Goal: Task Accomplishment & Management: Complete application form

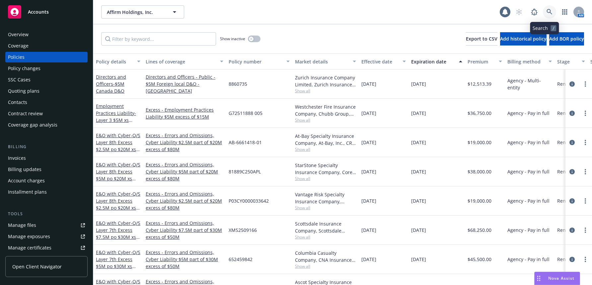
click at [547, 12] on icon at bounding box center [550, 12] width 6 height 6
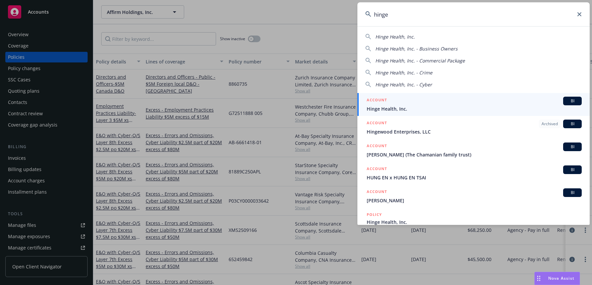
type input "hinge"
click at [390, 109] on span "Hinge Health, Inc." at bounding box center [474, 108] width 215 height 7
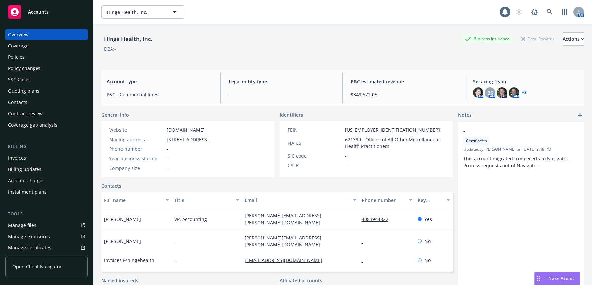
click at [25, 67] on div "Policy changes" at bounding box center [24, 68] width 33 height 11
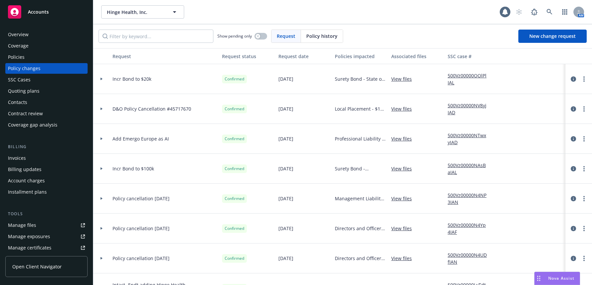
scroll to position [33, 0]
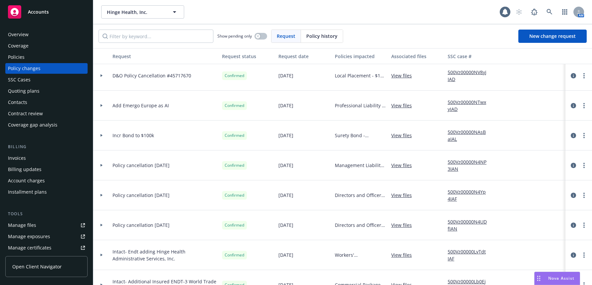
click at [101, 195] on icon at bounding box center [102, 195] width 2 height 3
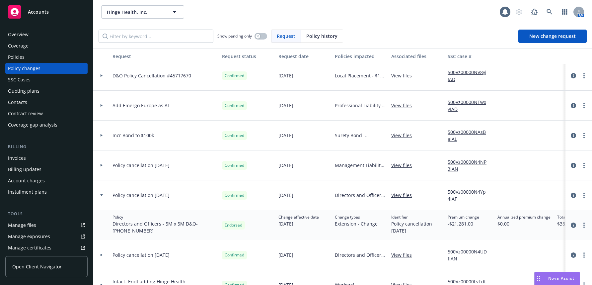
click at [101, 195] on icon at bounding box center [101, 195] width 3 height 2
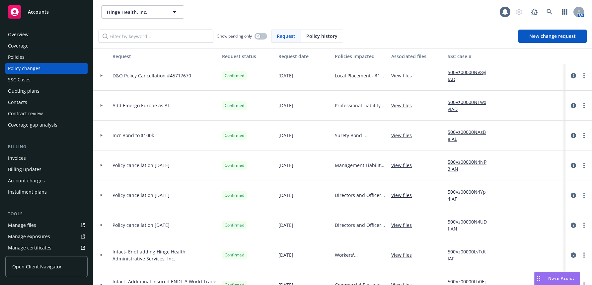
click at [21, 157] on div "Invoices" at bounding box center [17, 158] width 18 height 11
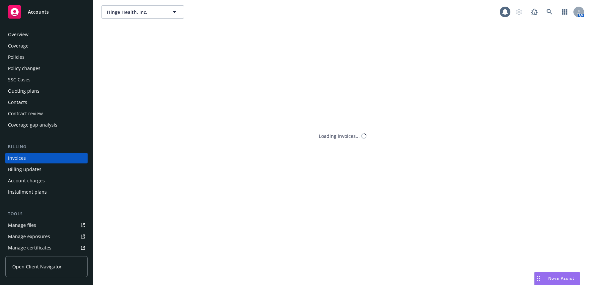
scroll to position [5, 0]
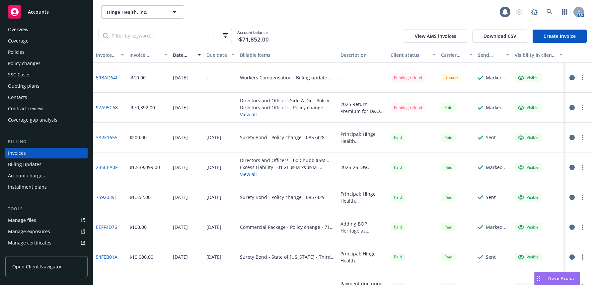
click at [113, 107] on link "97A95C68" at bounding box center [107, 107] width 22 height 7
click at [111, 108] on link "97A95C68" at bounding box center [107, 107] width 22 height 7
click at [549, 12] on icon at bounding box center [550, 12] width 6 height 6
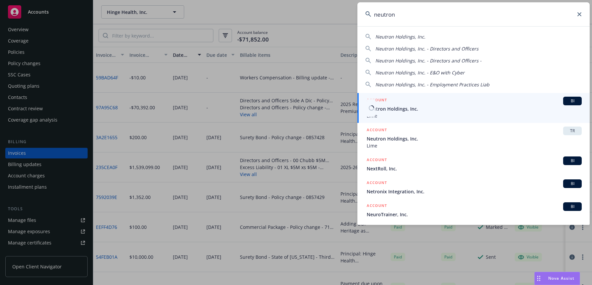
type input "neutron"
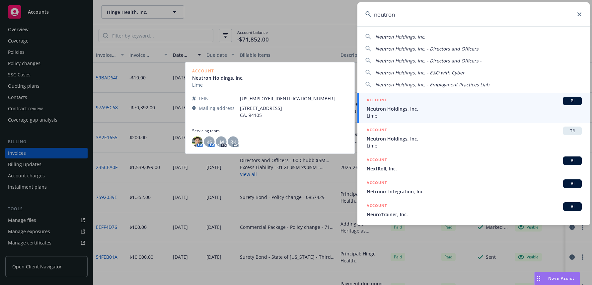
click at [405, 109] on span "Neutron Holdings, Inc." at bounding box center [474, 108] width 215 height 7
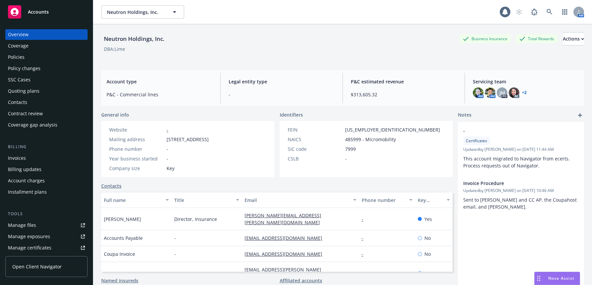
click at [33, 68] on div "Policy changes" at bounding box center [24, 68] width 33 height 11
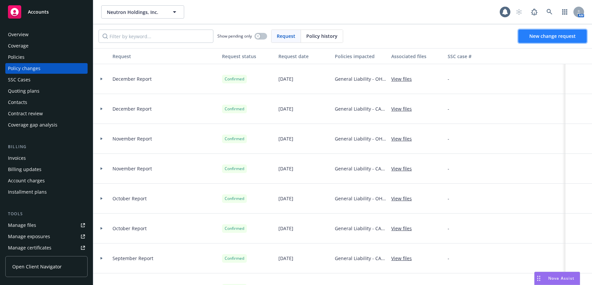
click at [560, 38] on span "New change request" at bounding box center [553, 36] width 46 height 6
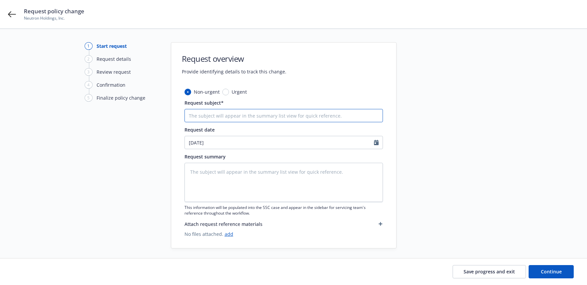
click at [222, 114] on input "Request subject*" at bounding box center [284, 115] width 199 height 13
type textarea "x"
type input "E"
type textarea "x"
type input "E"
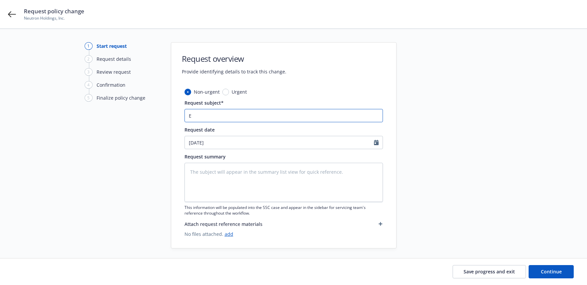
type textarea "x"
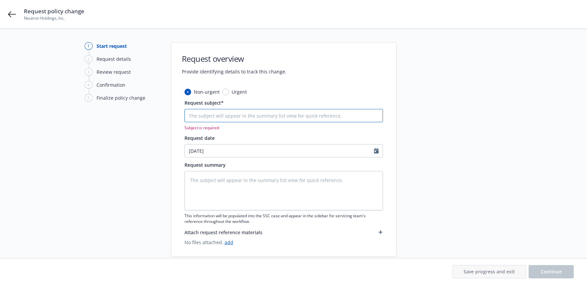
type textarea "x"
type input "E"
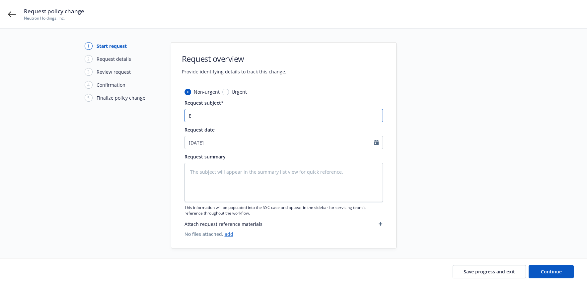
type textarea "x"
type input "Ex"
type textarea "x"
type input "Ext"
type textarea "x"
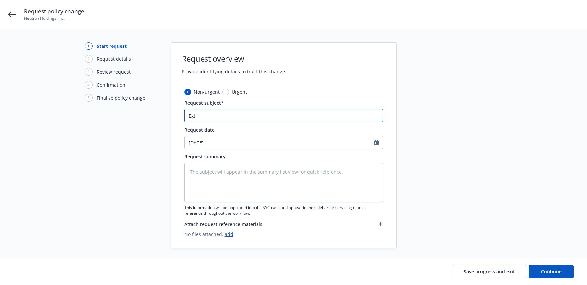
type input "Exte"
type textarea "x"
type input "Exten"
type textarea "x"
type input "Extens"
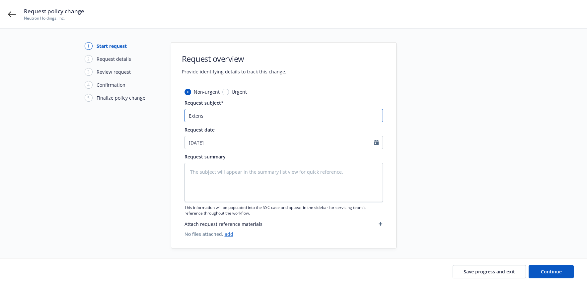
type textarea "x"
type input "Extensio"
type textarea "x"
type input "Extension"
type textarea "x"
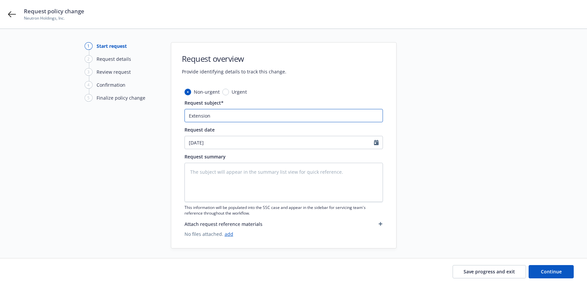
type input "Extension t"
type textarea "x"
type input "Extension to"
type textarea "x"
type input "Extension to 1"
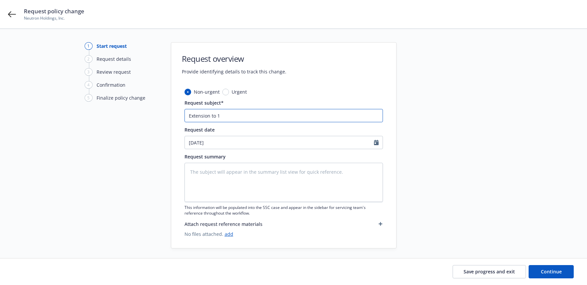
type textarea "x"
type input "Extension to 11"
type textarea "x"
type input "Extension to 11/"
type textarea "x"
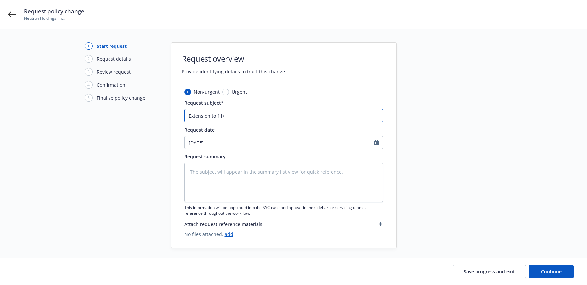
type input "Extension to 11/1"
type textarea "x"
type input "Extension to 11/1/"
type textarea "x"
type input "Extension to 11/1/2"
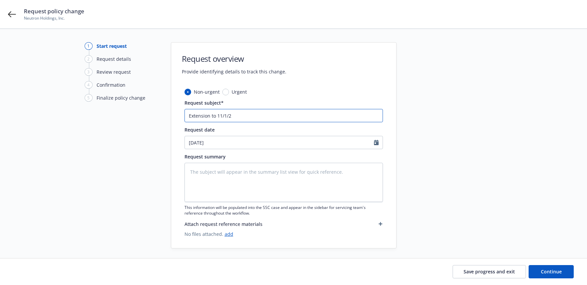
type textarea "x"
type input "Extension to [DATE]"
click at [238, 174] on textarea at bounding box center [284, 182] width 199 height 39
type textarea "x"
type textarea "C"
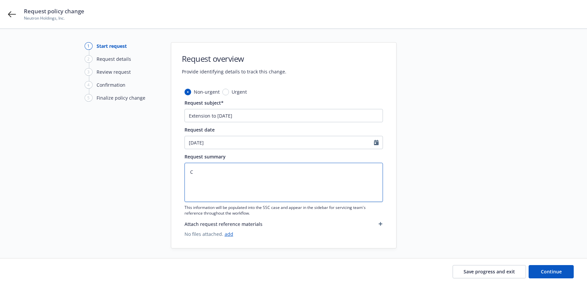
type textarea "x"
type textarea "Ch"
type textarea "x"
type textarea "[PERSON_NAME]"
type textarea "x"
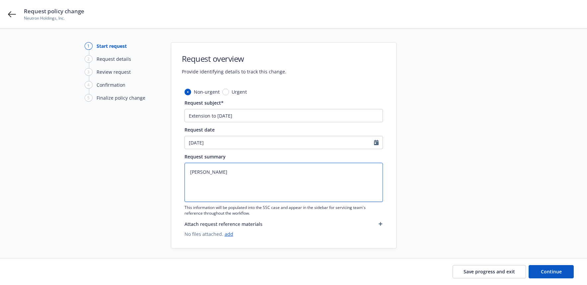
type textarea "Chub"
type textarea "x"
type textarea "Chubb"
click at [212, 172] on textarea "Chubb" at bounding box center [284, 182] width 199 height 39
type textarea "x"
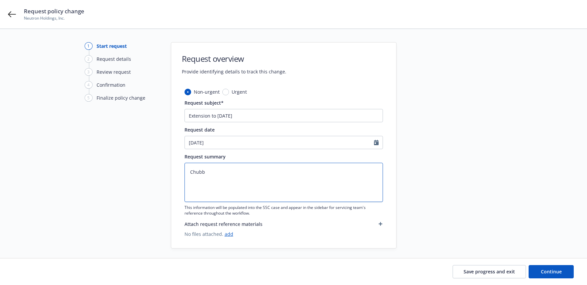
type textarea "Chubb"
type textarea "x"
type textarea "Chubb P"
type textarea "x"
type textarea "[PERSON_NAME]"
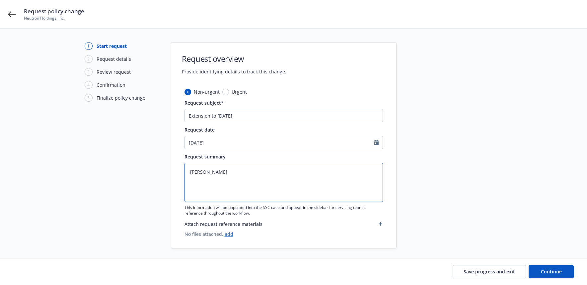
type textarea "x"
type textarea "Chubb Pri"
type textarea "x"
type textarea "Chubb Prim"
type textarea "x"
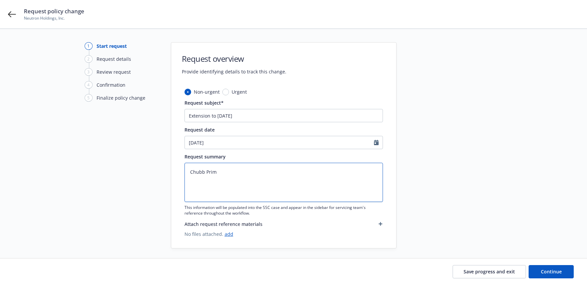
type textarea "Chubb Prima"
type textarea "x"
type textarea "Chubb Primar"
type textarea "x"
type textarea "Chubb Primary"
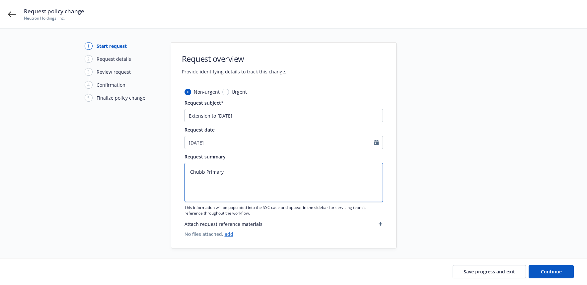
type textarea "x"
type textarea "Chubb Primary"
type textarea "x"
type textarea "Chubb Primary E"
type textarea "x"
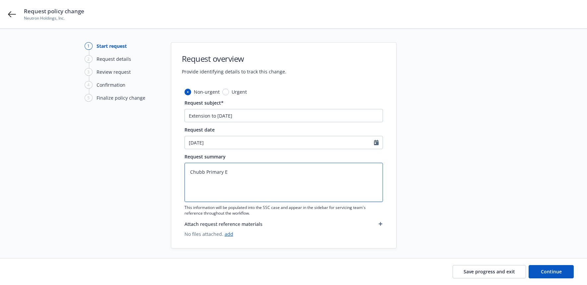
type textarea "Chubb Primary Ex"
type textarea "x"
type textarea "Chubb Primary Ext"
type textarea "x"
type textarea "Chubb Primary Exte"
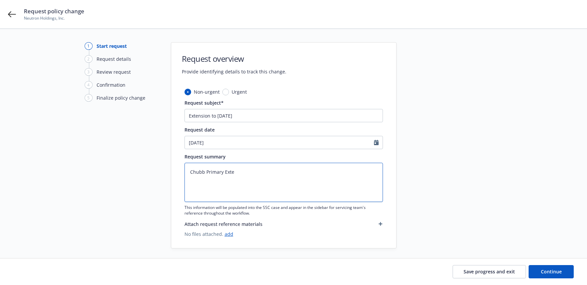
type textarea "x"
type textarea "Chubb Primary Exten"
type textarea "x"
type textarea "Chubb Primary Extens"
type textarea "x"
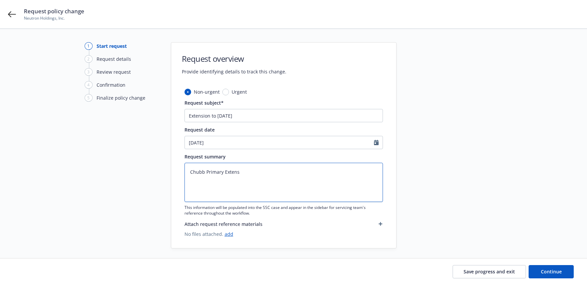
type textarea "Chubb Primary Extensi"
type textarea "x"
type textarea "Chubb Primary Extensio"
type textarea "x"
type textarea "Chubb Primary Extension"
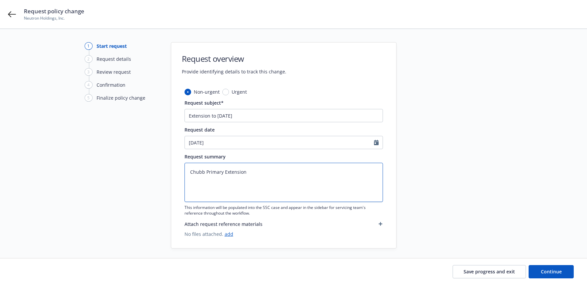
type textarea "x"
type textarea "Chubb Primary Extension"
type textarea "x"
type textarea "Chubb Primary Extension t"
type textarea "x"
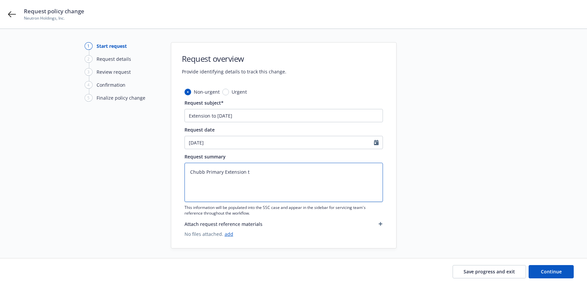
type textarea "Chubb Primary Extension to"
type textarea "x"
type textarea "Chubb Primary Extension to"
type textarea "x"
type textarea "Chubb Primary Extension to 1"
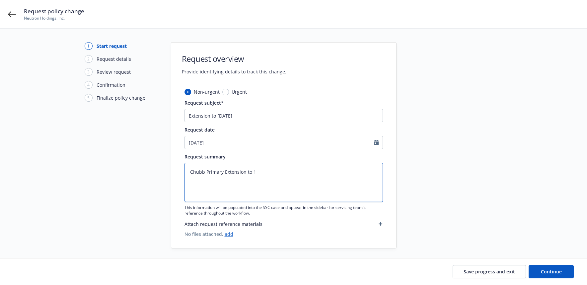
type textarea "x"
type textarea "Chubb Primary Extension to 11"
type textarea "x"
type textarea "Chubb Primary Extension to 11/"
type textarea "x"
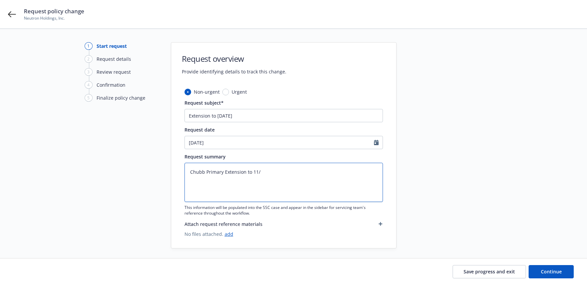
type textarea "Chubb Primary Extension to 11/2"
type textarea "x"
type textarea "Chubb Primary Extension to 11/"
type textarea "x"
type textarea "Chubb Primary Extension to 11/1"
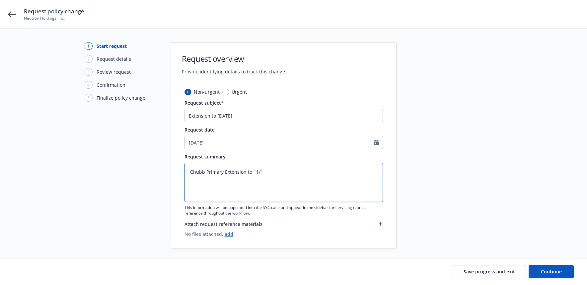
type textarea "x"
type textarea "Chubb Primary Extension to 11/1/"
type textarea "x"
type textarea "Chubb Primary Extension to 11/1/2"
type textarea "x"
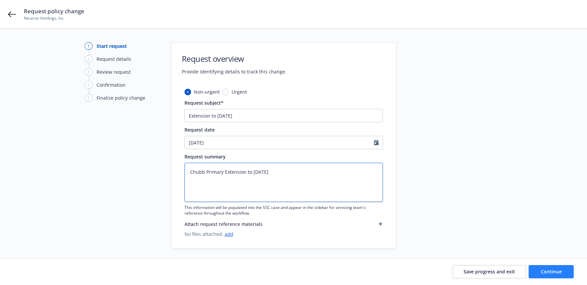
type textarea "Chubb Primary Extension to [DATE]"
click at [548, 270] on span "Continue" at bounding box center [551, 271] width 21 height 6
type textarea "x"
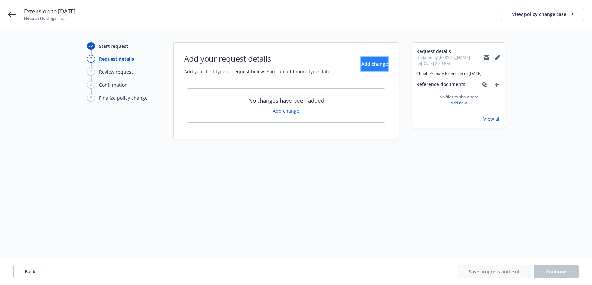
click at [363, 63] on span "Add change" at bounding box center [375, 64] width 27 height 6
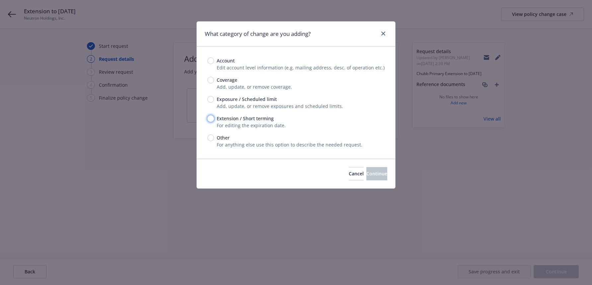
click at [211, 118] on input "Extension / Short terming" at bounding box center [211, 118] width 7 height 7
radio input "true"
click at [367, 172] on span "Continue" at bounding box center [377, 173] width 21 height 6
type textarea "x"
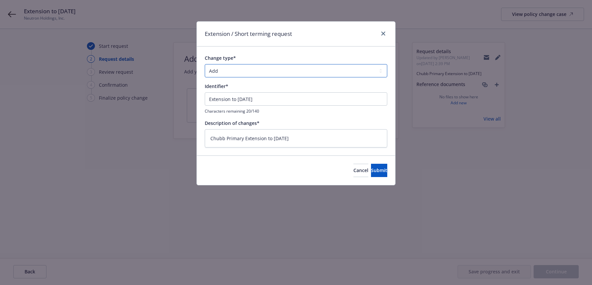
click at [380, 71] on select "Add Audit Change Remove" at bounding box center [296, 70] width 183 height 13
select select "CHANGE"
click at [205, 64] on select "Add Audit Change Remove" at bounding box center [296, 70] width 183 height 13
click at [371, 170] on span "Submit" at bounding box center [379, 170] width 16 height 6
type textarea "x"
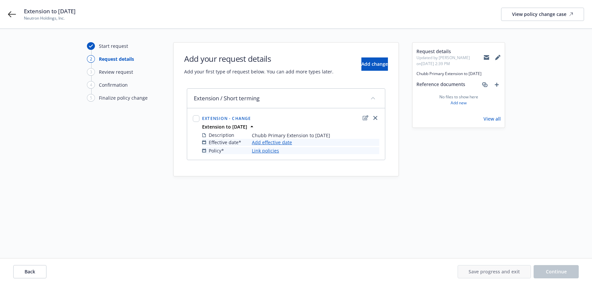
click at [282, 143] on link "Add effective date" at bounding box center [272, 142] width 40 height 7
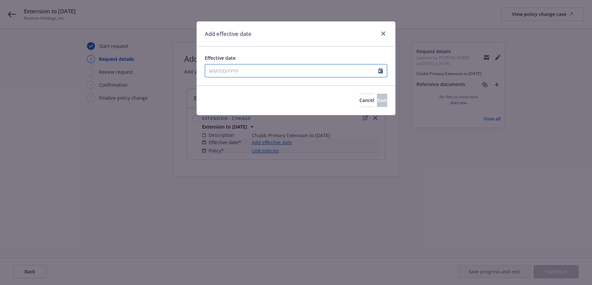
click at [216, 70] on input "Effective date" at bounding box center [291, 70] width 173 height 13
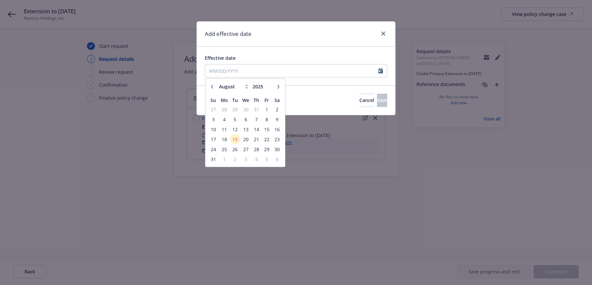
click at [278, 85] on icon "button" at bounding box center [279, 87] width 4 height 4
select select "9"
click at [223, 111] on span "1" at bounding box center [224, 109] width 10 height 8
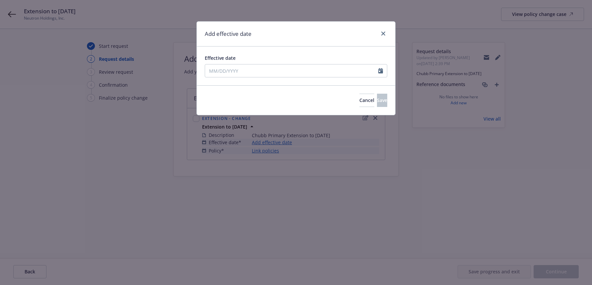
type input "[DATE]"
click at [377, 101] on span "Save" at bounding box center [382, 100] width 10 height 6
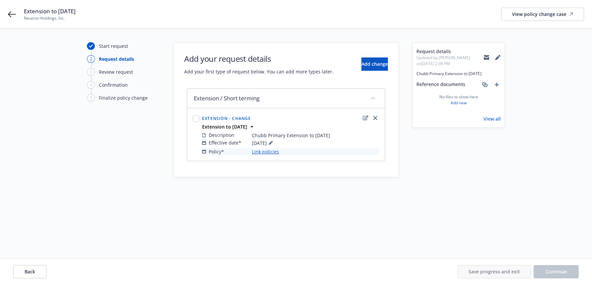
click at [276, 153] on link "Link policies" at bounding box center [265, 151] width 27 height 7
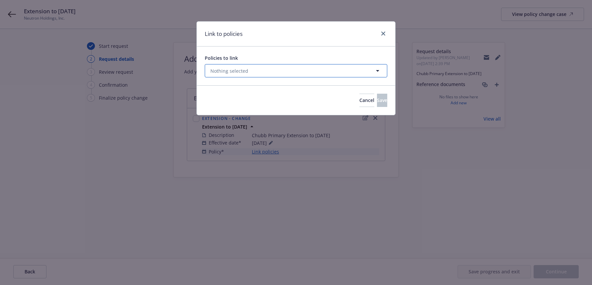
click at [377, 70] on icon "button" at bounding box center [378, 71] width 8 height 8
select select "ACTIVE"
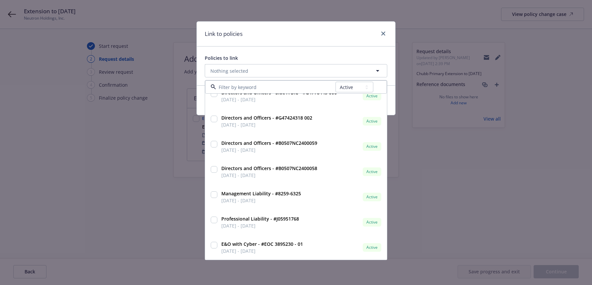
scroll to position [166, 0]
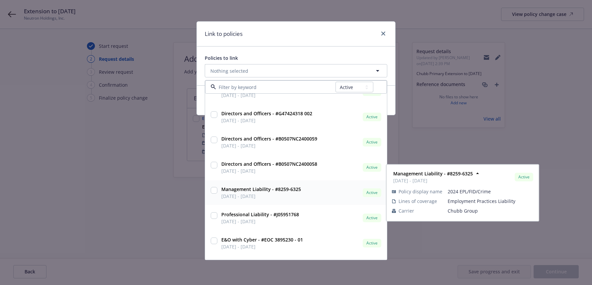
click at [214, 189] on input "checkbox" at bounding box center [214, 190] width 7 height 7
checkbox input "true"
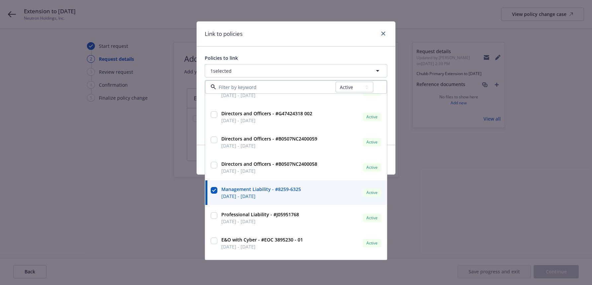
click at [202, 130] on div "Policies to link 1 selected All Active Upcoming Expired Cancelled Directors and…" at bounding box center [296, 95] width 199 height 98
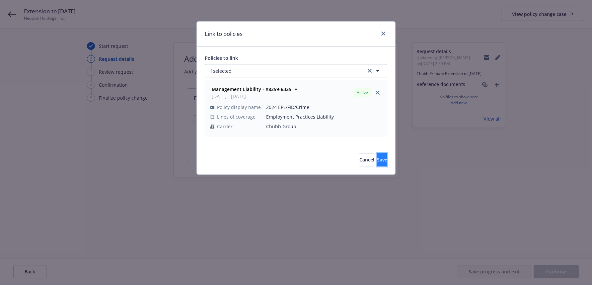
click at [377, 160] on span "Save" at bounding box center [382, 159] width 10 height 6
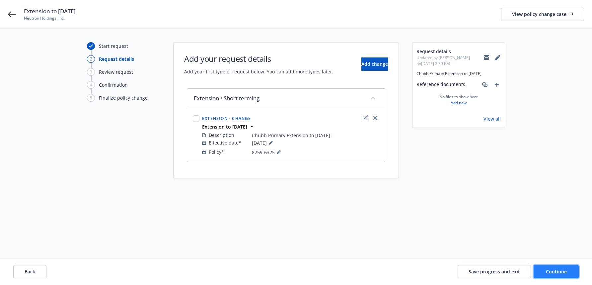
click at [558, 273] on span "Continue" at bounding box center [556, 271] width 21 height 6
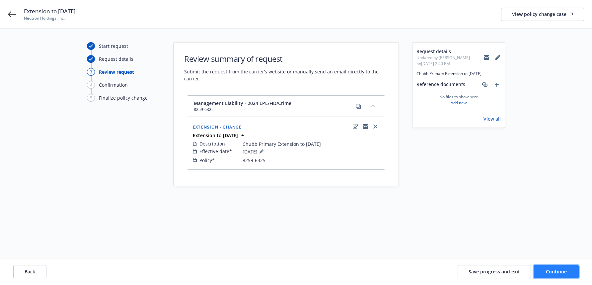
click at [558, 271] on span "Continue" at bounding box center [556, 271] width 21 height 6
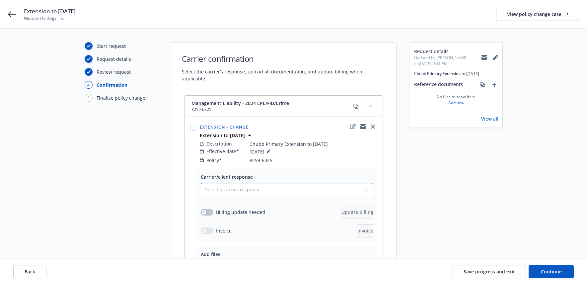
drag, startPoint x: 368, startPoint y: 183, endPoint x: 365, endPoint y: 183, distance: 3.3
click at [368, 183] on select "Select a carrier response Accepted Accepted with revision No endorsement needed…" at bounding box center [287, 189] width 173 height 13
select select "ACCEPTED"
click at [201, 183] on select "Select a carrier response Accepted Accepted with revision No endorsement needed…" at bounding box center [287, 189] width 173 height 13
click at [205, 210] on div "button" at bounding box center [204, 212] width 5 height 5
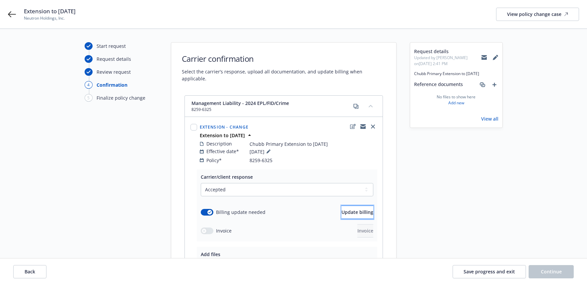
click at [342, 209] on span "Update billing" at bounding box center [358, 212] width 32 height 6
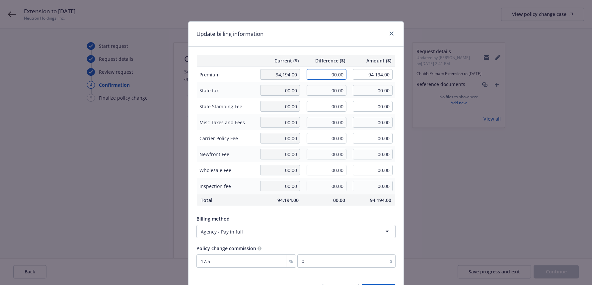
click at [325, 74] on input "00.00" at bounding box center [327, 74] width 40 height 11
type input "15,731.00"
type input "109,925.00"
type input "2752.93"
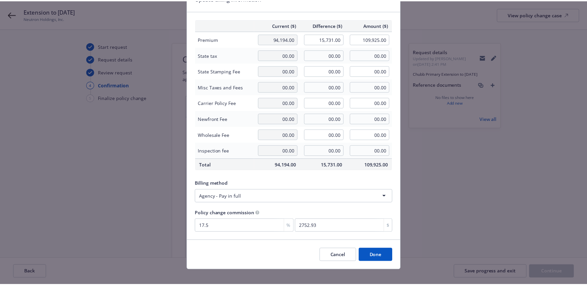
scroll to position [42, 0]
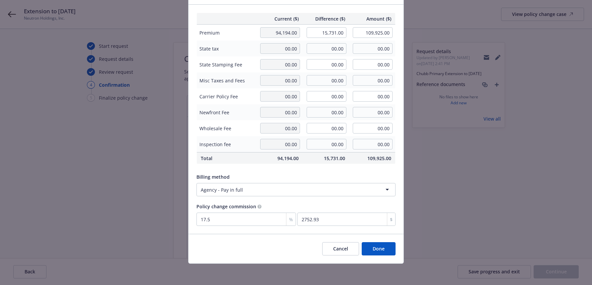
click at [377, 249] on button "Done" at bounding box center [379, 248] width 34 height 13
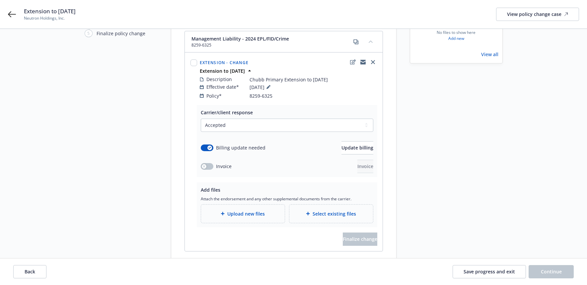
scroll to position [66, 0]
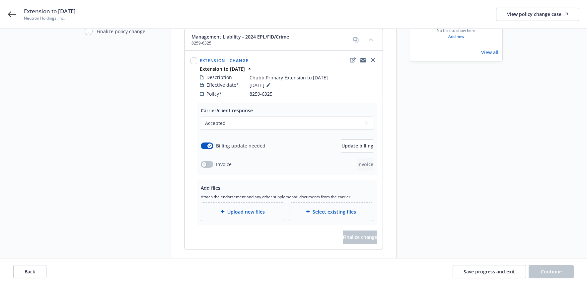
click at [235, 208] on span "Upload new files" at bounding box center [246, 211] width 38 height 7
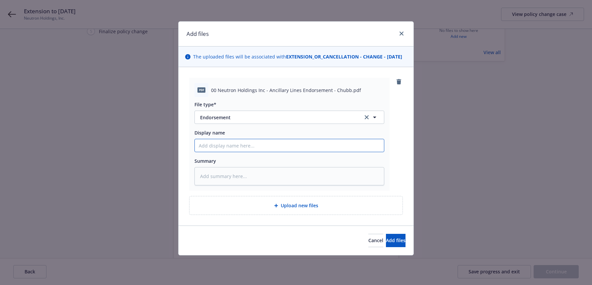
click at [244, 151] on input "Display name" at bounding box center [289, 145] width 189 height 13
type textarea "x"
type input "2"
type textarea "x"
type input "20"
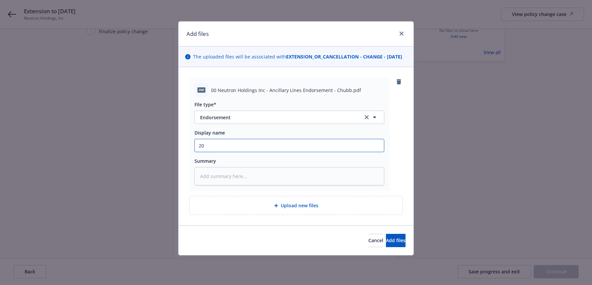
type textarea "x"
type input "2025"
type textarea "x"
type input "2025 C"
type textarea "x"
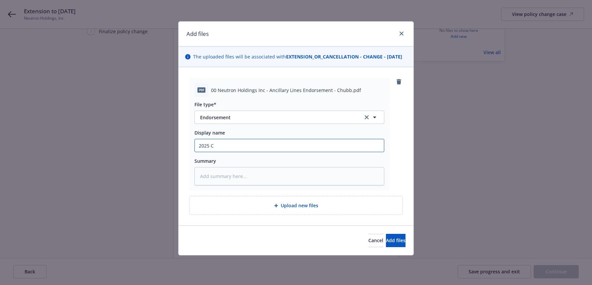
type input "2025 Ch"
type textarea "x"
type input "2025 [PERSON_NAME]"
type textarea "x"
type input "2025 Chub"
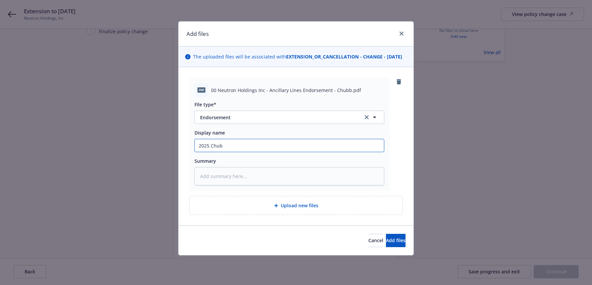
type textarea "x"
type input "2025 Chubb"
type textarea "x"
type input "2025 Chubb"
type textarea "x"
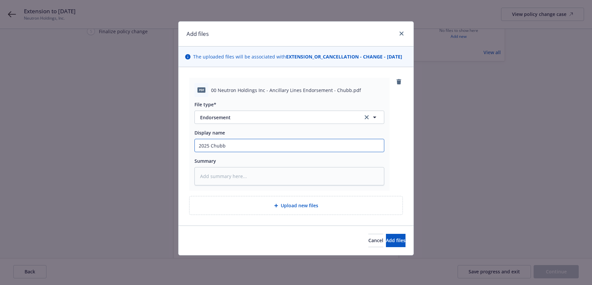
type input "2025 Chubb A"
type textarea "x"
type input "2025 Chubb An"
type textarea "x"
type input "2025 Chubb Anc"
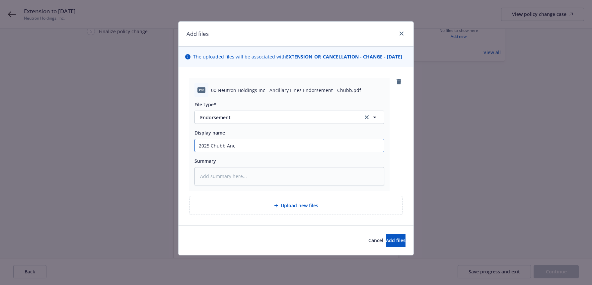
type textarea "x"
type input "2025 Chubb Anci"
type textarea "x"
type input "2025 [PERSON_NAME]"
type textarea "x"
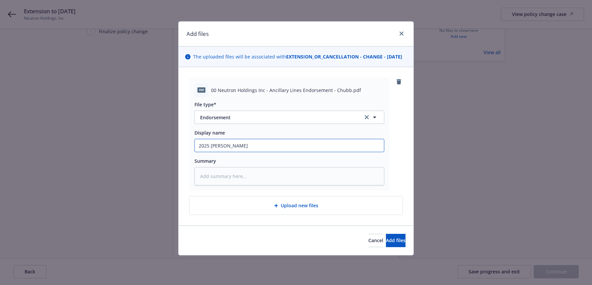
type input "2025 Chubb Ancill"
type textarea "x"
type input "2025 [PERSON_NAME]"
type textarea "x"
type input "2025 Chubb Ancillar"
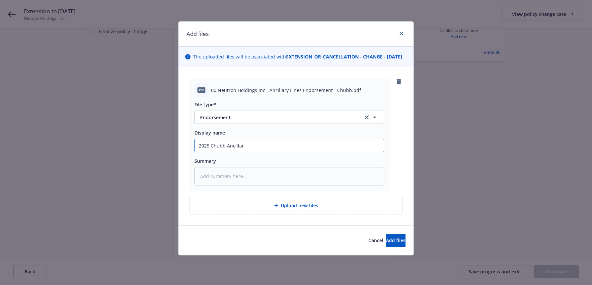
type textarea "x"
type input "2025 Chubb Ancillary"
type textarea "x"
type input "2025 Chubb Ancillary"
type textarea "x"
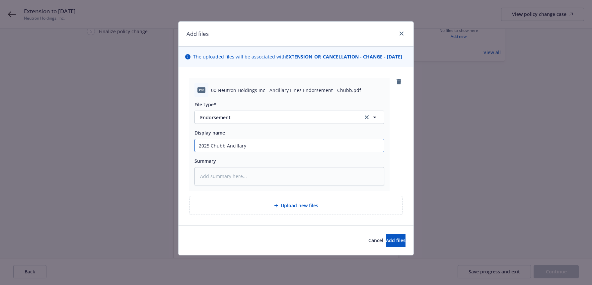
type input "2025 Chubb Ancillary L"
type textarea "x"
type input "2025 Chubb Ancillary Li"
type textarea "x"
type input "2025 Chubb Ancillary Line"
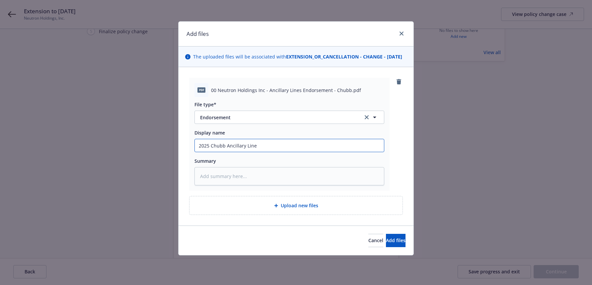
type textarea "x"
type input "2025 Chubb Ancillary Lines"
type textarea "x"
type input "2025 Chubb Ancillary Lines"
type textarea "x"
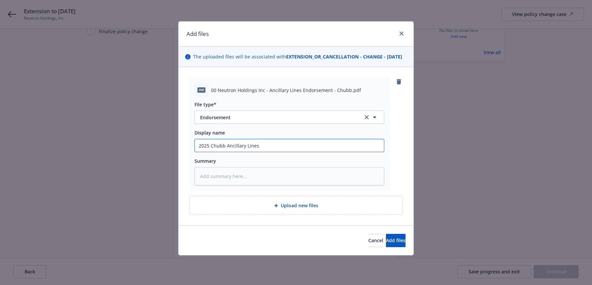
type input "2025 Chubb Ancillary Lines E"
type textarea "x"
type input "2025 Chubb Ancillary Lines Ex"
type textarea "x"
type input "2025 Chubb Ancillary Lines Ext"
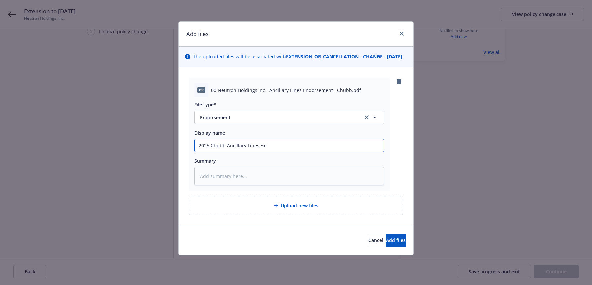
type textarea "x"
type input "2025 Chubb Ancillary Lines Ext"
type textarea "x"
type input "2025 Chubb Ancillary Lines Ext E"
type textarea "x"
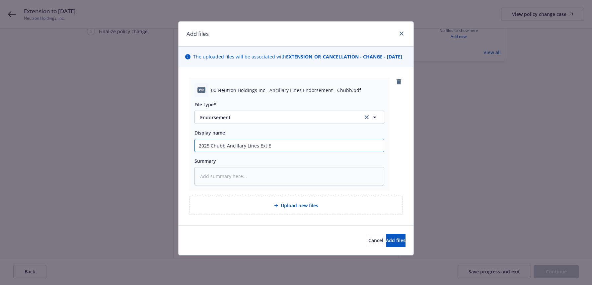
type input "2025 Chubb Ancillary Lines Ext En"
type textarea "x"
type input "2025 Chubb Ancillary Lines Ext End"
type textarea "x"
type input "2025 Chubb Ancillary Lines Ext Endt"
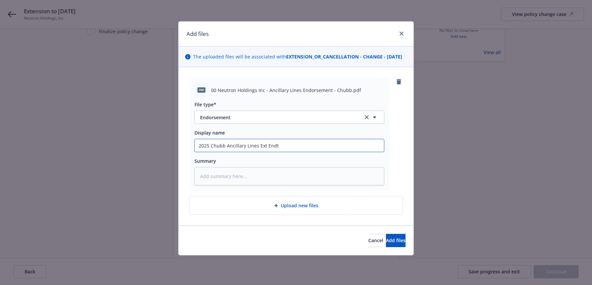
type textarea "x"
type input "2025 Chubb Ancillary Lines Ext Endt"
type textarea "x"
type input "2025 Chubb Ancillary Lines Ext Endt 6"
click at [387, 243] on span "Add files" at bounding box center [396, 240] width 20 height 6
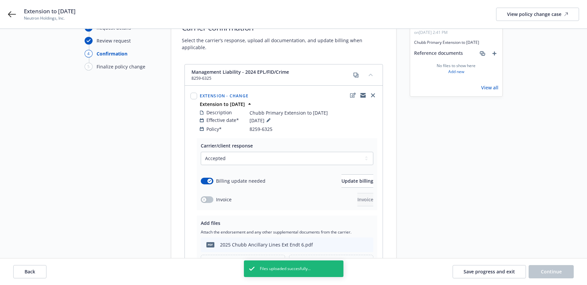
scroll to position [0, 0]
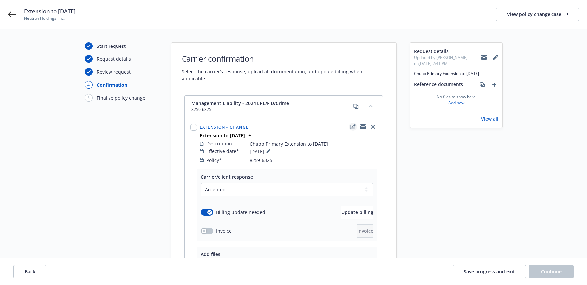
click at [352, 124] on icon "edit" at bounding box center [353, 126] width 6 height 5
type textarea "x"
select select "CHANGE"
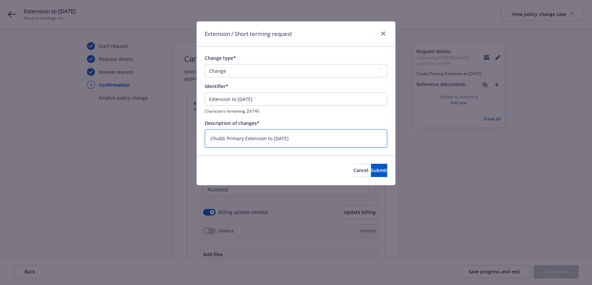
click at [243, 136] on textarea "Chubb Primary Extension to [DATE]" at bounding box center [296, 138] width 183 height 18
type textarea "x"
type textarea "Chubb Primar Extension to [DATE]"
type textarea "x"
click at [371, 170] on span "Submit" at bounding box center [379, 170] width 16 height 6
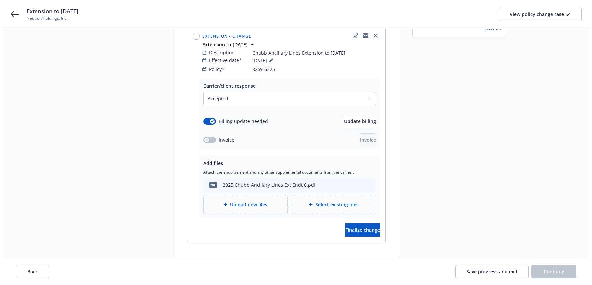
scroll to position [98, 0]
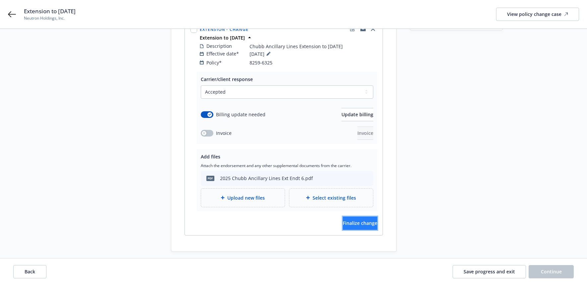
click at [355, 220] on span "Finalize change" at bounding box center [360, 223] width 35 height 6
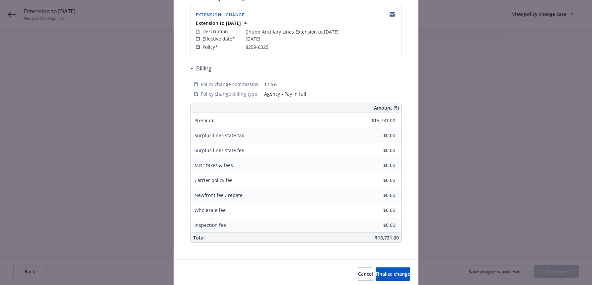
scroll to position [164, 0]
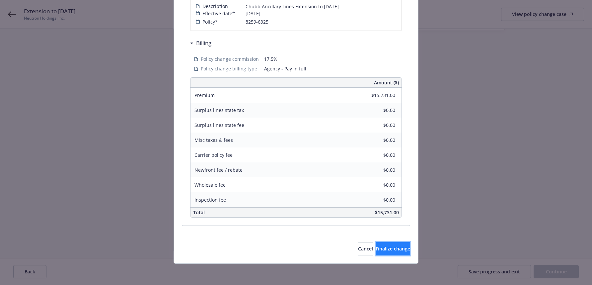
click at [393, 249] on span "Finalize change" at bounding box center [393, 248] width 35 height 6
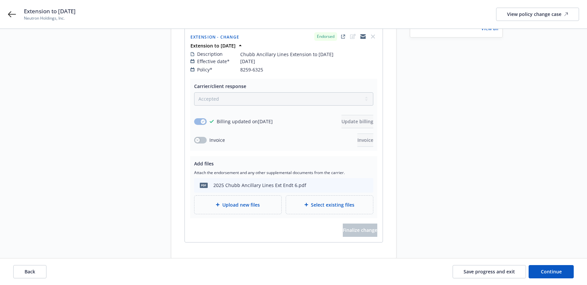
scroll to position [97, 0]
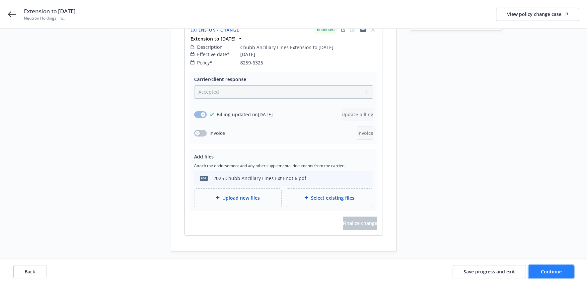
click at [551, 272] on span "Continue" at bounding box center [551, 271] width 21 height 6
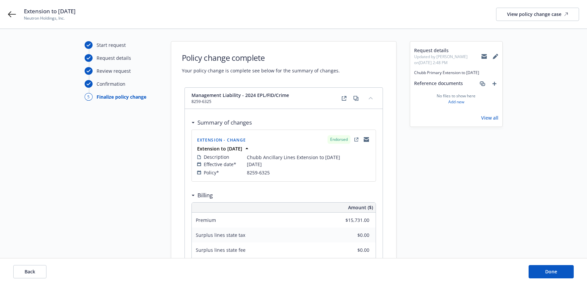
scroll to position [0, 0]
click at [552, 272] on span "Done" at bounding box center [551, 271] width 12 height 6
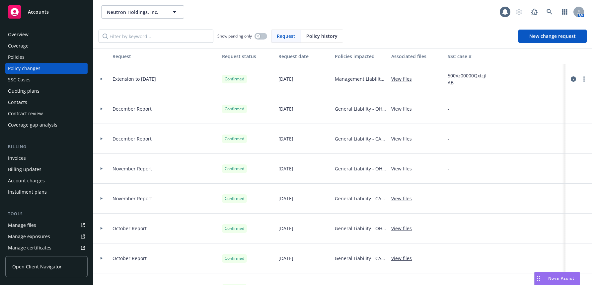
click at [101, 79] on icon at bounding box center [102, 79] width 2 height 3
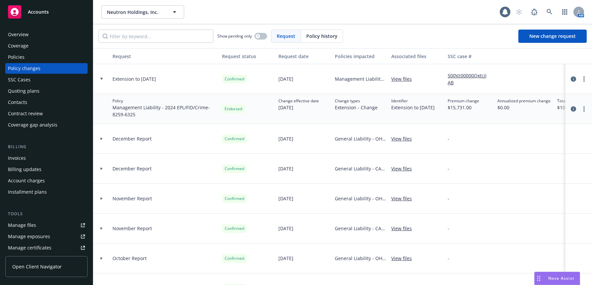
click at [101, 79] on icon at bounding box center [101, 79] width 3 height 2
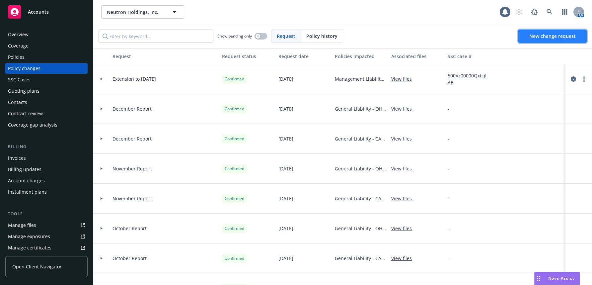
click at [542, 36] on span "New change request" at bounding box center [553, 36] width 46 height 6
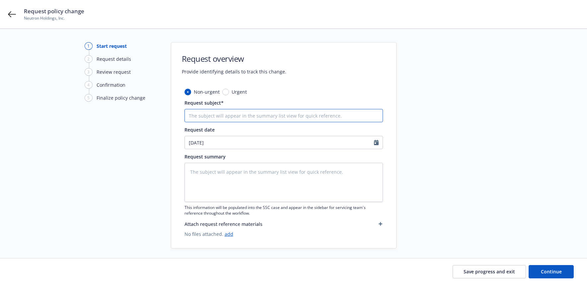
click at [206, 115] on input "Request subject*" at bounding box center [284, 115] width 199 height 13
click at [189, 175] on textarea at bounding box center [284, 182] width 199 height 39
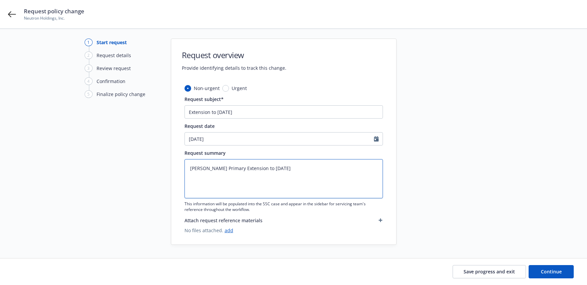
click at [208, 170] on textarea "[PERSON_NAME] Primary Extension to [DATE]" at bounding box center [284, 178] width 199 height 39
click at [554, 271] on span "Continue" at bounding box center [551, 271] width 21 height 6
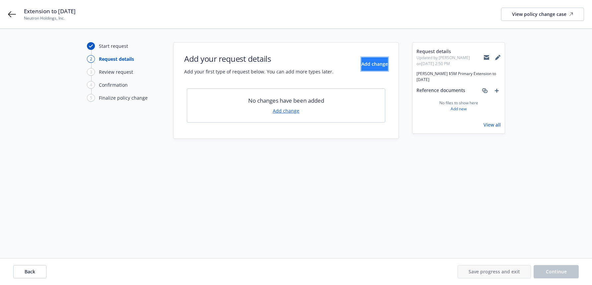
click at [373, 66] on span "Add change" at bounding box center [375, 64] width 27 height 6
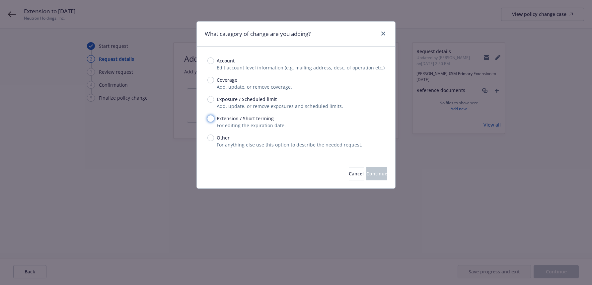
click at [210, 119] on input "Extension / Short terming" at bounding box center [211, 118] width 7 height 7
click at [367, 174] on span "Continue" at bounding box center [377, 173] width 21 height 6
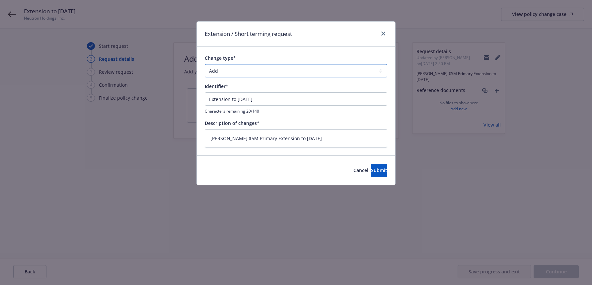
drag, startPoint x: 382, startPoint y: 70, endPoint x: 377, endPoint y: 72, distance: 5.5
click at [382, 70] on select "Add Audit Change Remove" at bounding box center [296, 70] width 183 height 13
click at [205, 64] on select "Add Audit Change Remove" at bounding box center [296, 70] width 183 height 13
click at [371, 170] on span "Submit" at bounding box center [379, 170] width 16 height 6
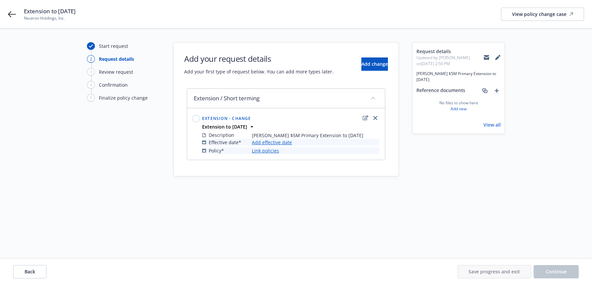
click at [286, 142] on link "Add effective date" at bounding box center [272, 142] width 40 height 7
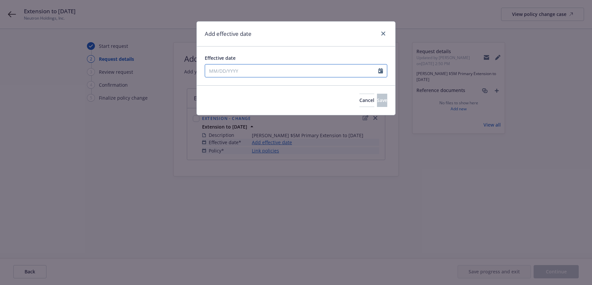
click at [219, 69] on input "Effective date" at bounding box center [291, 70] width 173 height 13
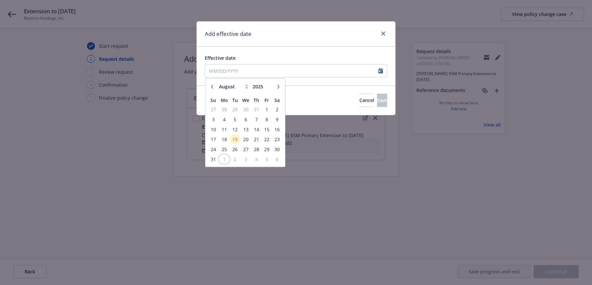
click at [225, 158] on span "1" at bounding box center [224, 159] width 10 height 8
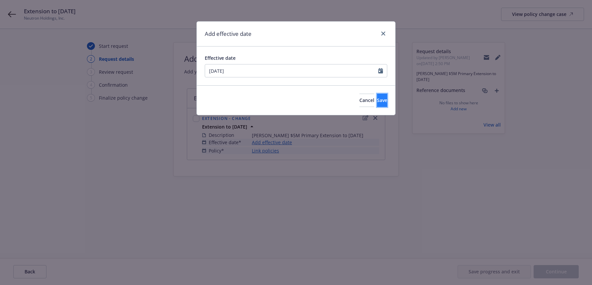
click at [377, 102] on span "Save" at bounding box center [382, 100] width 10 height 6
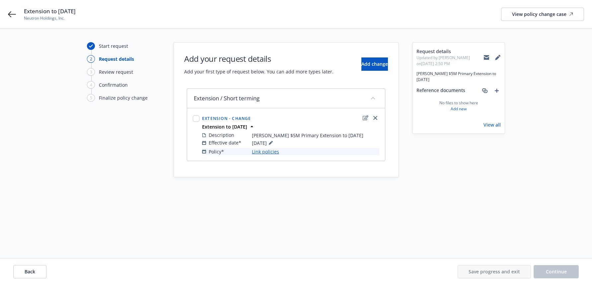
click at [273, 153] on link "Link policies" at bounding box center [265, 151] width 27 height 7
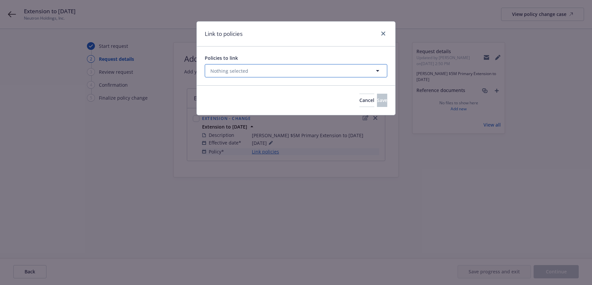
click at [379, 71] on icon "button" at bounding box center [377, 71] width 3 height 2
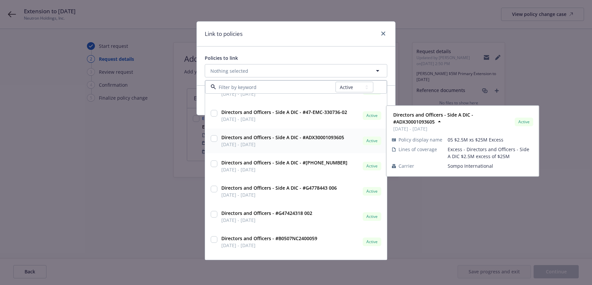
scroll to position [100, 0]
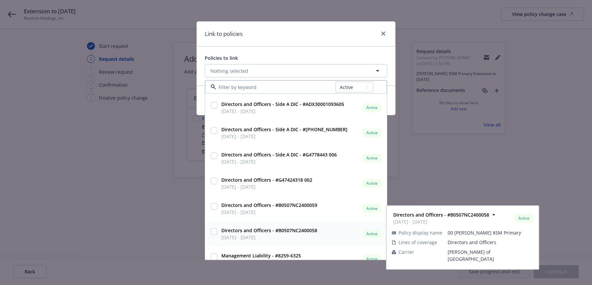
click at [215, 232] on input "checkbox" at bounding box center [214, 231] width 7 height 7
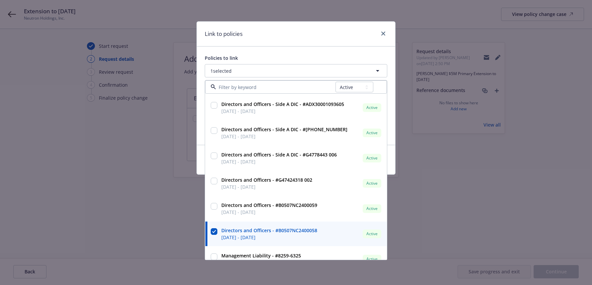
click at [199, 125] on div "Policies to link 1 selected All Active Upcoming Expired Cancelled Kidnap and [P…" at bounding box center [296, 95] width 199 height 98
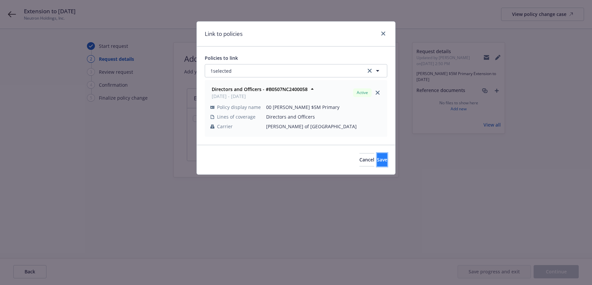
click at [377, 160] on span "Save" at bounding box center [382, 159] width 10 height 6
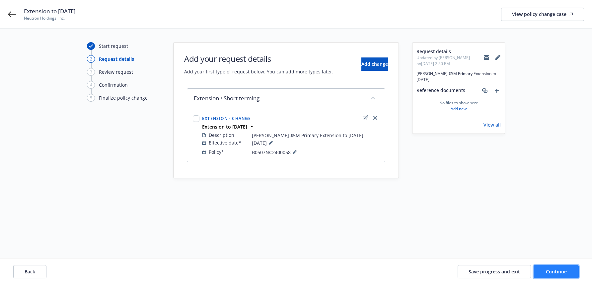
click at [561, 271] on span "Continue" at bounding box center [556, 271] width 21 height 6
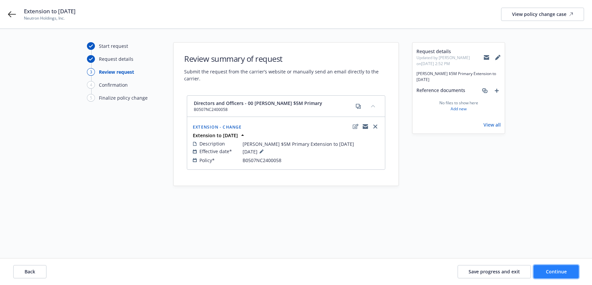
click at [552, 271] on span "Continue" at bounding box center [556, 271] width 21 height 6
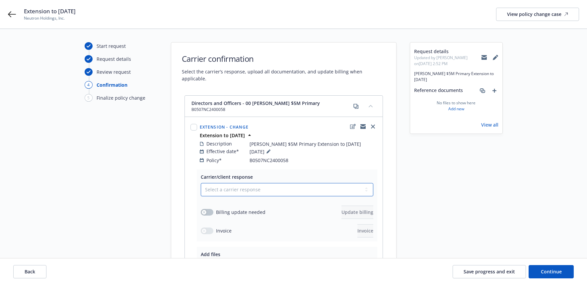
click at [367, 184] on select "Select a carrier response Accepted Accepted with revision No endorsement needed…" at bounding box center [287, 189] width 173 height 13
click at [201, 183] on select "Select a carrier response Accepted Accepted with revision No endorsement needed…" at bounding box center [287, 189] width 173 height 13
click at [206, 210] on div "button" at bounding box center [204, 212] width 5 height 5
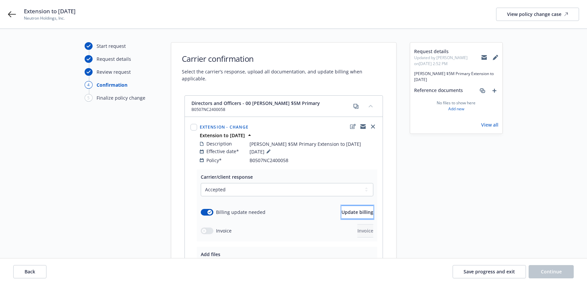
click at [348, 209] on span "Update billing" at bounding box center [358, 212] width 32 height 6
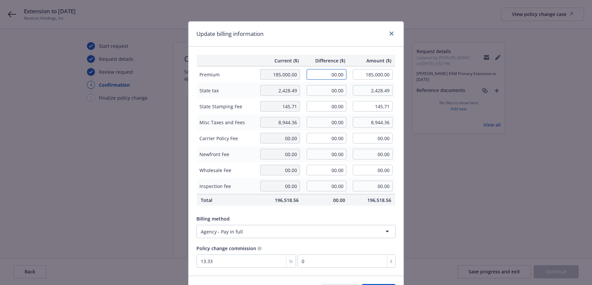
click at [318, 74] on input "00.00" at bounding box center [327, 74] width 40 height 11
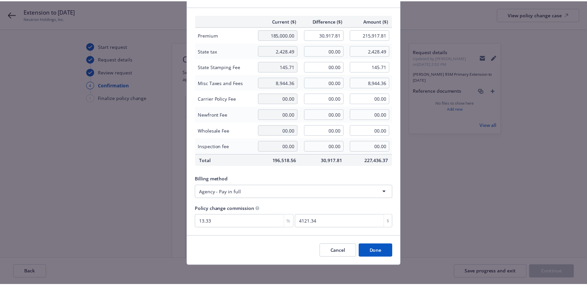
scroll to position [42, 0]
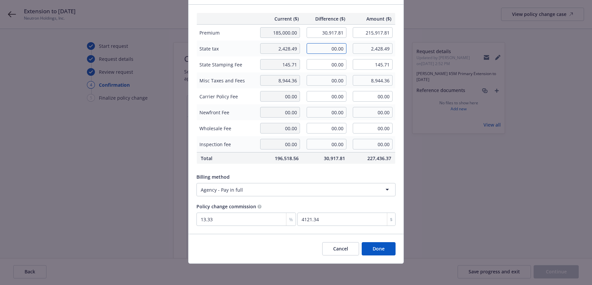
click at [326, 48] on input "00.00" at bounding box center [327, 48] width 40 height 11
click at [325, 63] on input "00.00" at bounding box center [327, 64] width 40 height 11
click at [322, 80] on input "00.00" at bounding box center [327, 80] width 40 height 11
click at [378, 248] on button "Done" at bounding box center [379, 248] width 34 height 13
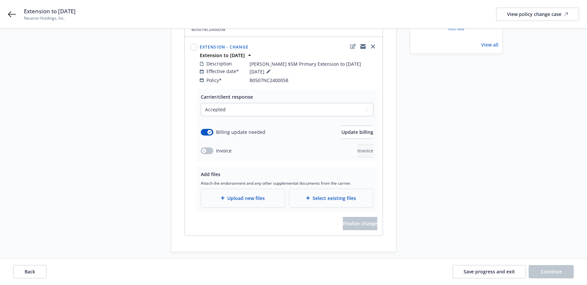
scroll to position [80, 0]
click at [260, 194] on span "Upload new files" at bounding box center [246, 197] width 38 height 7
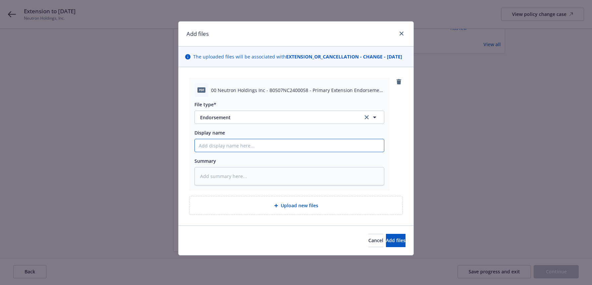
click at [235, 152] on input "Display name" at bounding box center [289, 145] width 189 height 13
click at [391, 243] on span "Add files" at bounding box center [396, 240] width 20 height 6
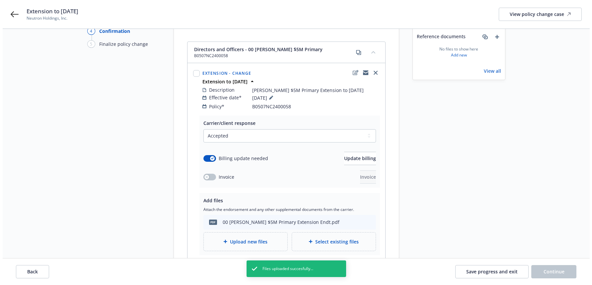
scroll to position [98, 0]
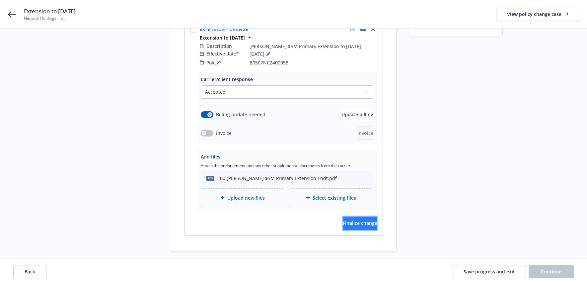
click at [357, 220] on span "Finalize change" at bounding box center [360, 223] width 35 height 6
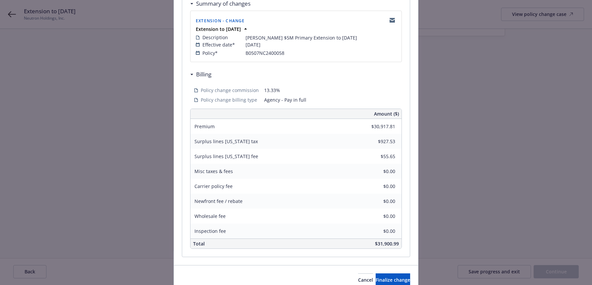
scroll to position [164, 0]
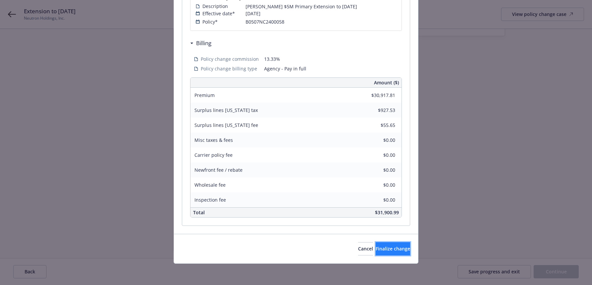
click at [382, 249] on span "Finalize change" at bounding box center [393, 248] width 35 height 6
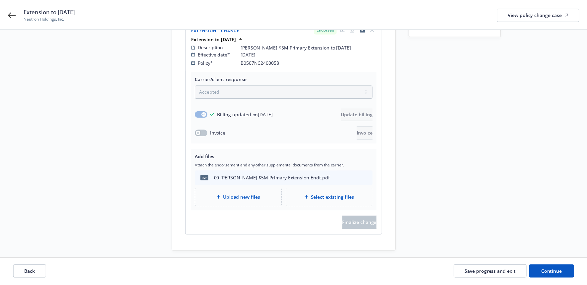
scroll to position [97, 0]
click at [556, 270] on span "Continue" at bounding box center [551, 271] width 21 height 6
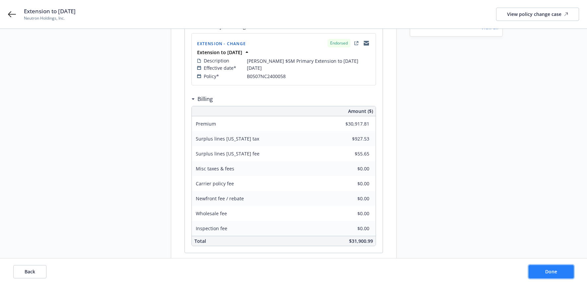
click at [555, 273] on span "Done" at bounding box center [551, 271] width 12 height 6
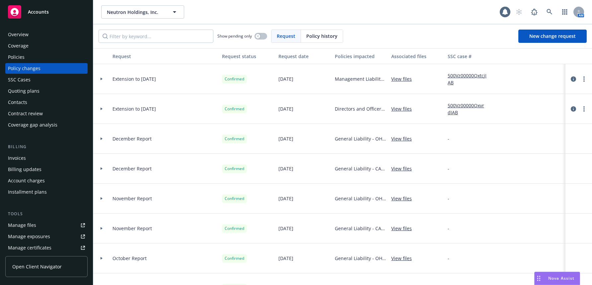
click at [101, 109] on icon at bounding box center [102, 109] width 2 height 3
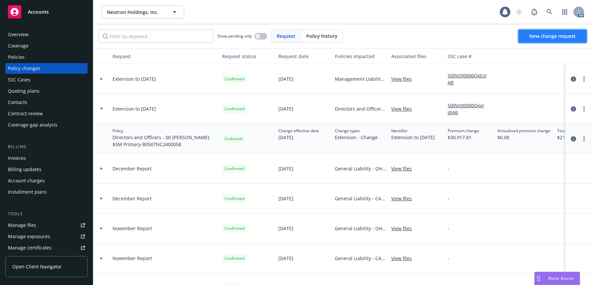
click at [552, 36] on span "New change request" at bounding box center [553, 36] width 46 height 6
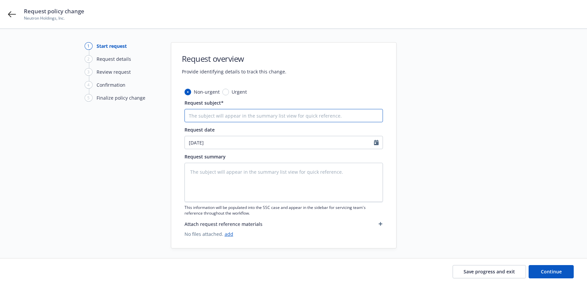
click at [278, 117] on input "Request subject*" at bounding box center [284, 115] width 199 height 13
click at [287, 169] on textarea at bounding box center [284, 182] width 199 height 39
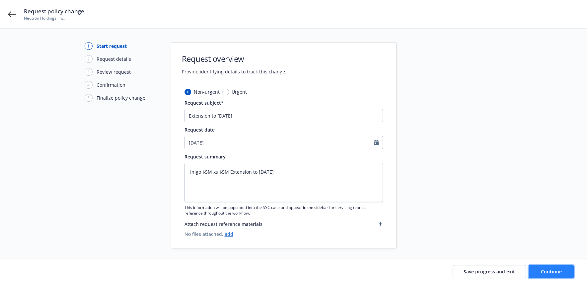
click at [560, 272] on span "Continue" at bounding box center [551, 271] width 21 height 6
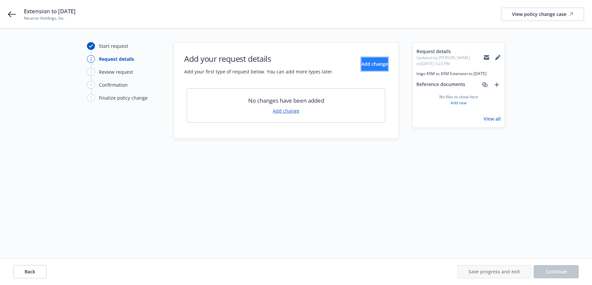
click at [370, 63] on span "Add change" at bounding box center [375, 64] width 27 height 6
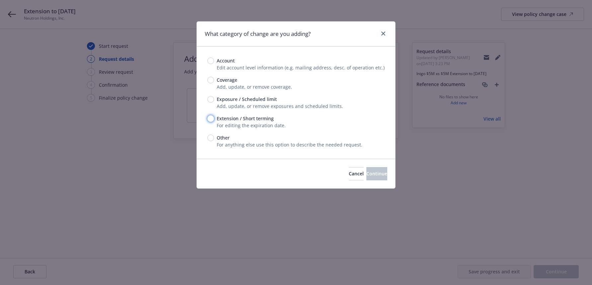
click at [211, 118] on input "Extension / Short terming" at bounding box center [211, 118] width 7 height 7
click at [367, 173] on span "Continue" at bounding box center [377, 173] width 21 height 6
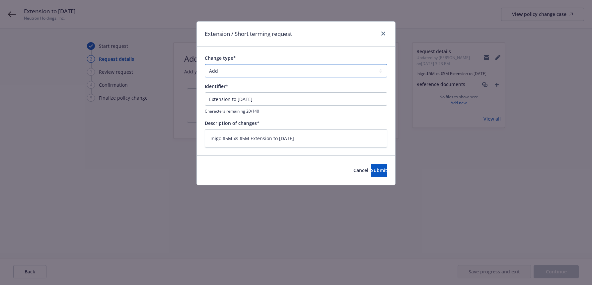
click at [383, 72] on select "Add Audit Change Remove" at bounding box center [296, 70] width 183 height 13
click at [205, 64] on select "Add Audit Change Remove" at bounding box center [296, 70] width 183 height 13
click at [371, 168] on span "Submit" at bounding box center [379, 170] width 16 height 6
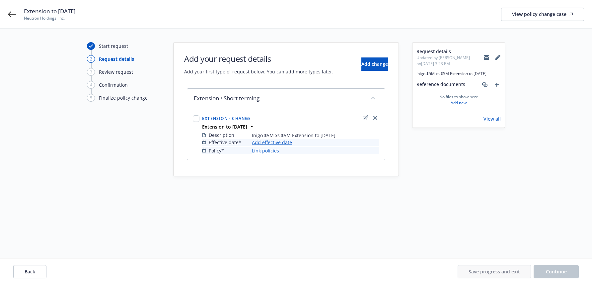
click at [285, 143] on link "Add effective date" at bounding box center [272, 142] width 40 height 7
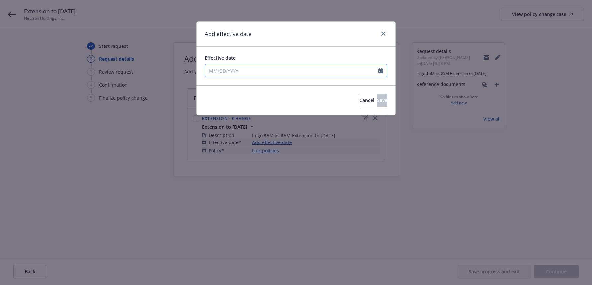
click at [227, 71] on input "Effective date" at bounding box center [291, 70] width 173 height 13
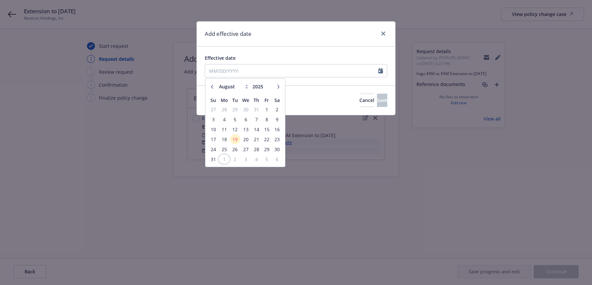
click at [226, 157] on span "1" at bounding box center [224, 159] width 10 height 8
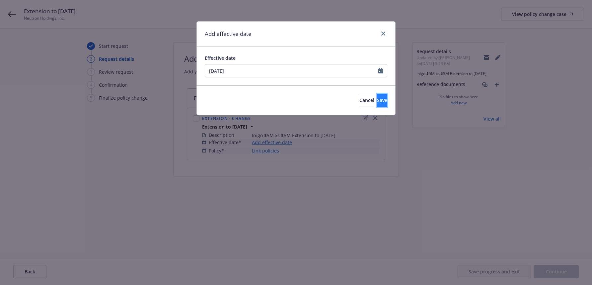
click at [377, 100] on span "Save" at bounding box center [382, 100] width 10 height 6
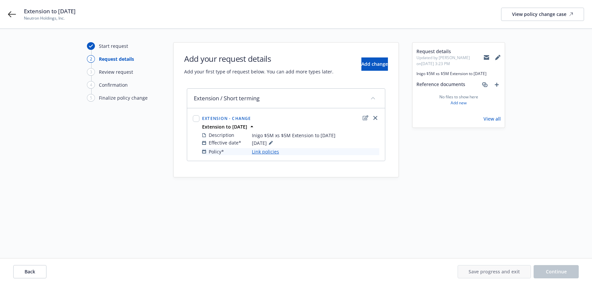
click at [273, 151] on link "Link policies" at bounding box center [265, 151] width 27 height 7
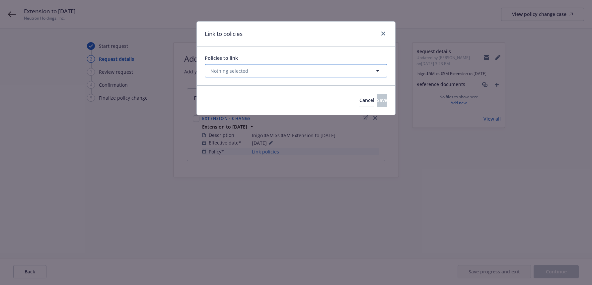
click at [378, 73] on icon "button" at bounding box center [378, 71] width 8 height 8
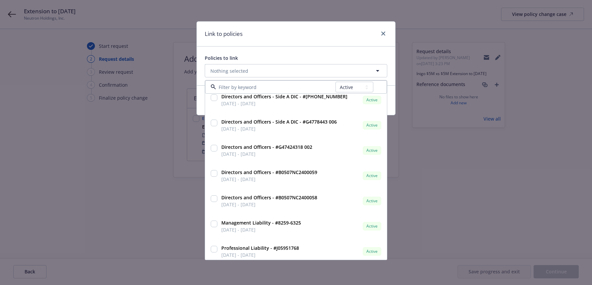
scroll to position [133, 0]
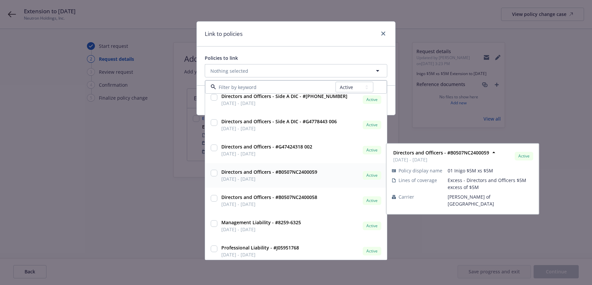
click at [214, 174] on input "checkbox" at bounding box center [214, 173] width 7 height 7
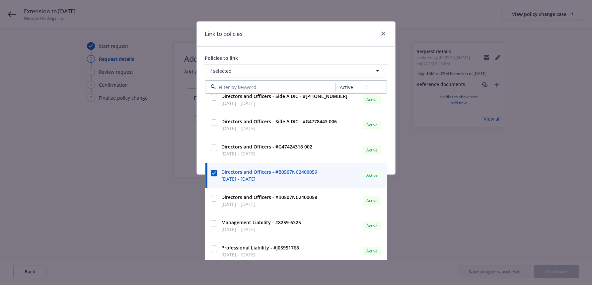
click at [201, 133] on div "Policies to link 1 selected All Active Upcoming Expired Cancelled Directors and…" at bounding box center [296, 95] width 199 height 98
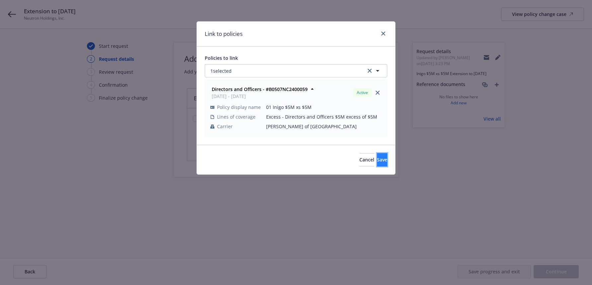
click at [377, 160] on span "Save" at bounding box center [382, 159] width 10 height 6
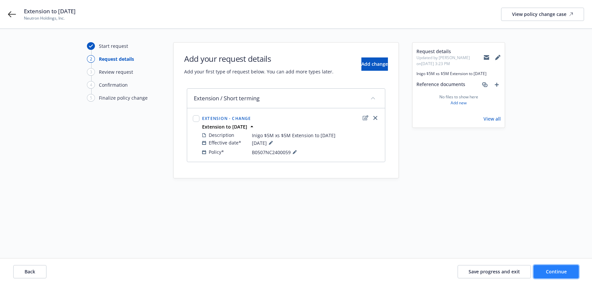
click at [558, 270] on span "Continue" at bounding box center [556, 271] width 21 height 6
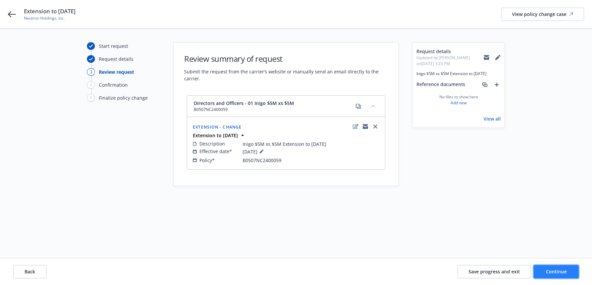
click at [558, 272] on span "Continue" at bounding box center [556, 271] width 21 height 6
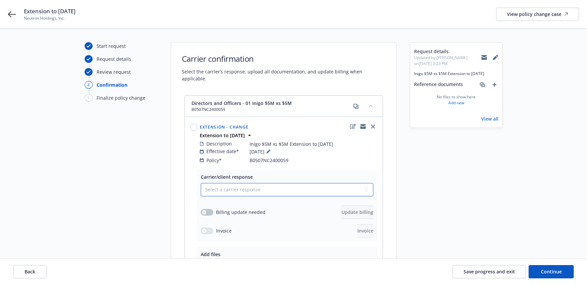
click at [365, 183] on select "Select a carrier response Accepted Accepted with revision No endorsement needed…" at bounding box center [287, 189] width 173 height 13
click at [201, 183] on select "Select a carrier response Accepted Accepted with revision No endorsement needed…" at bounding box center [287, 189] width 173 height 13
click at [203, 211] on icon "button" at bounding box center [204, 212] width 3 height 3
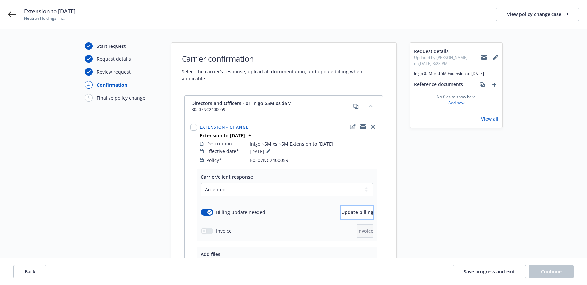
click at [342, 209] on span "Update billing" at bounding box center [358, 212] width 32 height 6
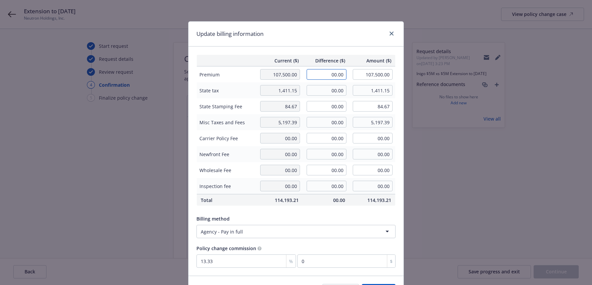
click at [325, 74] on input "00.00" at bounding box center [327, 74] width 40 height 11
click at [322, 91] on input "00.00" at bounding box center [327, 90] width 40 height 11
click at [323, 88] on input "00.00" at bounding box center [327, 90] width 40 height 11
drag, startPoint x: 325, startPoint y: 90, endPoint x: 341, endPoint y: 93, distance: 16.2
click at [341, 93] on input "00.00" at bounding box center [327, 90] width 40 height 11
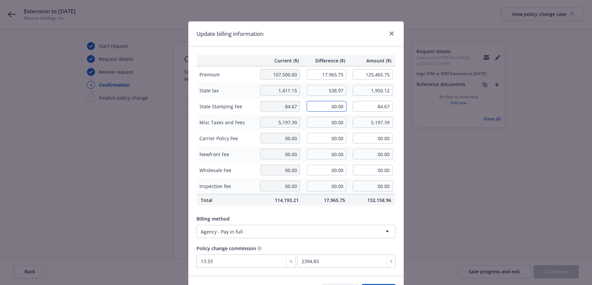
click at [325, 107] on input "00.00" at bounding box center [327, 106] width 40 height 11
click at [318, 121] on input "00.00" at bounding box center [327, 122] width 40 height 11
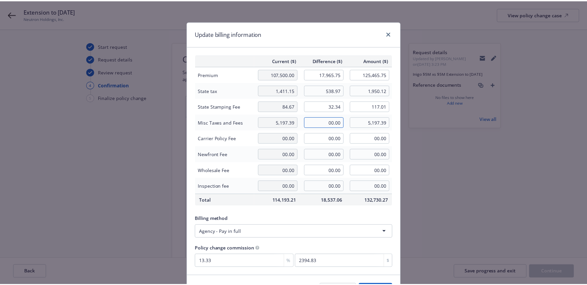
scroll to position [42, 0]
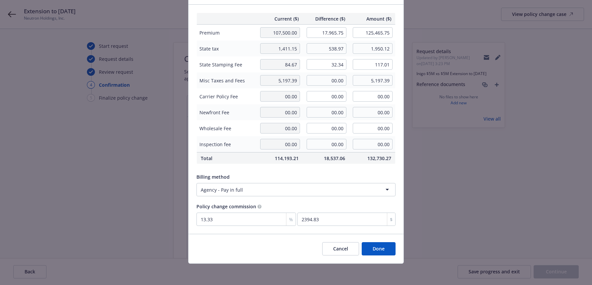
click at [377, 250] on button "Done" at bounding box center [379, 248] width 34 height 13
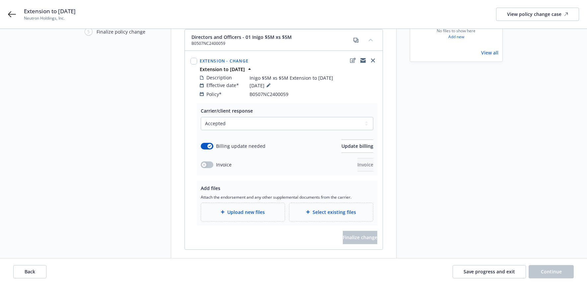
scroll to position [66, 0]
click at [244, 208] on span "Upload new files" at bounding box center [246, 211] width 38 height 7
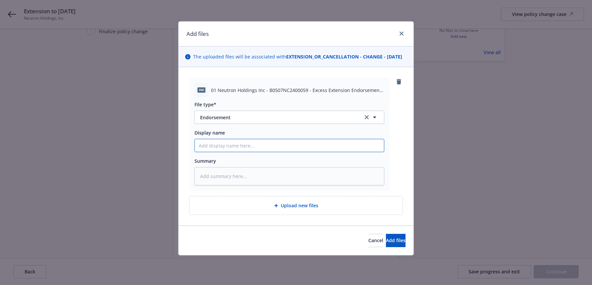
click at [238, 152] on input "Display name" at bounding box center [289, 145] width 189 height 13
click at [386, 243] on span "Add files" at bounding box center [396, 240] width 20 height 6
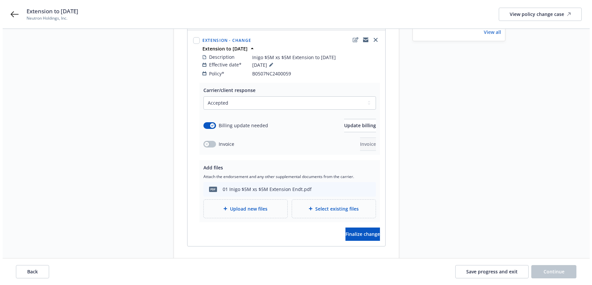
scroll to position [98, 0]
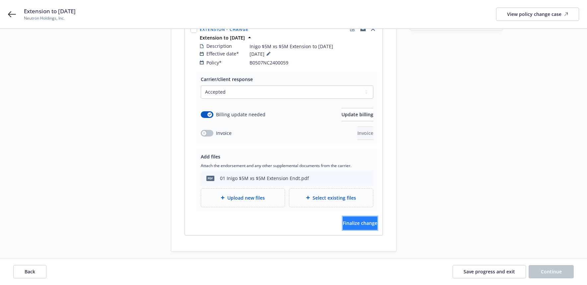
click at [360, 220] on span "Finalize change" at bounding box center [360, 223] width 35 height 6
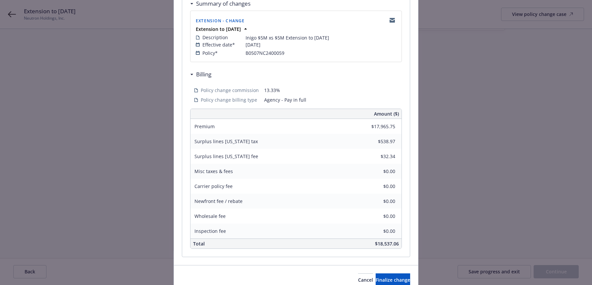
scroll to position [164, 0]
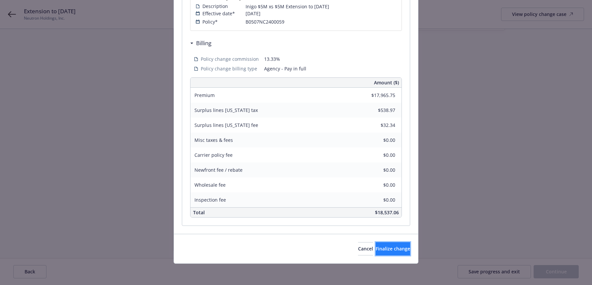
click at [377, 247] on span "Finalize change" at bounding box center [393, 248] width 35 height 6
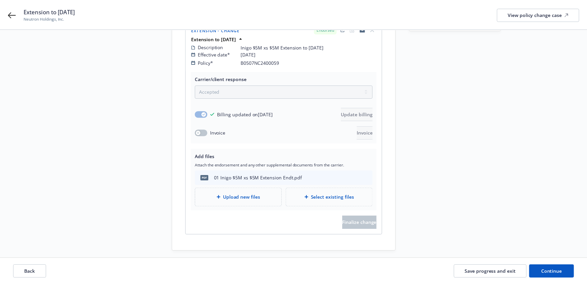
scroll to position [97, 0]
click at [545, 271] on span "Continue" at bounding box center [551, 271] width 21 height 6
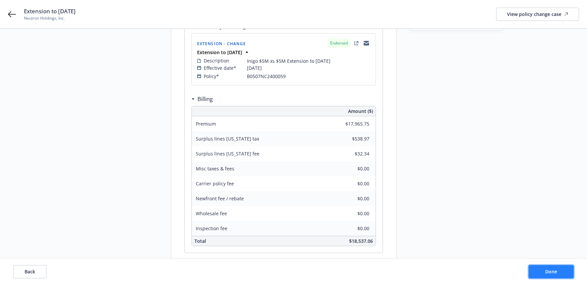
click at [550, 273] on span "Done" at bounding box center [551, 271] width 12 height 6
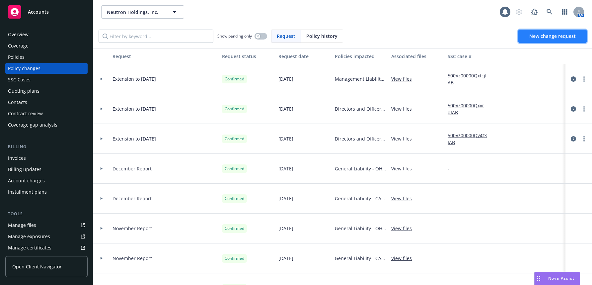
click at [557, 35] on span "New change request" at bounding box center [553, 36] width 46 height 6
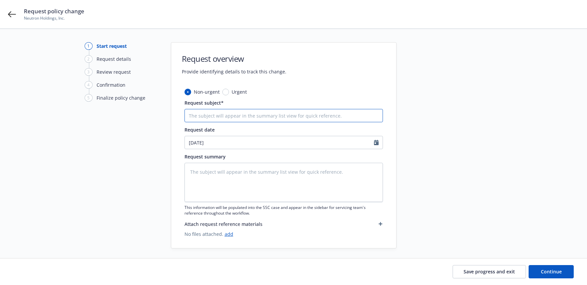
click at [228, 115] on input "Request subject*" at bounding box center [284, 115] width 199 height 13
click at [228, 173] on textarea at bounding box center [284, 182] width 199 height 39
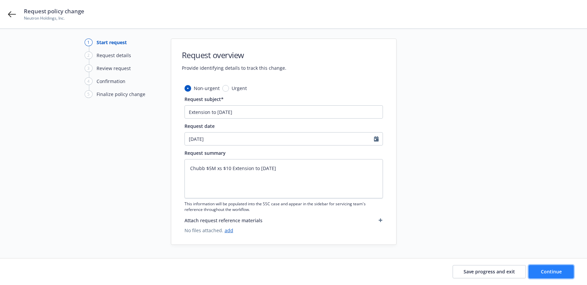
click at [557, 274] on span "Continue" at bounding box center [551, 271] width 21 height 6
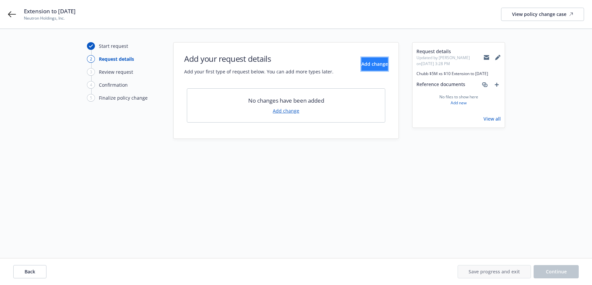
click at [365, 64] on span "Add change" at bounding box center [375, 64] width 27 height 6
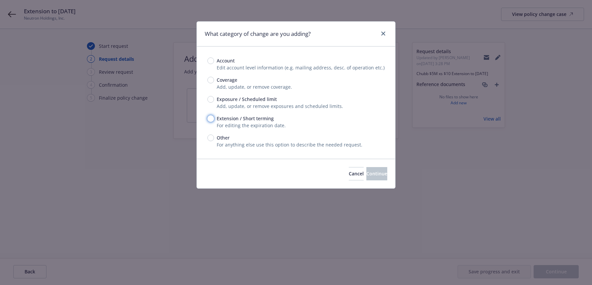
click at [211, 120] on input "Extension / Short terming" at bounding box center [211, 118] width 7 height 7
click at [367, 174] on span "Continue" at bounding box center [377, 173] width 21 height 6
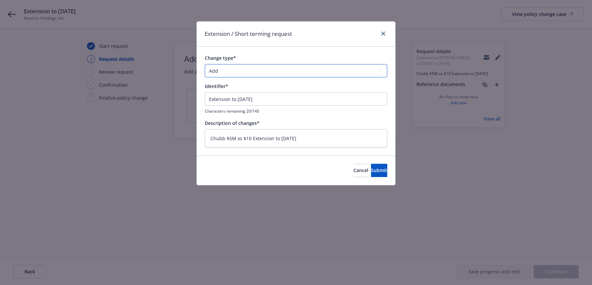
click at [379, 70] on select "Add Audit Change Remove" at bounding box center [296, 70] width 183 height 13
click at [205, 64] on select "Add Audit Change Remove" at bounding box center [296, 70] width 183 height 13
click at [371, 171] on span "Submit" at bounding box center [379, 170] width 16 height 6
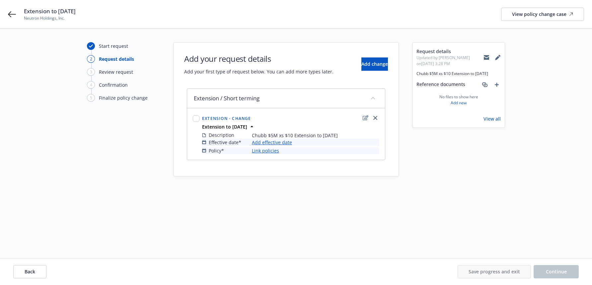
click at [285, 142] on link "Add effective date" at bounding box center [272, 142] width 40 height 7
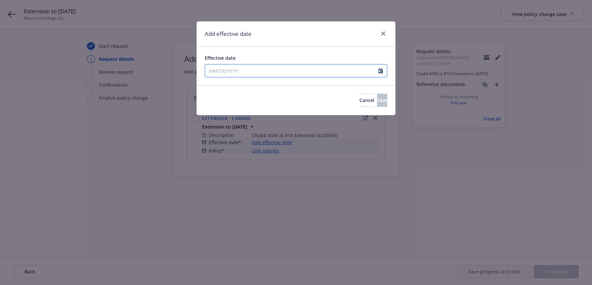
click at [381, 71] on icon "Calendar" at bounding box center [380, 70] width 5 height 5
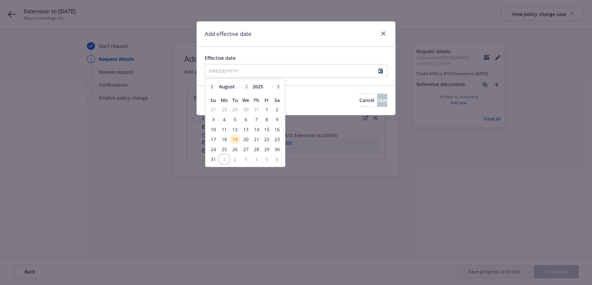
click at [226, 158] on span "1" at bounding box center [224, 159] width 10 height 8
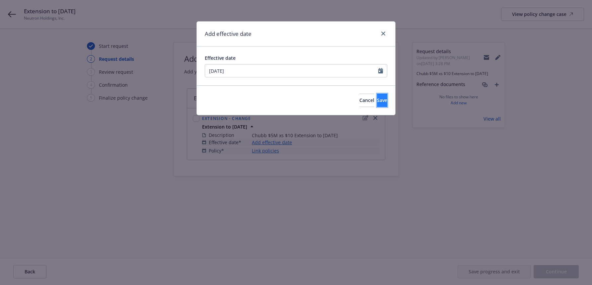
click at [377, 99] on span "Save" at bounding box center [382, 100] width 10 height 6
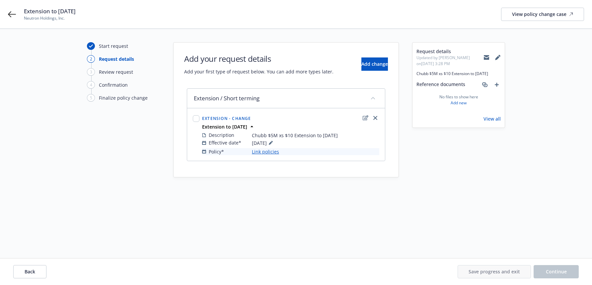
click at [272, 151] on link "Link policies" at bounding box center [265, 151] width 27 height 7
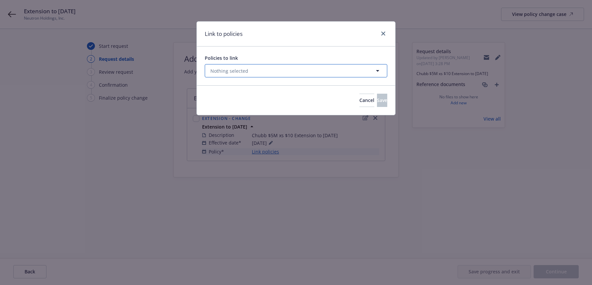
click at [379, 69] on icon "button" at bounding box center [378, 71] width 8 height 8
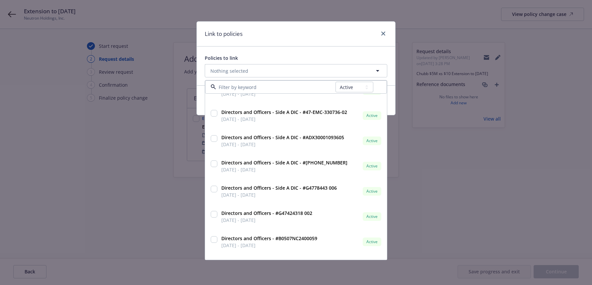
scroll to position [100, 0]
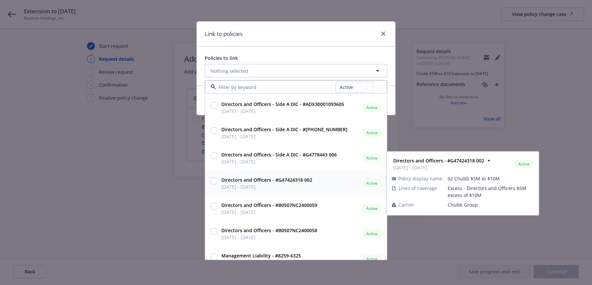
click at [214, 182] on input "checkbox" at bounding box center [214, 181] width 7 height 7
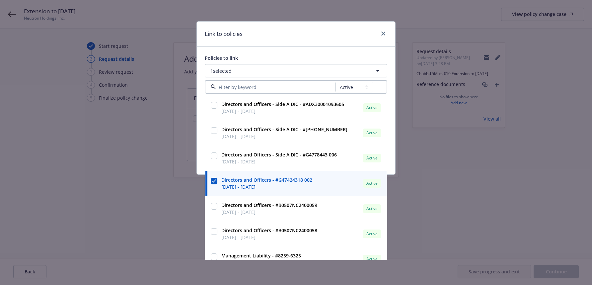
click at [201, 136] on div "Policies to link 1 selected All Active Upcoming Expired Cancelled Kidnap and [P…" at bounding box center [296, 95] width 199 height 98
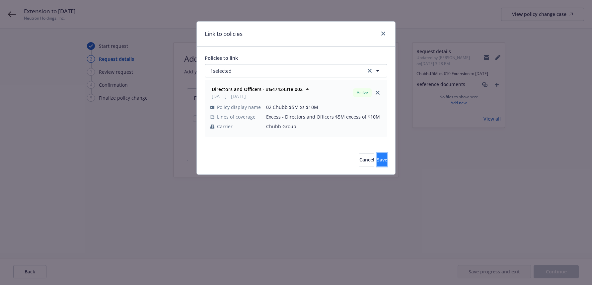
click at [377, 159] on span "Save" at bounding box center [382, 159] width 10 height 6
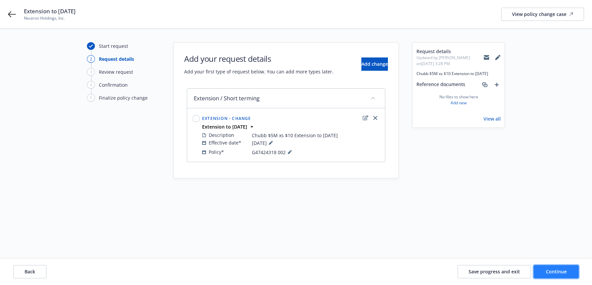
click at [559, 273] on span "Continue" at bounding box center [556, 271] width 21 height 6
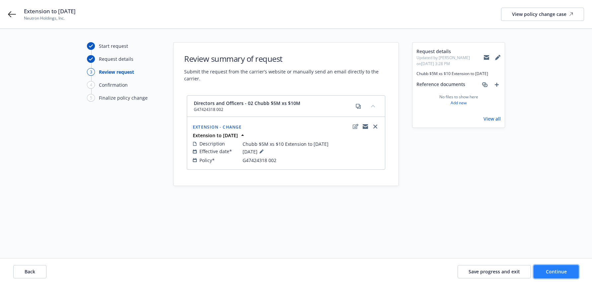
click at [555, 271] on span "Continue" at bounding box center [556, 271] width 21 height 6
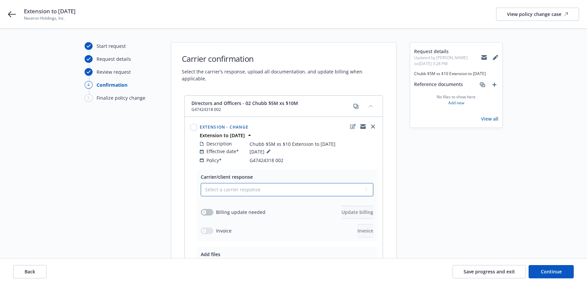
click at [367, 184] on select "Select a carrier response Accepted Accepted with revision No endorsement needed…" at bounding box center [287, 189] width 173 height 13
click at [201, 183] on select "Select a carrier response Accepted Accepted with revision No endorsement needed…" at bounding box center [287, 189] width 173 height 13
click at [206, 210] on div "button" at bounding box center [204, 212] width 5 height 5
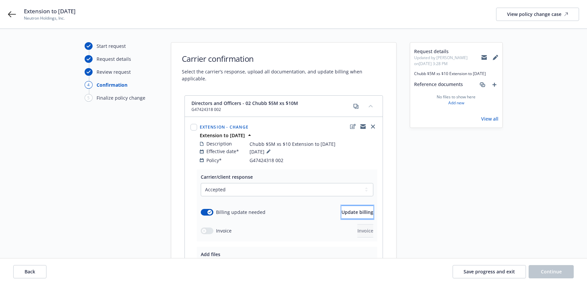
click at [343, 209] on span "Update billing" at bounding box center [358, 212] width 32 height 6
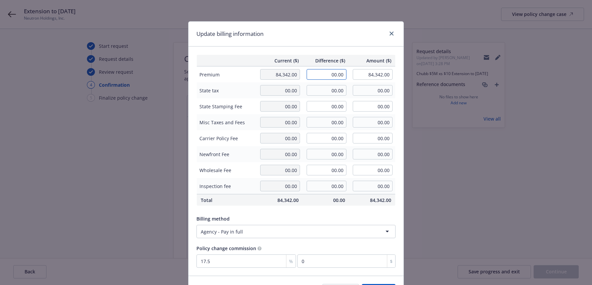
click at [324, 74] on input "00.00" at bounding box center [327, 74] width 40 height 11
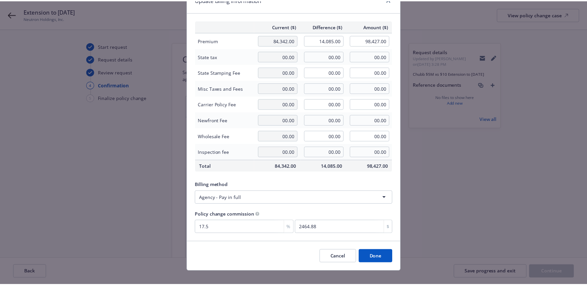
scroll to position [42, 0]
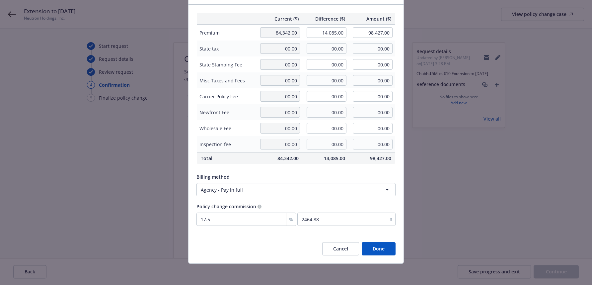
click at [380, 248] on button "Done" at bounding box center [379, 248] width 34 height 13
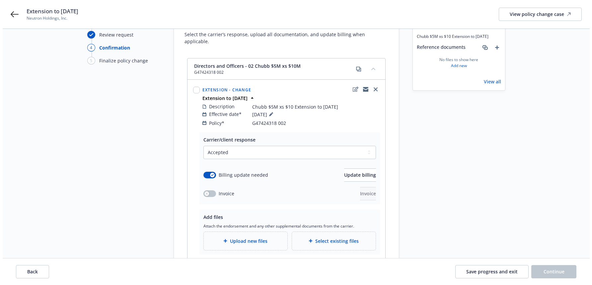
scroll to position [80, 0]
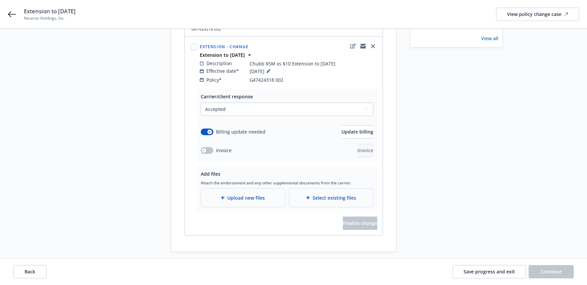
click at [252, 194] on span "Upload new files" at bounding box center [246, 197] width 38 height 7
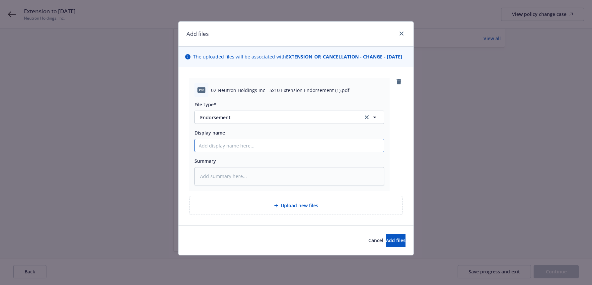
click at [255, 152] on input "Display name" at bounding box center [289, 145] width 189 height 13
click at [388, 243] on span "Add files" at bounding box center [396, 240] width 20 height 6
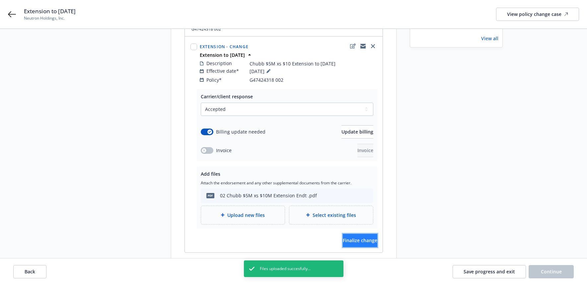
click at [362, 237] on span "Finalize change" at bounding box center [360, 240] width 35 height 6
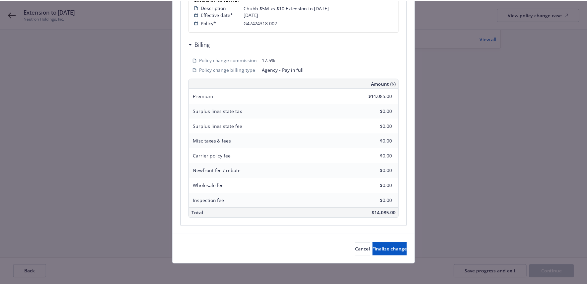
scroll to position [164, 0]
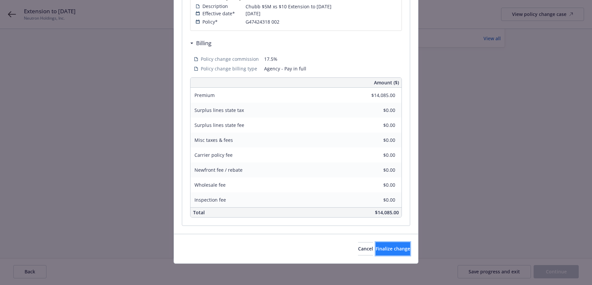
click at [376, 250] on span "Finalize change" at bounding box center [393, 248] width 35 height 6
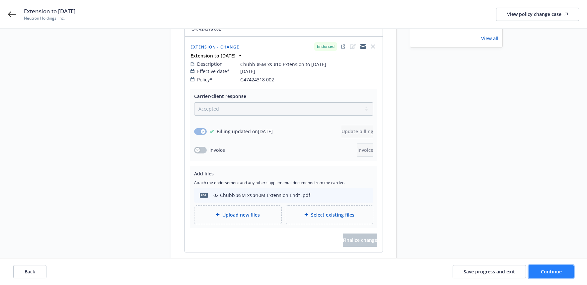
click at [551, 273] on span "Continue" at bounding box center [551, 271] width 21 height 6
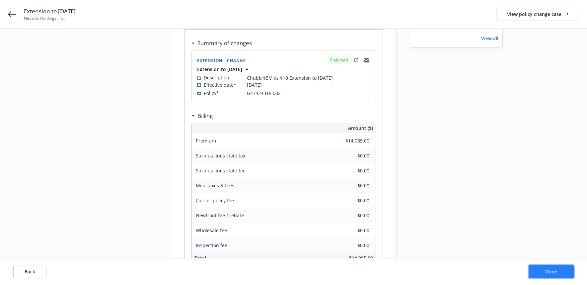
click at [552, 272] on span "Done" at bounding box center [551, 271] width 12 height 6
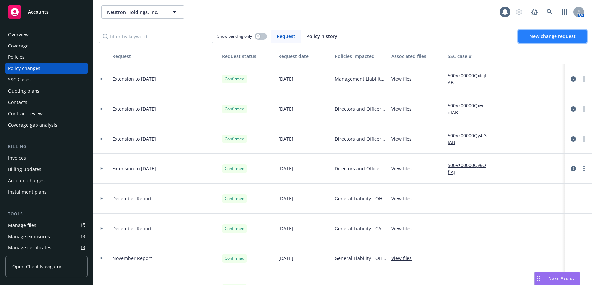
click at [552, 37] on span "New change request" at bounding box center [553, 36] width 46 height 6
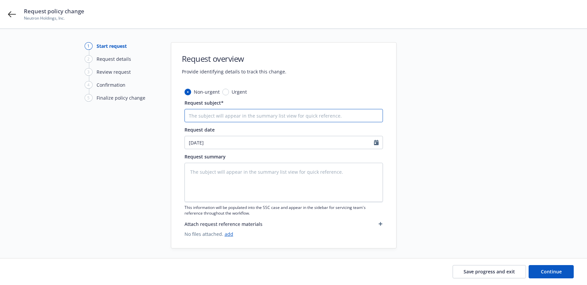
click at [331, 113] on input "Request subject*" at bounding box center [284, 115] width 199 height 13
click at [214, 173] on textarea at bounding box center [284, 182] width 199 height 39
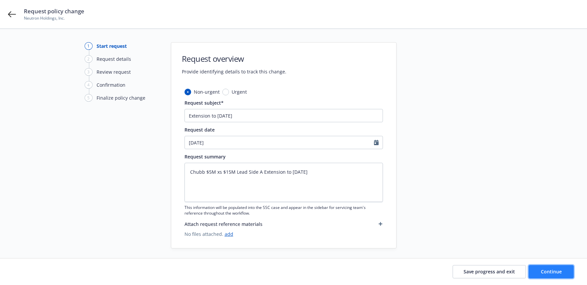
click at [548, 270] on span "Continue" at bounding box center [551, 271] width 21 height 6
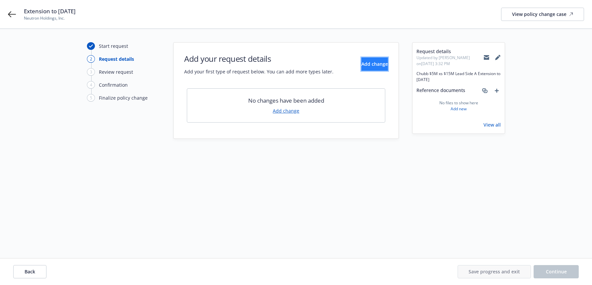
click at [371, 65] on span "Add change" at bounding box center [375, 64] width 27 height 6
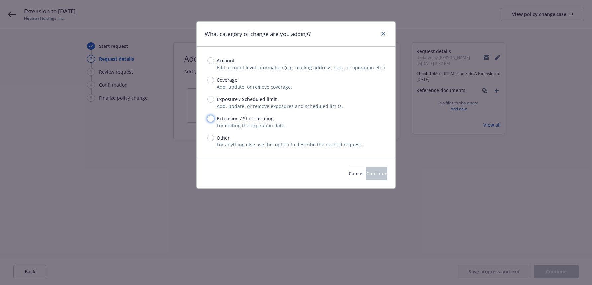
click at [211, 118] on input "Extension / Short terming" at bounding box center [211, 118] width 7 height 7
click at [367, 174] on span "Continue" at bounding box center [377, 173] width 21 height 6
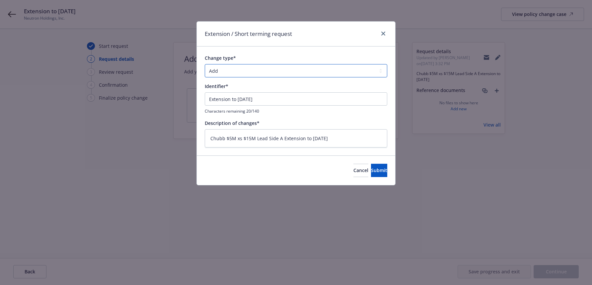
click at [381, 71] on select "Add Audit Change Remove" at bounding box center [296, 70] width 183 height 13
click at [205, 64] on select "Add Audit Change Remove" at bounding box center [296, 70] width 183 height 13
click at [371, 169] on span "Submit" at bounding box center [379, 170] width 16 height 6
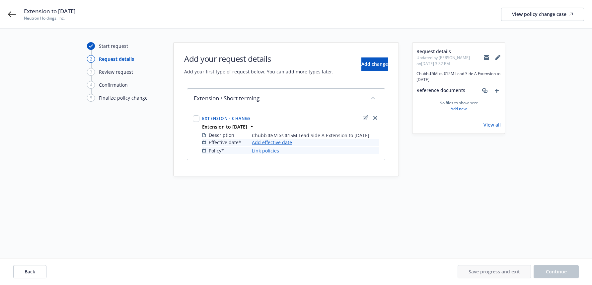
click at [287, 141] on link "Add effective date" at bounding box center [272, 142] width 40 height 7
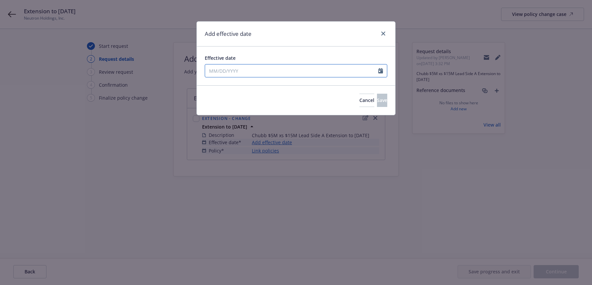
click at [381, 70] on icon "Calendar" at bounding box center [380, 70] width 5 height 5
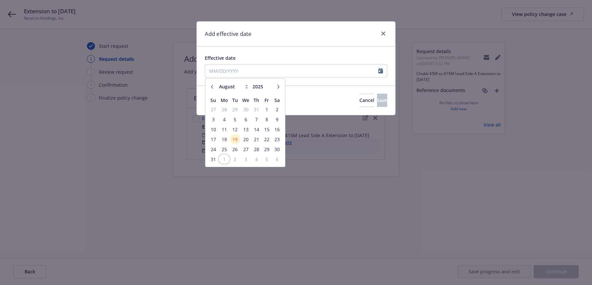
click at [223, 160] on span "1" at bounding box center [224, 159] width 10 height 8
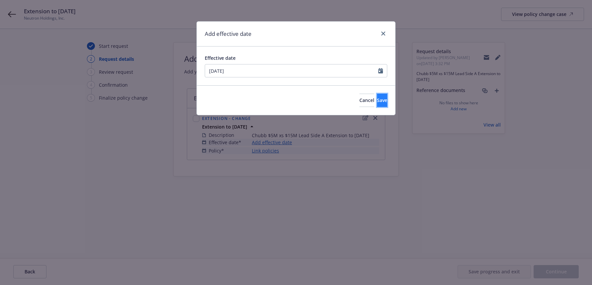
click at [377, 100] on span "Save" at bounding box center [382, 100] width 10 height 6
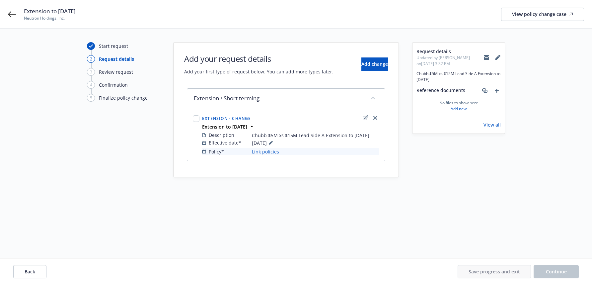
click at [273, 153] on link "Link policies" at bounding box center [265, 151] width 27 height 7
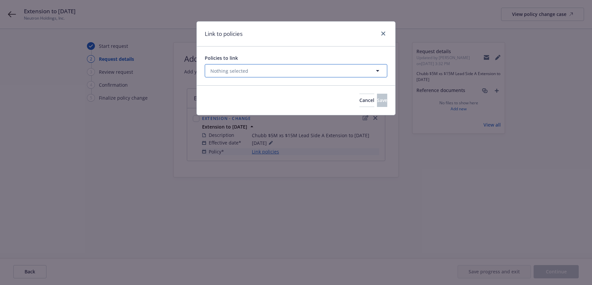
click at [378, 70] on icon "button" at bounding box center [378, 71] width 8 height 8
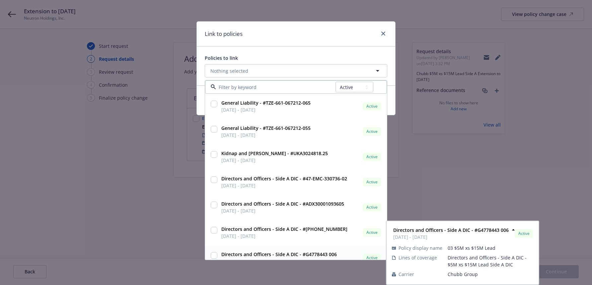
click at [216, 255] on input "checkbox" at bounding box center [214, 255] width 7 height 7
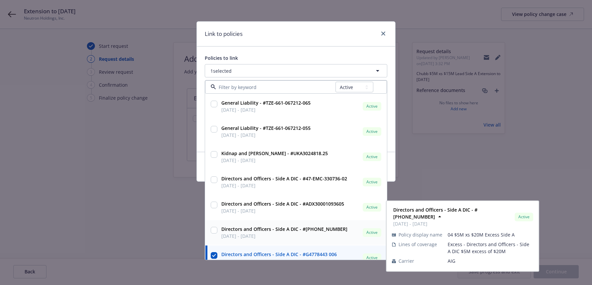
scroll to position [33, 0]
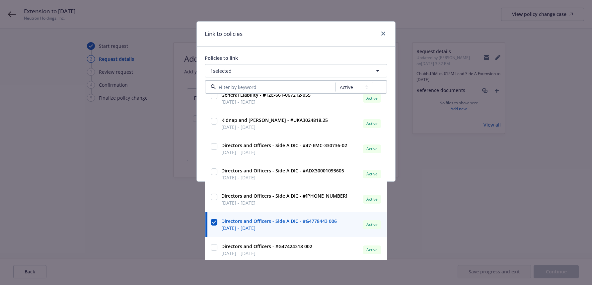
click at [201, 120] on div "Policies to link 1 selected All Active Upcoming Expired Cancelled General Liabi…" at bounding box center [296, 98] width 199 height 105
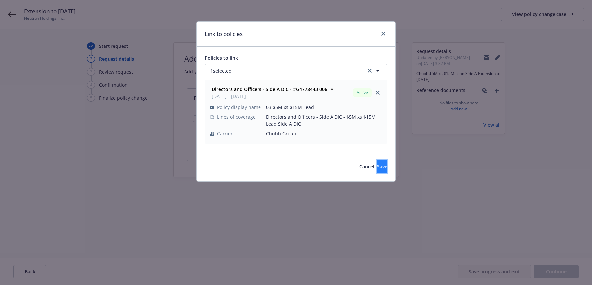
click at [377, 168] on span "Save" at bounding box center [382, 166] width 10 height 6
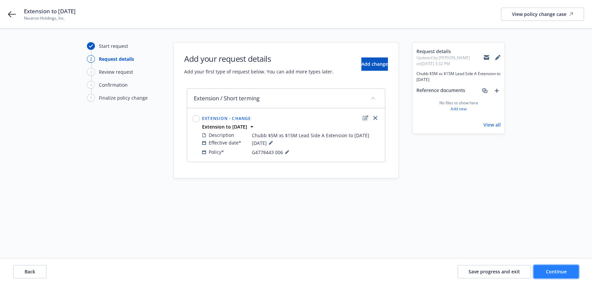
click at [557, 271] on span "Continue" at bounding box center [556, 271] width 21 height 6
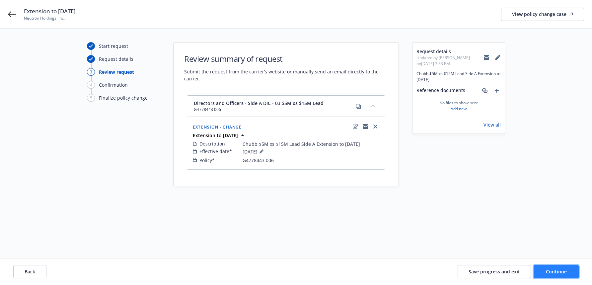
click at [557, 271] on span "Continue" at bounding box center [556, 271] width 21 height 6
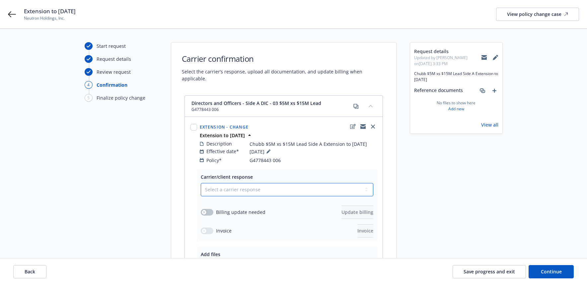
click at [366, 184] on select "Select a carrier response Accepted Accepted with revision No endorsement needed…" at bounding box center [287, 189] width 173 height 13
click at [201, 183] on select "Select a carrier response Accepted Accepted with revision No endorsement needed…" at bounding box center [287, 189] width 173 height 13
click at [205, 211] on icon "button" at bounding box center [204, 212] width 3 height 3
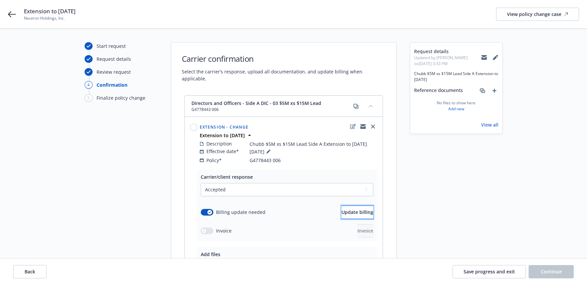
click at [354, 209] on span "Update billing" at bounding box center [358, 212] width 32 height 6
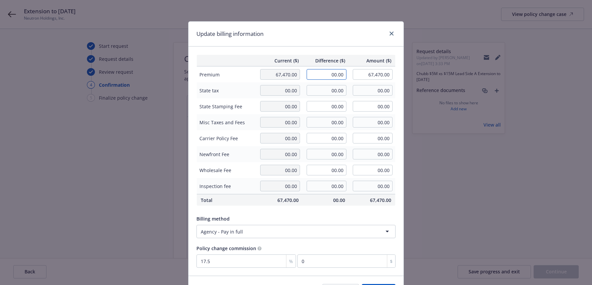
click at [326, 76] on input "00.00" at bounding box center [327, 74] width 40 height 11
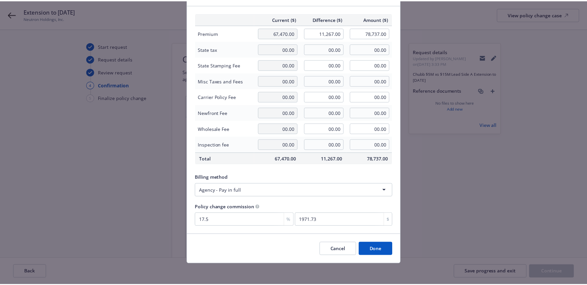
scroll to position [42, 0]
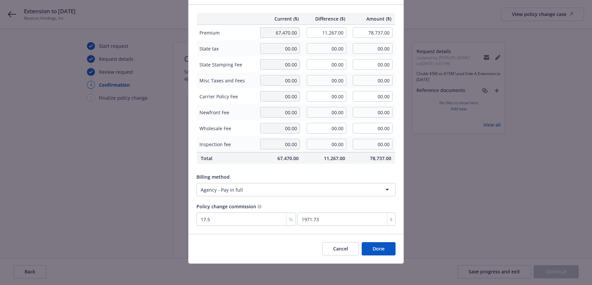
click at [376, 249] on button "Done" at bounding box center [379, 248] width 34 height 13
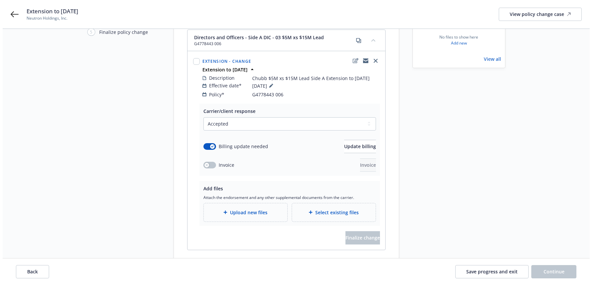
scroll to position [66, 0]
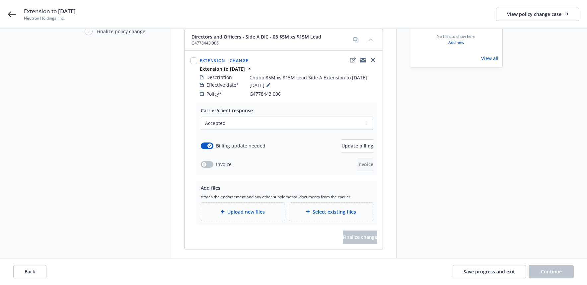
click at [251, 208] on span "Upload new files" at bounding box center [246, 211] width 38 height 7
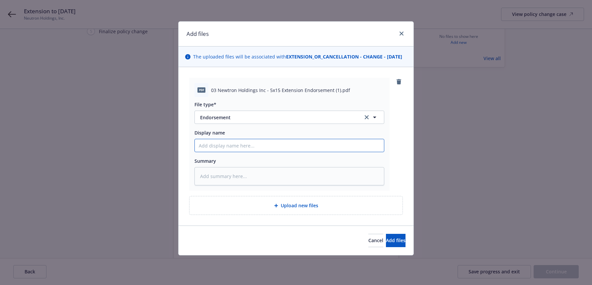
click at [232, 152] on input "Display name" at bounding box center [289, 145] width 189 height 13
click at [386, 243] on span "Add files" at bounding box center [396, 240] width 20 height 6
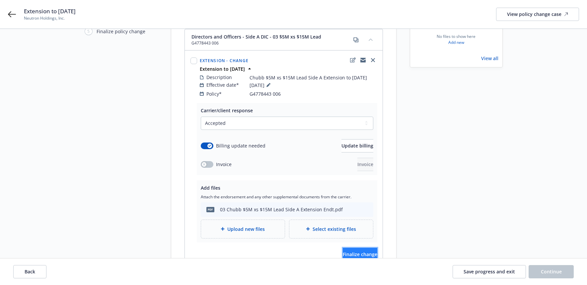
click at [358, 251] on span "Finalize change" at bounding box center [360, 254] width 35 height 6
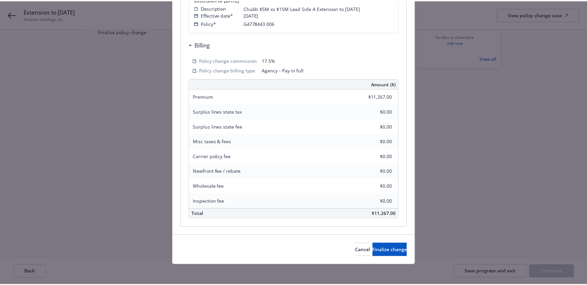
scroll to position [164, 0]
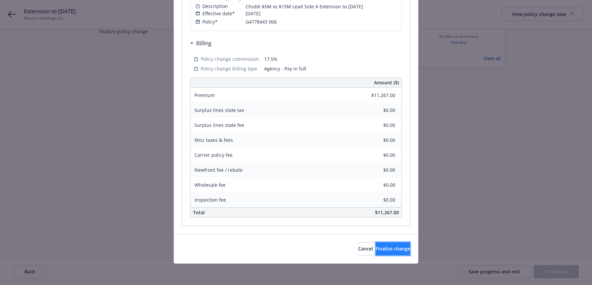
click at [377, 248] on span "Finalize change" at bounding box center [393, 248] width 35 height 6
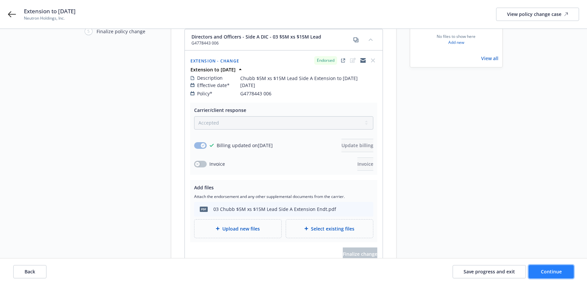
click at [553, 272] on span "Continue" at bounding box center [551, 271] width 21 height 6
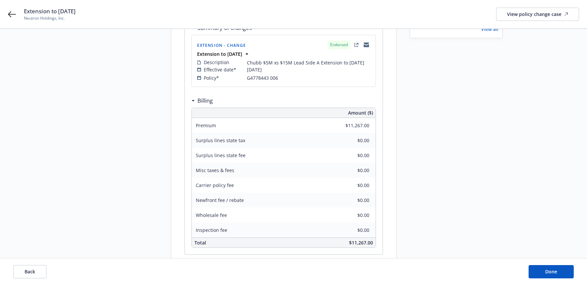
scroll to position [122, 0]
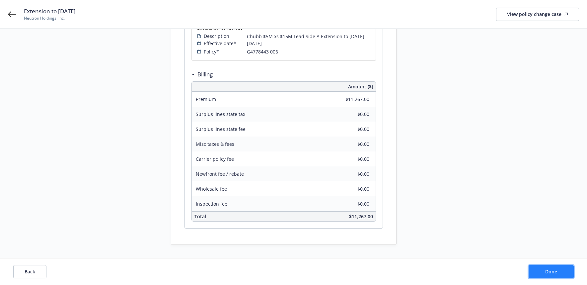
click at [549, 270] on span "Done" at bounding box center [551, 271] width 12 height 6
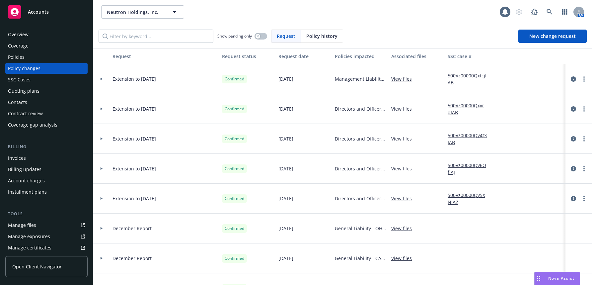
click at [101, 79] on icon at bounding box center [102, 79] width 2 height 3
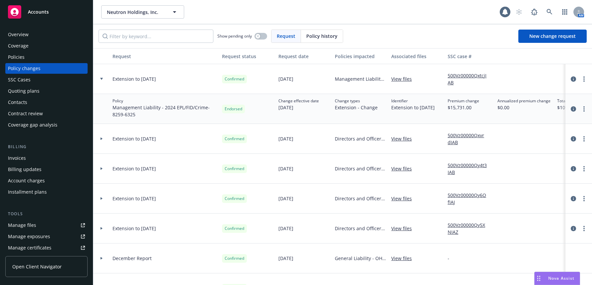
click at [101, 79] on icon at bounding box center [101, 79] width 3 height 2
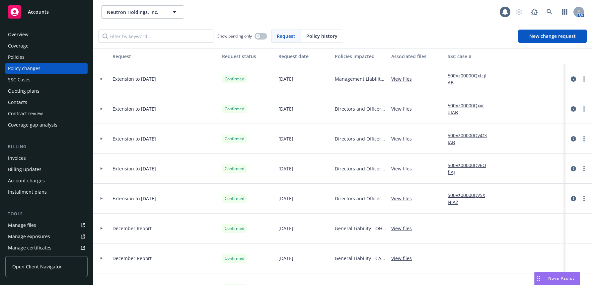
click at [101, 108] on icon at bounding box center [102, 109] width 2 height 3
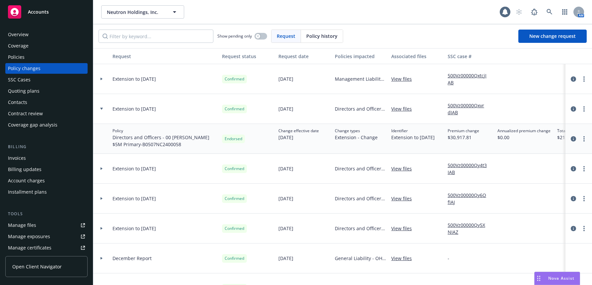
click at [101, 108] on icon at bounding box center [101, 109] width 3 height 2
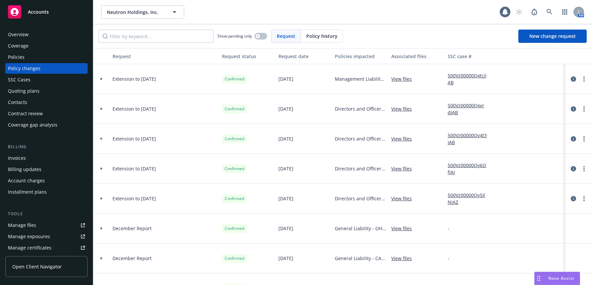
click at [100, 78] on div at bounding box center [101, 79] width 11 height 2
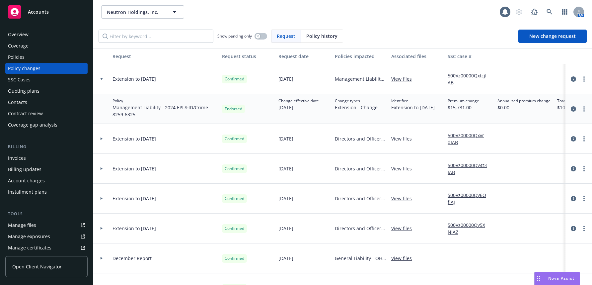
click at [100, 78] on div at bounding box center [101, 79] width 11 height 2
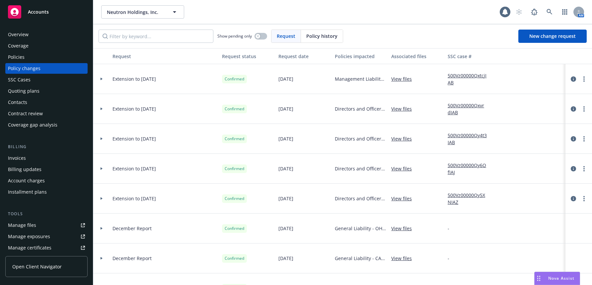
click at [101, 139] on icon at bounding box center [102, 138] width 2 height 3
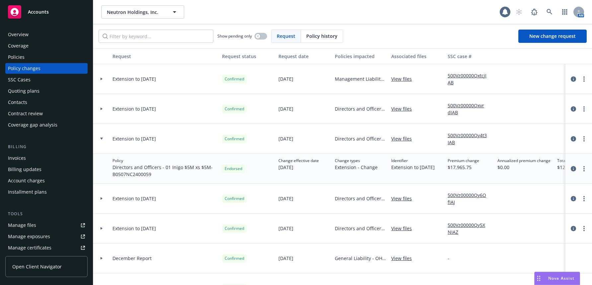
click at [100, 138] on icon at bounding box center [101, 138] width 3 height 2
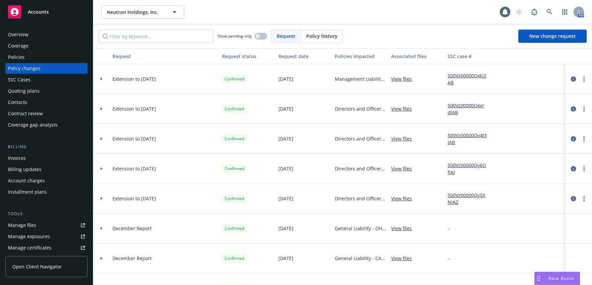
click at [102, 169] on icon at bounding box center [102, 168] width 2 height 3
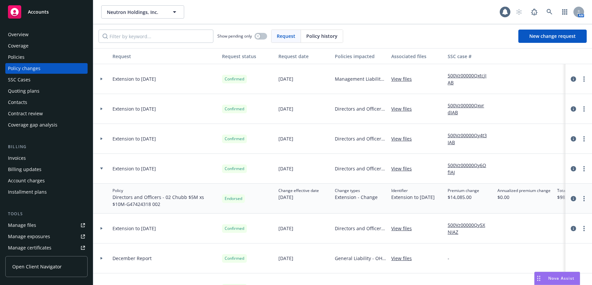
click at [102, 169] on icon at bounding box center [101, 168] width 3 height 2
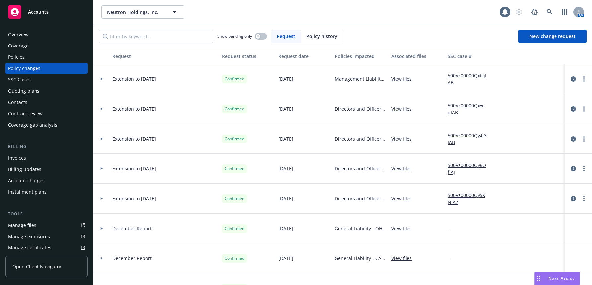
click at [100, 198] on icon at bounding box center [101, 198] width 3 height 2
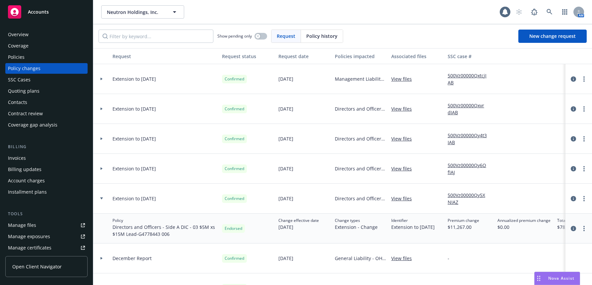
click at [100, 198] on icon at bounding box center [101, 198] width 3 height 2
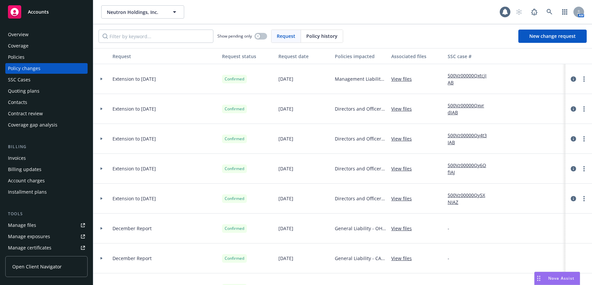
click at [100, 168] on icon at bounding box center [101, 168] width 3 height 2
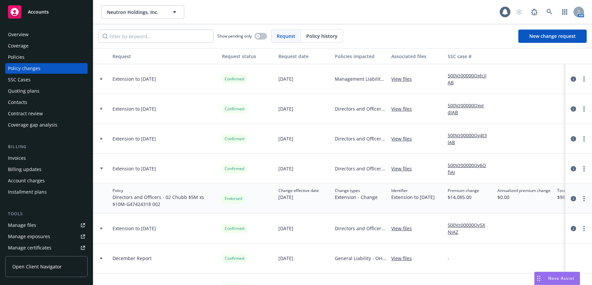
click at [100, 168] on icon at bounding box center [101, 168] width 3 height 2
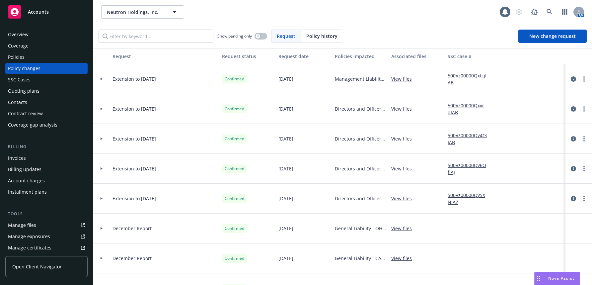
click at [102, 198] on icon at bounding box center [101, 198] width 3 height 2
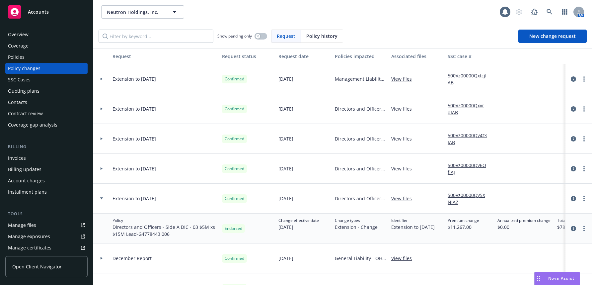
click at [102, 198] on icon at bounding box center [101, 198] width 3 height 2
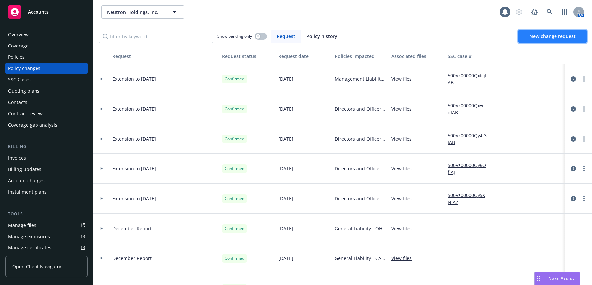
click at [548, 37] on span "New change request" at bounding box center [553, 36] width 46 height 6
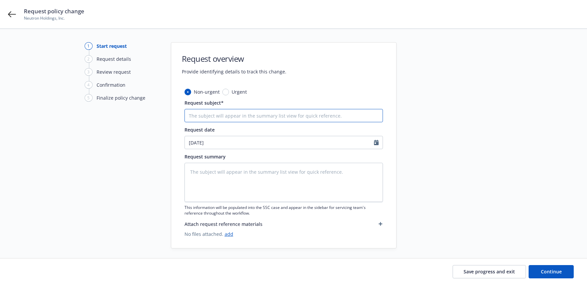
click at [287, 116] on input "Request subject*" at bounding box center [284, 115] width 199 height 13
click at [244, 173] on textarea at bounding box center [284, 182] width 199 height 39
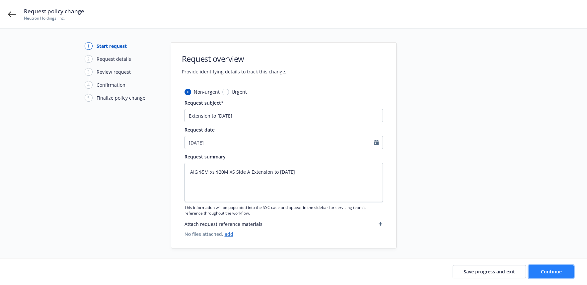
click at [550, 271] on span "Continue" at bounding box center [551, 271] width 21 height 6
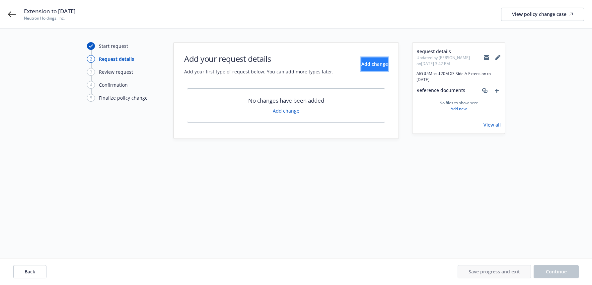
click at [369, 64] on span "Add change" at bounding box center [375, 64] width 27 height 6
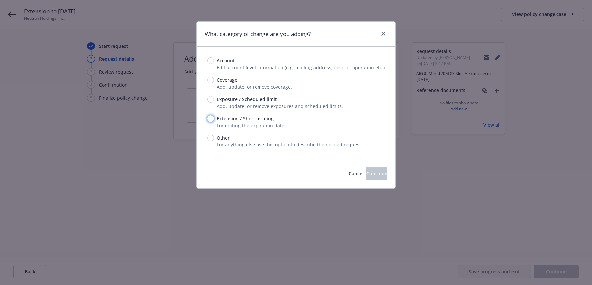
click at [209, 118] on input "Extension / Short terming" at bounding box center [211, 118] width 7 height 7
click at [371, 174] on span "Continue" at bounding box center [377, 173] width 21 height 6
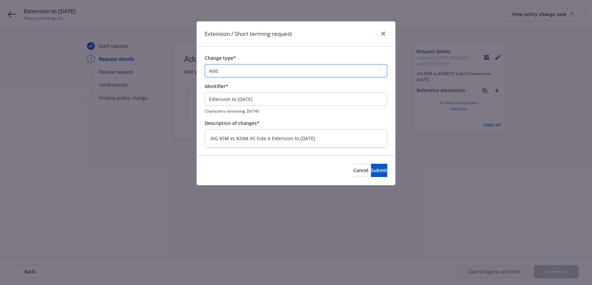
click at [381, 71] on select "Add Audit Change Remove" at bounding box center [296, 70] width 183 height 13
click at [205, 64] on select "Add Audit Change Remove" at bounding box center [296, 70] width 183 height 13
click at [371, 170] on span "Submit" at bounding box center [379, 170] width 16 height 6
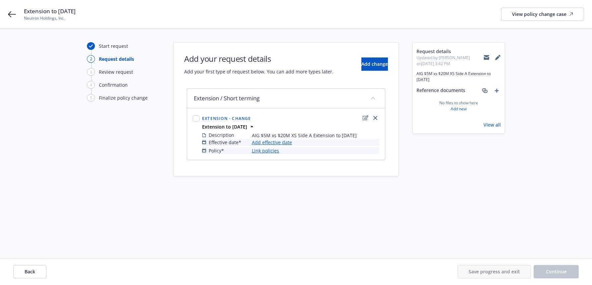
click at [276, 143] on link "Add effective date" at bounding box center [272, 142] width 40 height 7
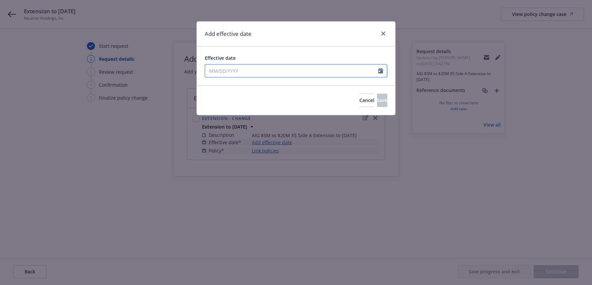
click at [381, 72] on icon "Calendar" at bounding box center [380, 70] width 5 height 5
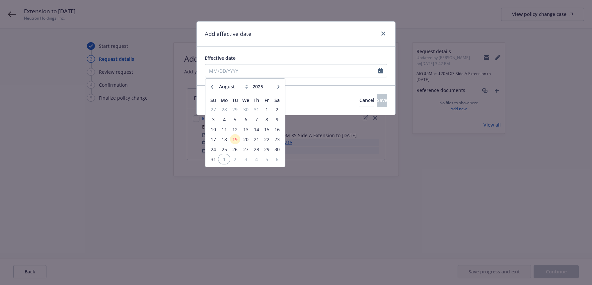
click at [223, 158] on span "1" at bounding box center [224, 159] width 10 height 8
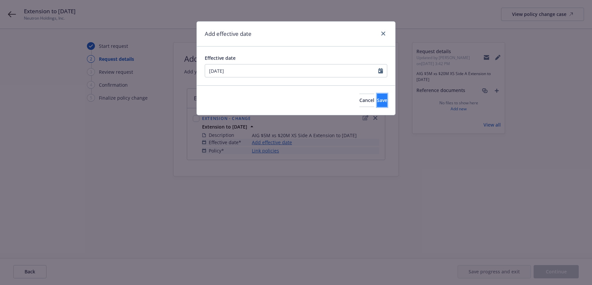
click at [377, 101] on span "Save" at bounding box center [382, 100] width 10 height 6
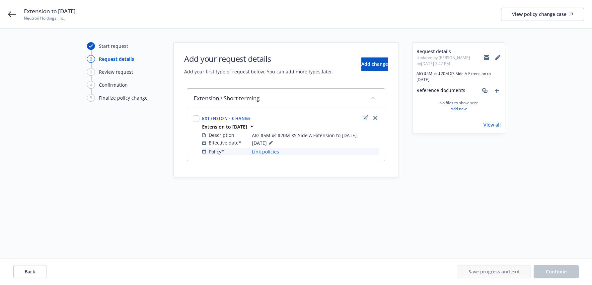
click at [273, 152] on link "Link policies" at bounding box center [265, 151] width 27 height 7
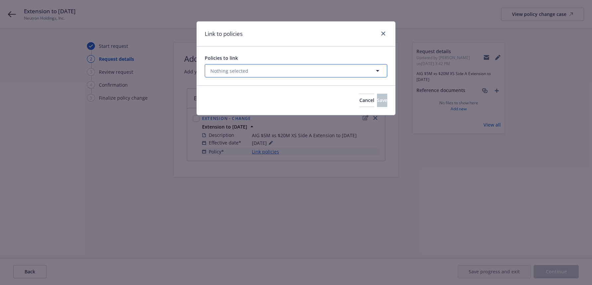
click at [381, 70] on icon "button" at bounding box center [378, 71] width 8 height 8
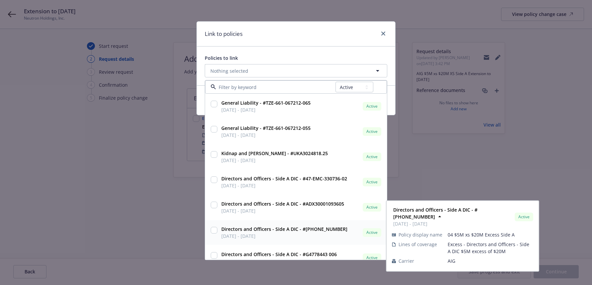
click at [215, 230] on input "checkbox" at bounding box center [214, 230] width 7 height 7
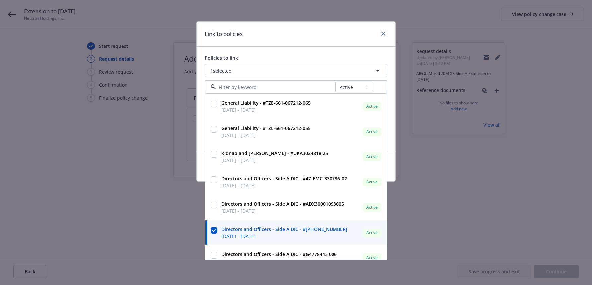
click at [200, 123] on div "Policies to link 1 selected All Active Upcoming Expired Cancelled General Liabi…" at bounding box center [296, 98] width 199 height 105
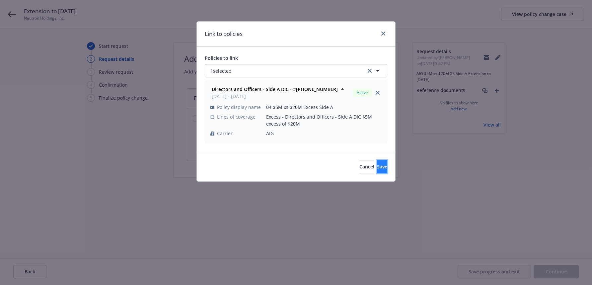
click at [377, 166] on span "Save" at bounding box center [382, 166] width 10 height 6
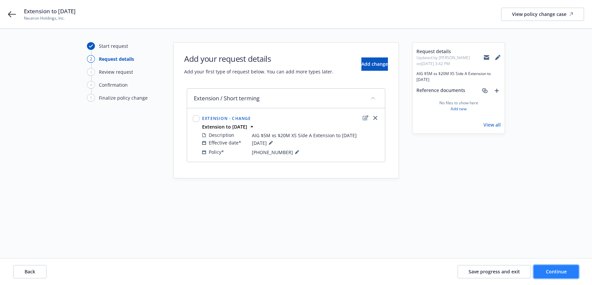
click at [561, 272] on span "Continue" at bounding box center [556, 271] width 21 height 6
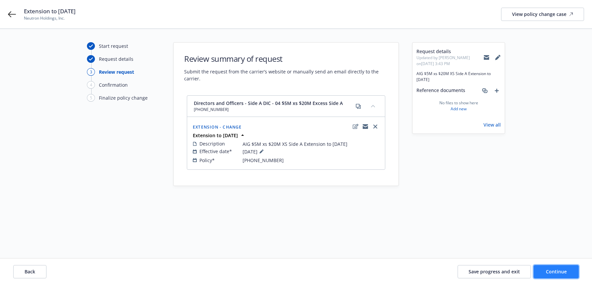
click at [557, 273] on span "Continue" at bounding box center [556, 271] width 21 height 6
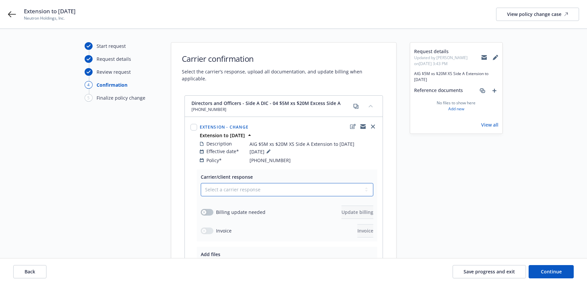
click at [365, 183] on select "Select a carrier response Accepted Accepted with revision No endorsement needed…" at bounding box center [287, 189] width 173 height 13
click at [201, 183] on select "Select a carrier response Accepted Accepted with revision No endorsement needed…" at bounding box center [287, 189] width 173 height 13
click at [201, 209] on button "button" at bounding box center [207, 212] width 13 height 7
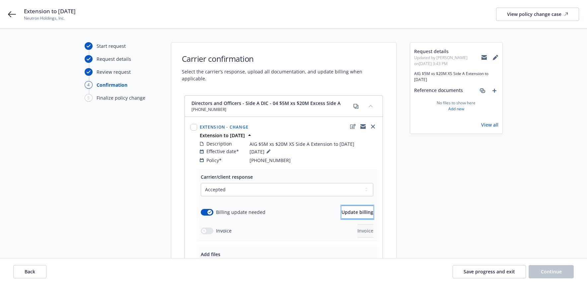
click at [344, 209] on span "Update billing" at bounding box center [358, 212] width 32 height 6
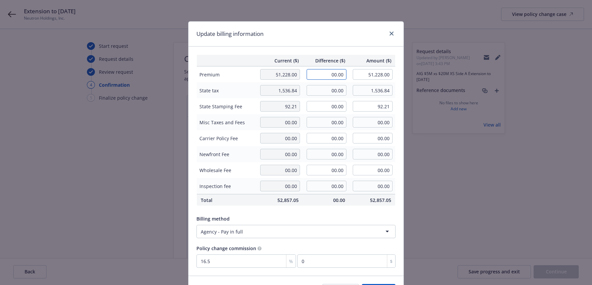
click at [325, 75] on input "00.00" at bounding box center [327, 74] width 40 height 11
click at [324, 91] on input "00.00" at bounding box center [327, 90] width 40 height 11
click at [326, 109] on input "00.00" at bounding box center [327, 106] width 40 height 11
click at [313, 120] on input "00.00" at bounding box center [327, 122] width 40 height 11
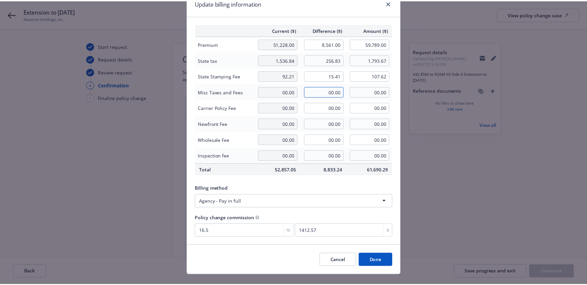
scroll to position [42, 0]
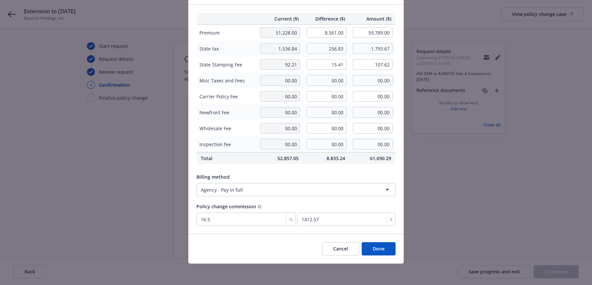
click at [375, 249] on button "Done" at bounding box center [379, 248] width 34 height 13
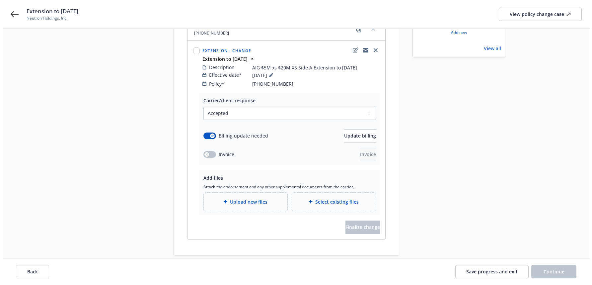
scroll to position [80, 0]
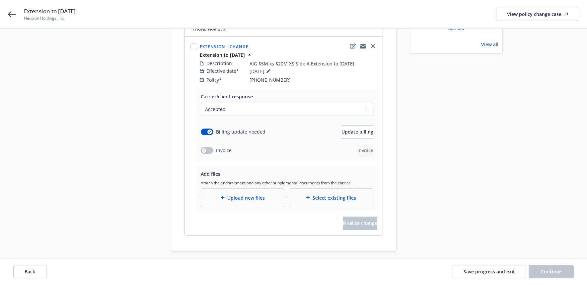
click at [258, 194] on span "Upload new files" at bounding box center [246, 197] width 38 height 7
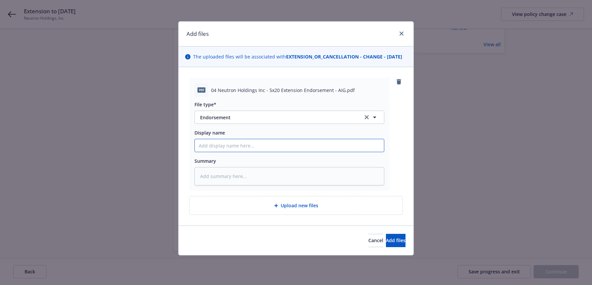
click at [214, 152] on input "Display name" at bounding box center [289, 145] width 189 height 13
click at [386, 243] on span "Add files" at bounding box center [396, 240] width 20 height 6
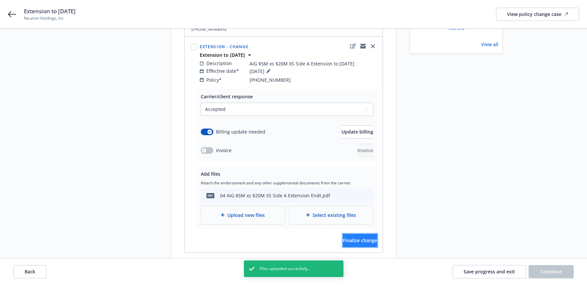
click at [361, 237] on span "Finalize change" at bounding box center [360, 240] width 35 height 6
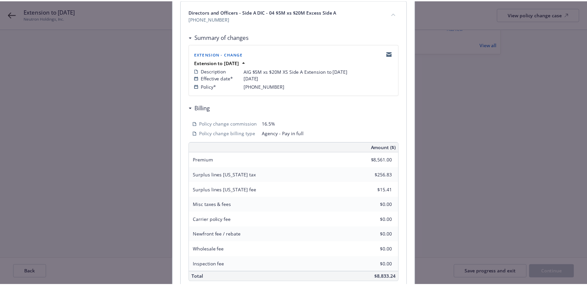
scroll to position [164, 0]
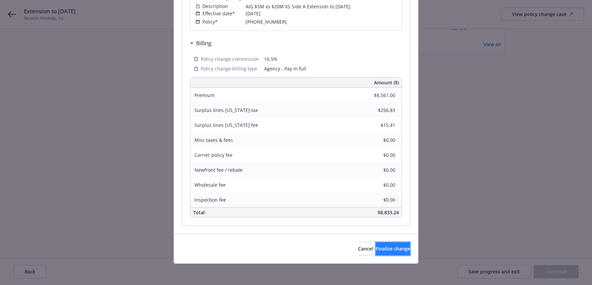
click at [383, 248] on span "Finalize change" at bounding box center [393, 248] width 35 height 6
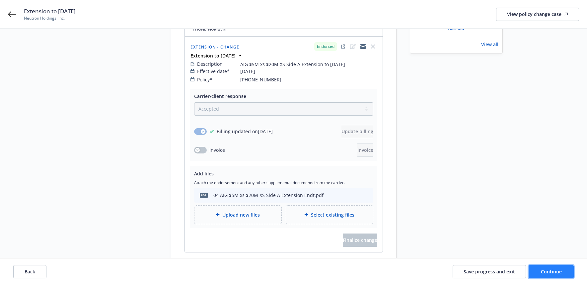
click at [550, 272] on span "Continue" at bounding box center [551, 271] width 21 height 6
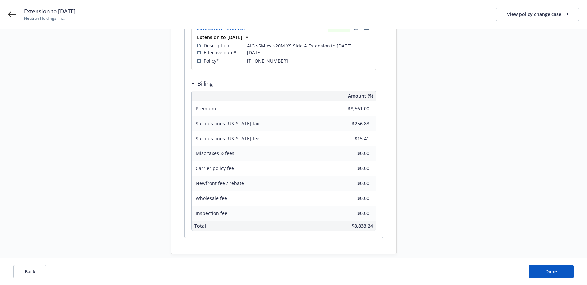
scroll to position [122, 0]
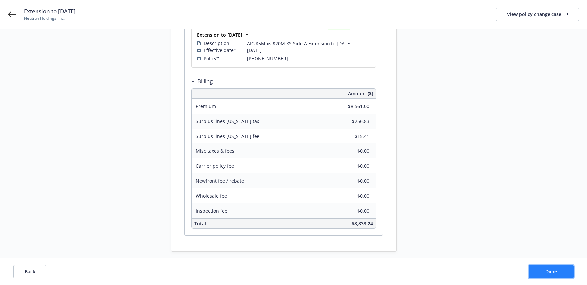
click at [551, 271] on span "Done" at bounding box center [551, 271] width 12 height 6
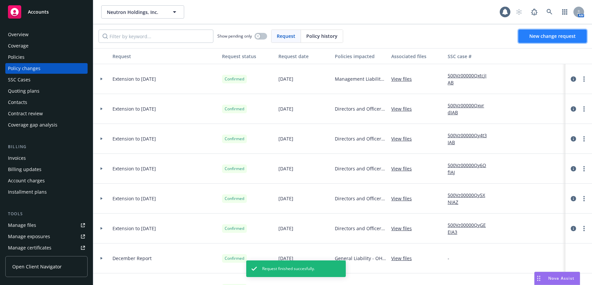
click at [557, 37] on span "New change request" at bounding box center [553, 36] width 46 height 6
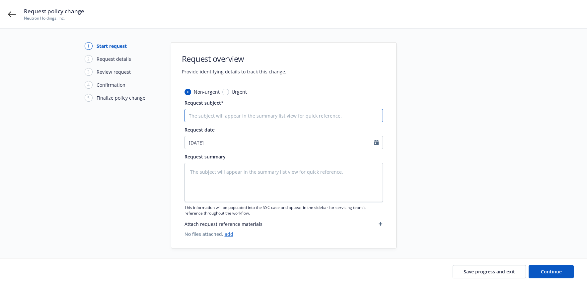
click at [313, 116] on input "Request subject*" at bounding box center [284, 115] width 199 height 13
click at [204, 171] on textarea at bounding box center [284, 182] width 199 height 39
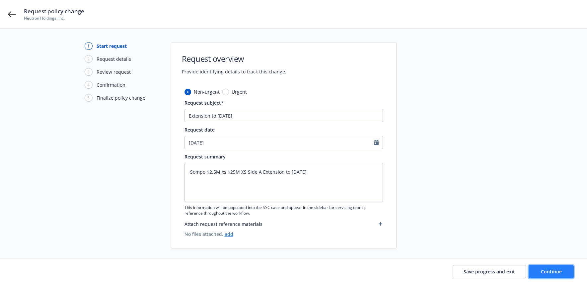
click at [546, 271] on span "Continue" at bounding box center [551, 271] width 21 height 6
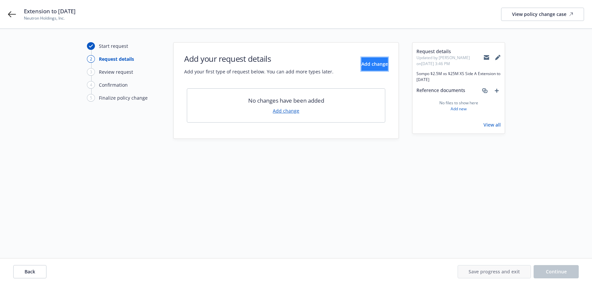
click at [372, 63] on span "Add change" at bounding box center [375, 64] width 27 height 6
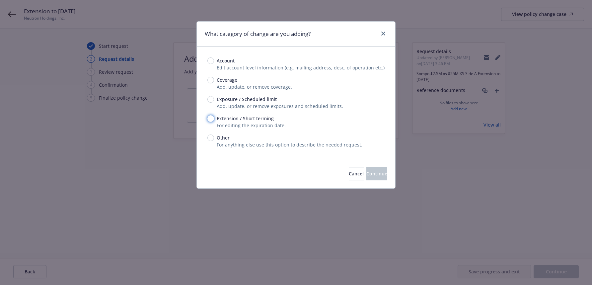
click at [212, 119] on input "Extension / Short terming" at bounding box center [211, 118] width 7 height 7
click at [372, 174] on span "Continue" at bounding box center [377, 173] width 21 height 6
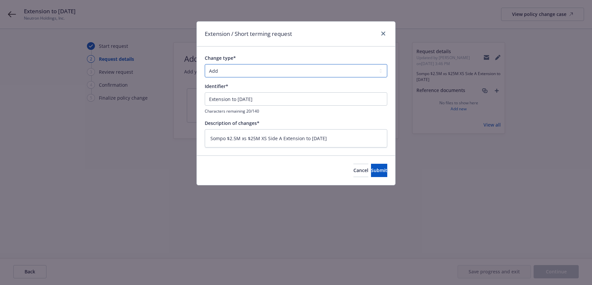
click at [381, 71] on select "Add Audit Change Remove" at bounding box center [296, 70] width 183 height 13
click at [205, 64] on select "Add Audit Change Remove" at bounding box center [296, 70] width 183 height 13
click at [371, 171] on span "Submit" at bounding box center [379, 170] width 16 height 6
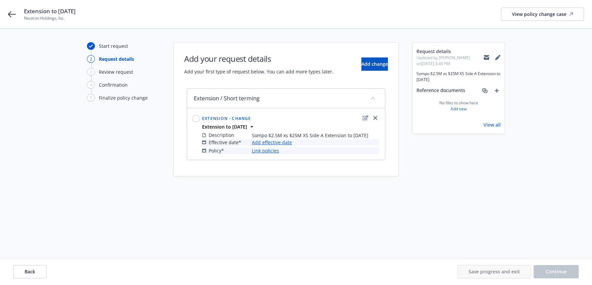
click at [285, 141] on link "Add effective date" at bounding box center [272, 142] width 40 height 7
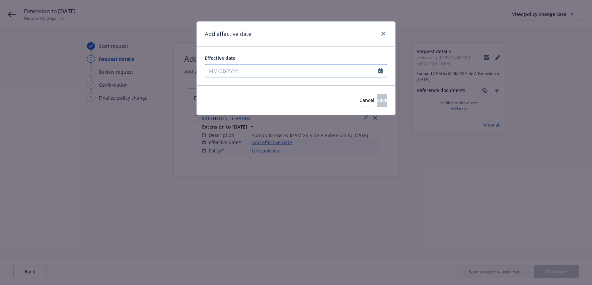
click at [380, 72] on icon "Calendar" at bounding box center [380, 70] width 5 height 5
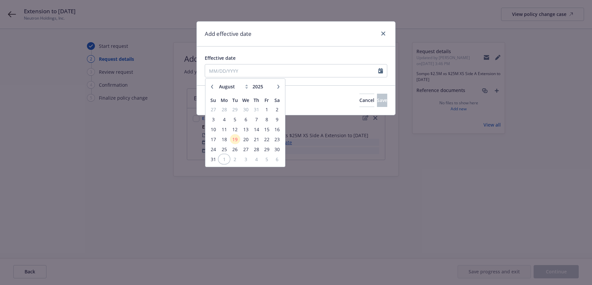
click at [224, 158] on span "1" at bounding box center [224, 159] width 10 height 8
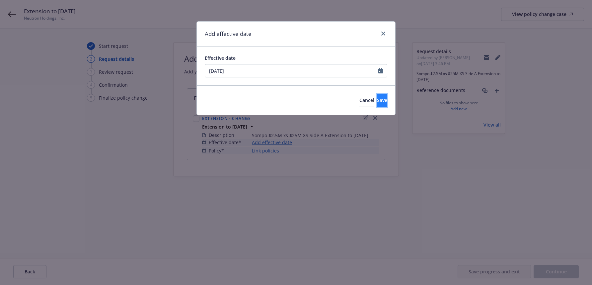
click at [377, 101] on span "Save" at bounding box center [382, 100] width 10 height 6
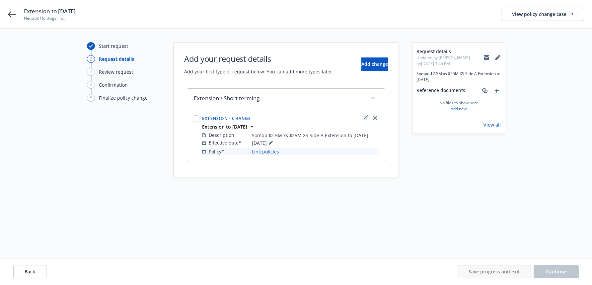
click at [274, 152] on link "Link policies" at bounding box center [265, 151] width 27 height 7
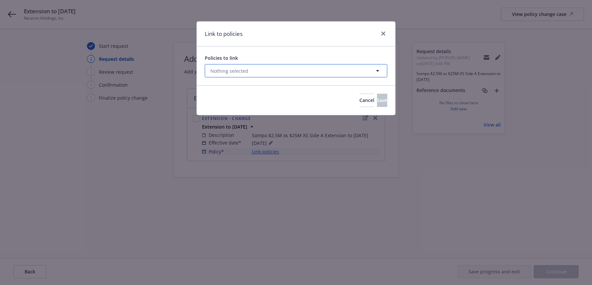
click at [378, 70] on icon "button" at bounding box center [378, 71] width 8 height 8
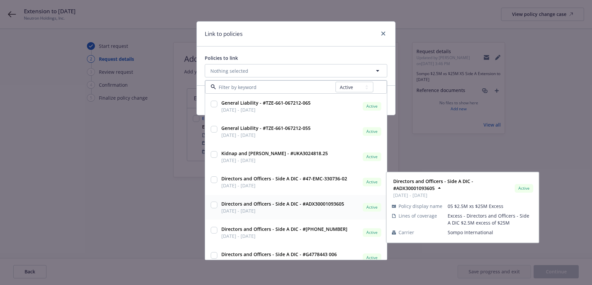
click at [214, 206] on input "checkbox" at bounding box center [214, 205] width 7 height 7
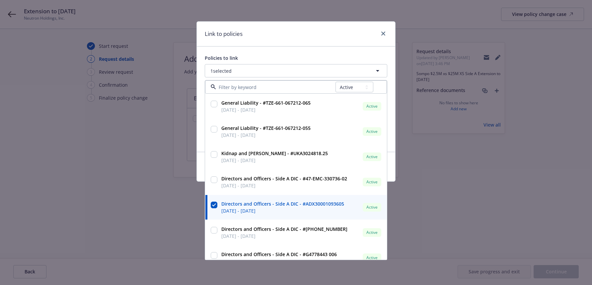
click at [201, 135] on div "Policies to link 1 selected All Active Upcoming Expired Cancelled General Liabi…" at bounding box center [296, 98] width 199 height 105
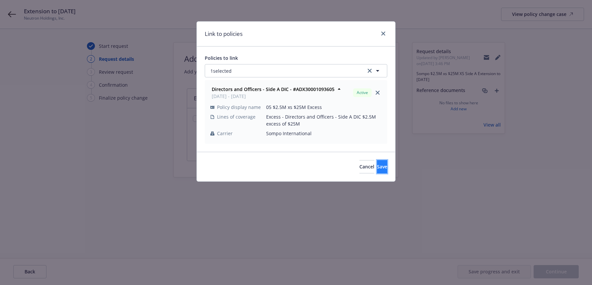
click at [377, 167] on span "Save" at bounding box center [382, 166] width 10 height 6
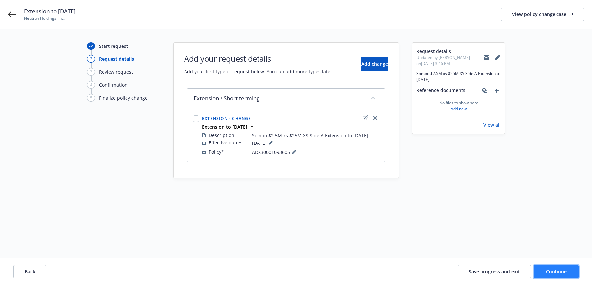
click at [561, 271] on span "Continue" at bounding box center [556, 271] width 21 height 6
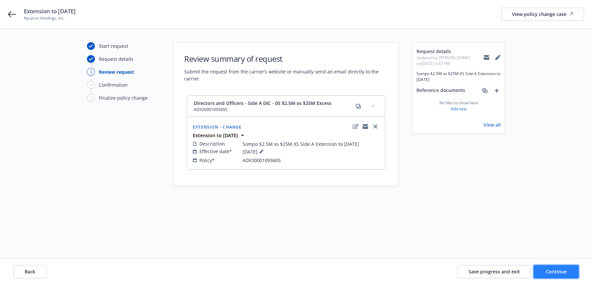
click at [554, 271] on span "Continue" at bounding box center [556, 271] width 21 height 6
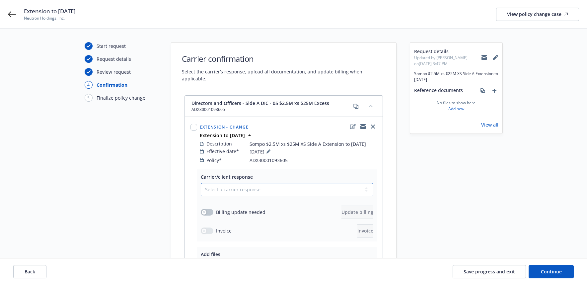
click at [365, 184] on select "Select a carrier response Accepted Accepted with revision No endorsement needed…" at bounding box center [287, 189] width 173 height 13
click at [201, 183] on select "Select a carrier response Accepted Accepted with revision No endorsement needed…" at bounding box center [287, 189] width 173 height 13
click at [205, 211] on icon "button" at bounding box center [204, 212] width 3 height 3
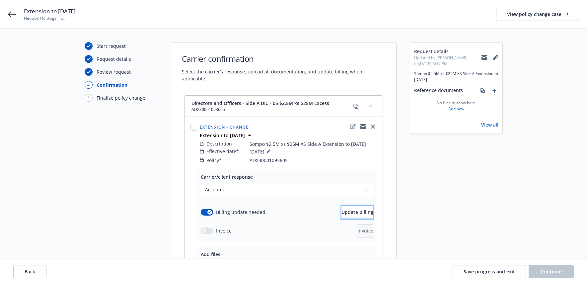
click at [342, 209] on span "Update billing" at bounding box center [358, 212] width 32 height 6
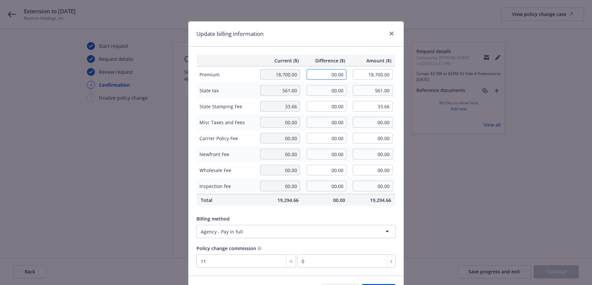
click at [330, 76] on input "00.00" at bounding box center [327, 74] width 40 height 11
click at [329, 92] on input "00.00" at bounding box center [327, 90] width 40 height 11
click at [317, 90] on input "00.00" at bounding box center [327, 90] width 40 height 11
drag, startPoint x: 324, startPoint y: 92, endPoint x: 343, endPoint y: 94, distance: 19.7
click at [343, 94] on input "00.00" at bounding box center [327, 90] width 40 height 11
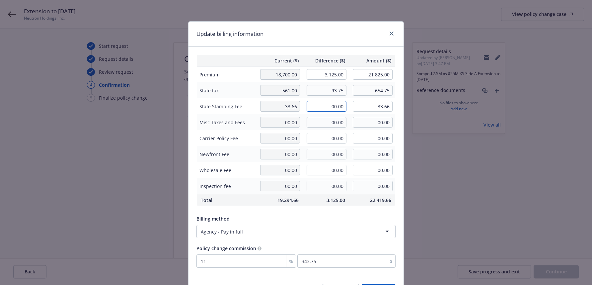
click at [329, 108] on input "00.00" at bounding box center [327, 106] width 40 height 11
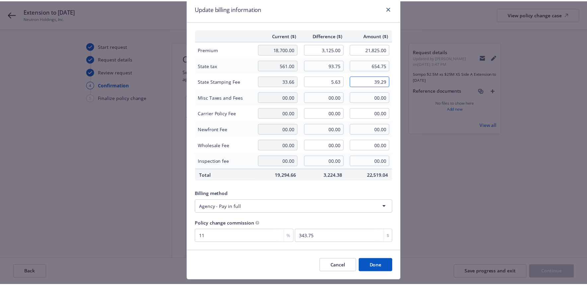
scroll to position [42, 0]
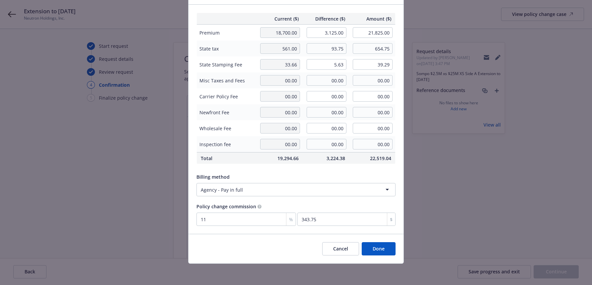
click at [379, 249] on button "Done" at bounding box center [379, 248] width 34 height 13
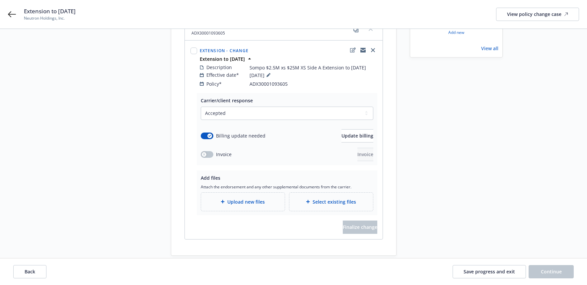
scroll to position [80, 0]
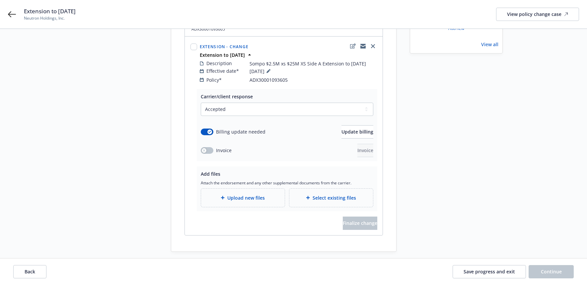
click at [256, 194] on span "Upload new files" at bounding box center [246, 197] width 38 height 7
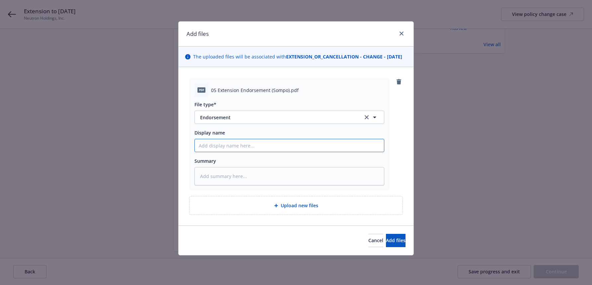
click at [233, 149] on input "Display name" at bounding box center [289, 145] width 189 height 13
click at [389, 243] on span "Add files" at bounding box center [396, 240] width 20 height 6
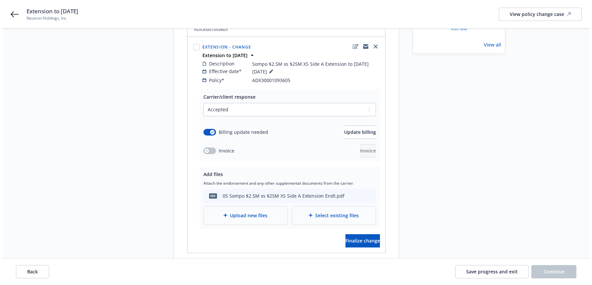
scroll to position [98, 0]
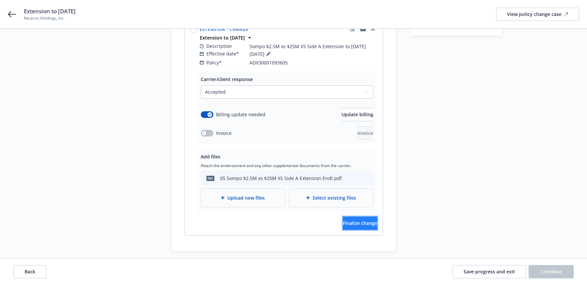
click at [354, 220] on span "Finalize change" at bounding box center [360, 223] width 35 height 6
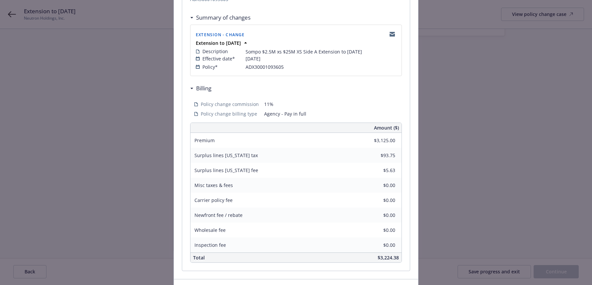
scroll to position [164, 0]
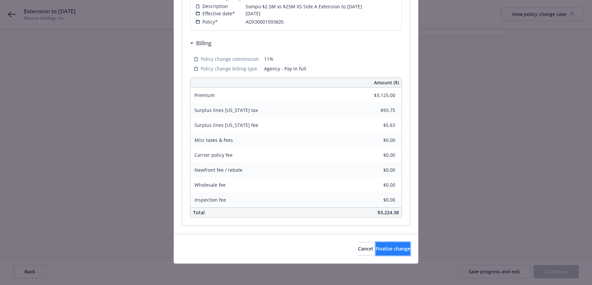
click at [382, 250] on span "Finalize change" at bounding box center [393, 248] width 35 height 6
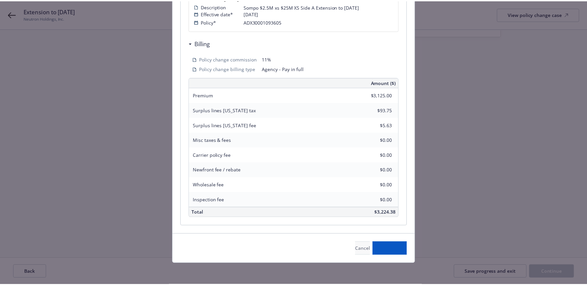
scroll to position [97, 0]
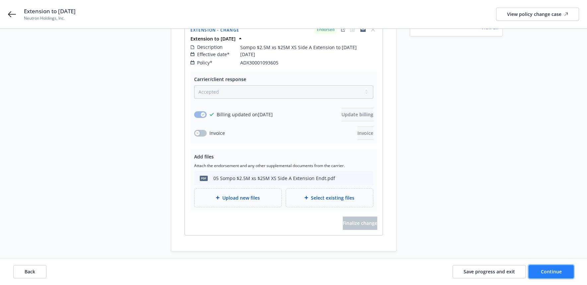
click at [555, 273] on span "Continue" at bounding box center [551, 271] width 21 height 6
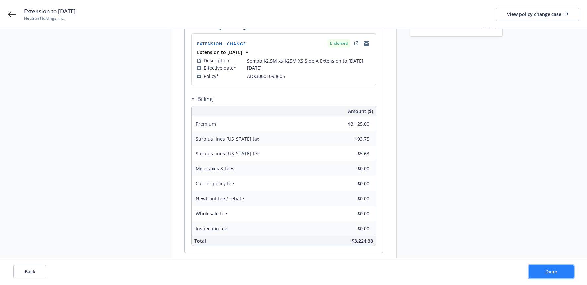
click at [553, 272] on span "Done" at bounding box center [551, 271] width 12 height 6
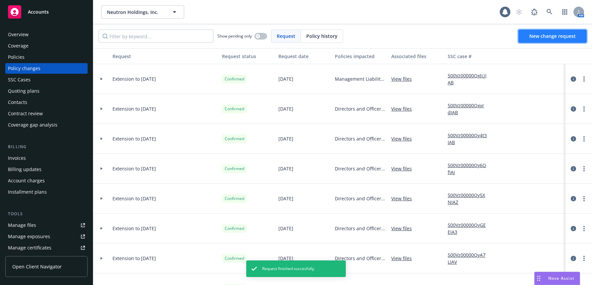
click at [541, 36] on span "New change request" at bounding box center [553, 36] width 46 height 6
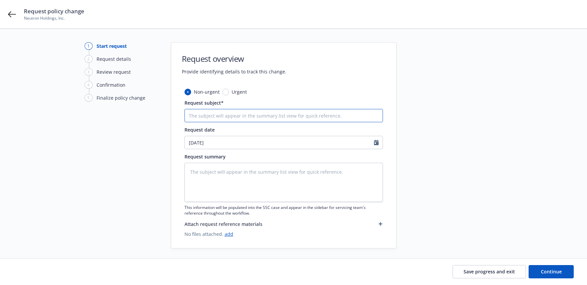
click at [232, 114] on input "Request subject*" at bounding box center [284, 115] width 199 height 13
click at [250, 172] on textarea at bounding box center [284, 182] width 199 height 39
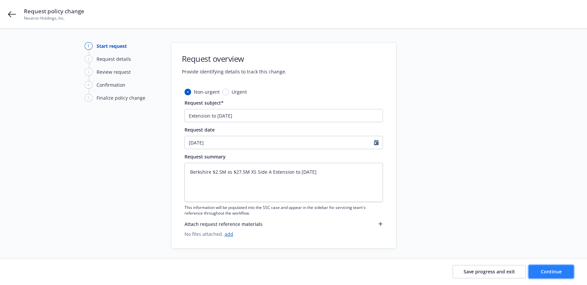
click at [551, 274] on span "Continue" at bounding box center [551, 271] width 21 height 6
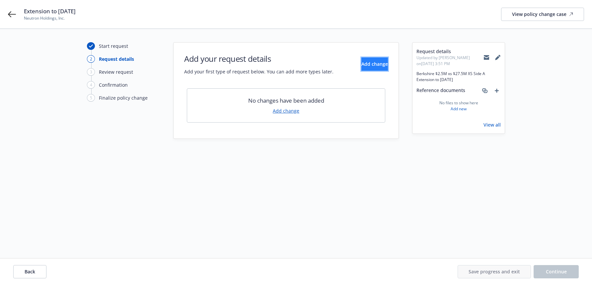
click at [367, 64] on span "Add change" at bounding box center [375, 64] width 27 height 6
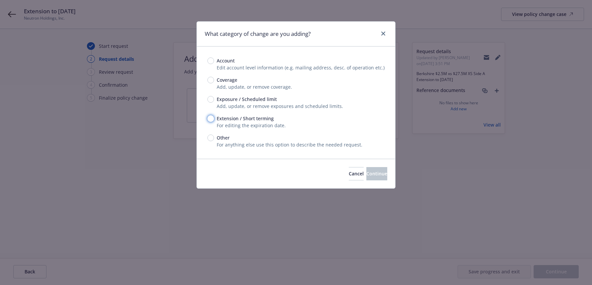
click at [212, 119] on input "Extension / Short terming" at bounding box center [211, 118] width 7 height 7
click at [367, 174] on span "Continue" at bounding box center [377, 173] width 21 height 6
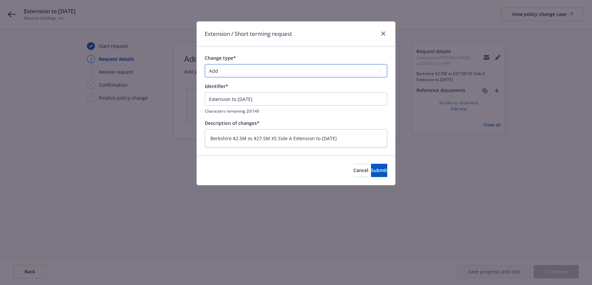
drag, startPoint x: 381, startPoint y: 69, endPoint x: 360, endPoint y: 74, distance: 21.4
click at [381, 69] on select "Add Audit Change Remove" at bounding box center [296, 70] width 183 height 13
click at [205, 64] on select "Add Audit Change Remove" at bounding box center [296, 70] width 183 height 13
click at [371, 171] on span "Submit" at bounding box center [379, 170] width 16 height 6
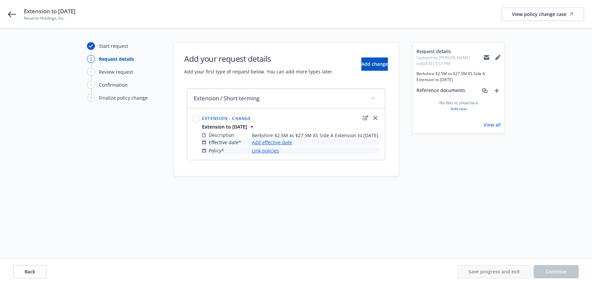
click at [285, 143] on link "Add effective date" at bounding box center [272, 142] width 40 height 7
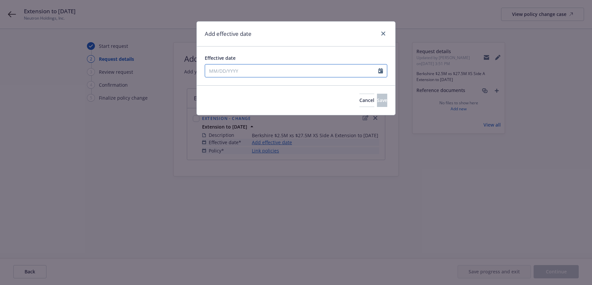
click at [227, 68] on input "Effective date" at bounding box center [291, 70] width 173 height 13
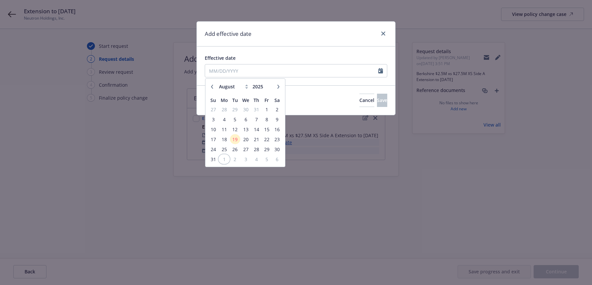
click at [223, 157] on span "1" at bounding box center [224, 159] width 10 height 8
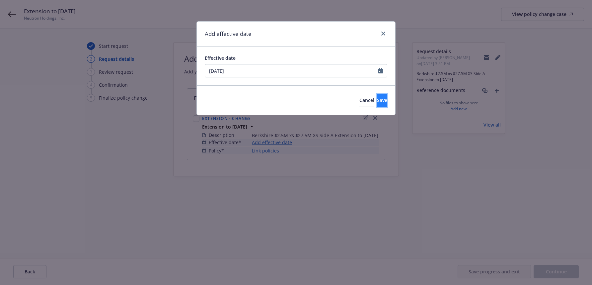
click at [377, 98] on span "Save" at bounding box center [382, 100] width 10 height 6
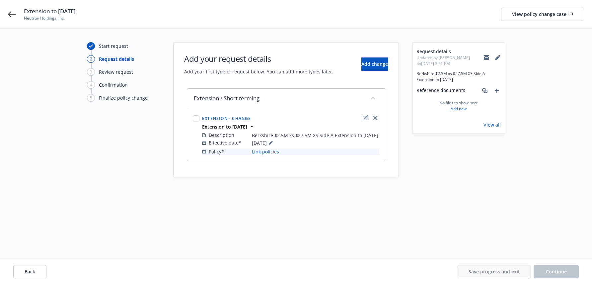
click at [271, 153] on link "Link policies" at bounding box center [265, 151] width 27 height 7
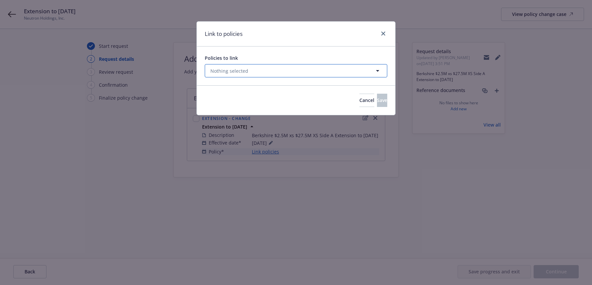
click at [378, 70] on icon "button" at bounding box center [378, 71] width 8 height 8
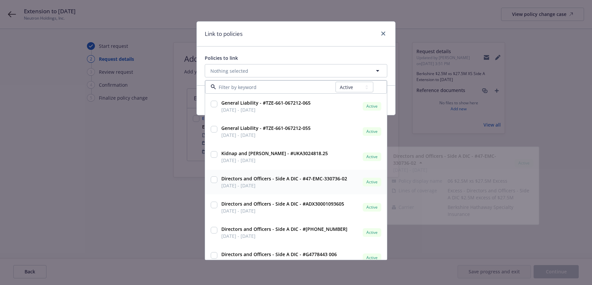
click at [214, 179] on input "checkbox" at bounding box center [214, 179] width 7 height 7
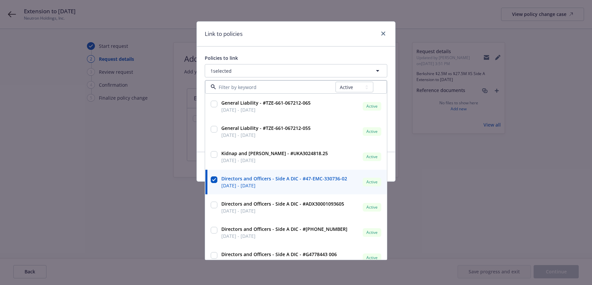
click at [201, 132] on div "Policies to link 1 selected All Active Upcoming Expired Cancelled General Liabi…" at bounding box center [296, 98] width 199 height 105
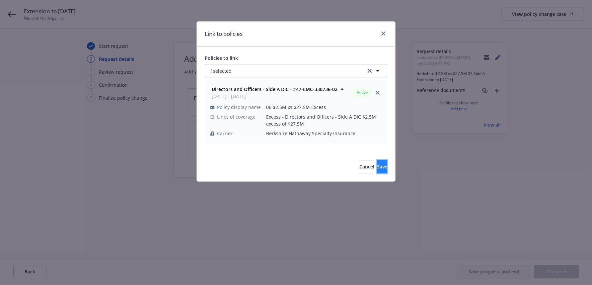
click at [377, 167] on span "Save" at bounding box center [382, 166] width 10 height 6
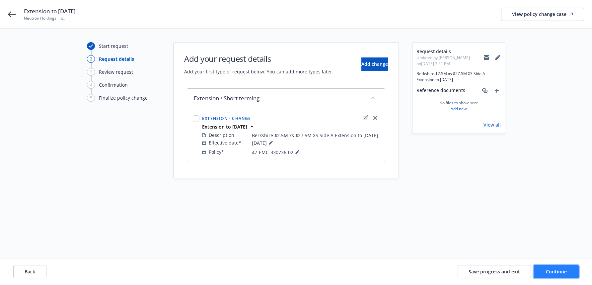
click at [559, 271] on span "Continue" at bounding box center [556, 271] width 21 height 6
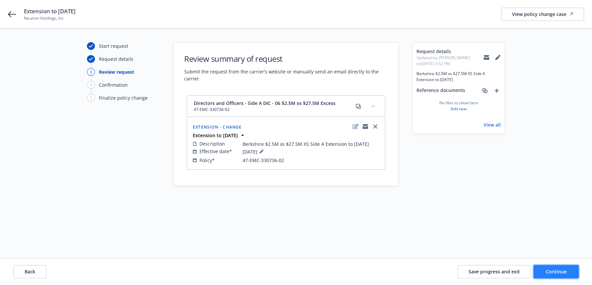
click at [559, 273] on span "Continue" at bounding box center [556, 271] width 21 height 6
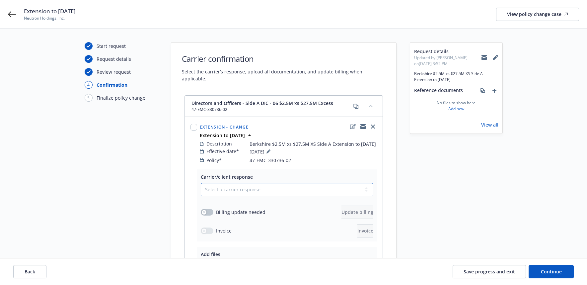
click at [367, 183] on select "Select a carrier response Accepted Accepted with revision No endorsement needed…" at bounding box center [287, 189] width 173 height 13
click at [201, 183] on select "Select a carrier response Accepted Accepted with revision No endorsement needed…" at bounding box center [287, 189] width 173 height 13
click at [204, 210] on div "button" at bounding box center [204, 212] width 5 height 5
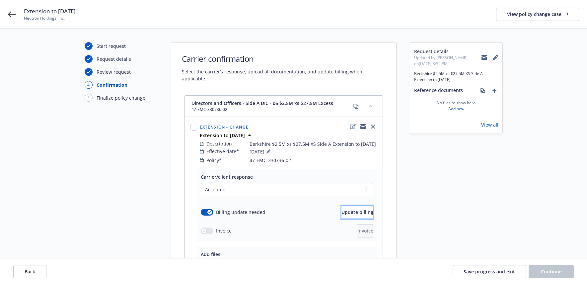
click at [345, 209] on span "Update billing" at bounding box center [358, 212] width 32 height 6
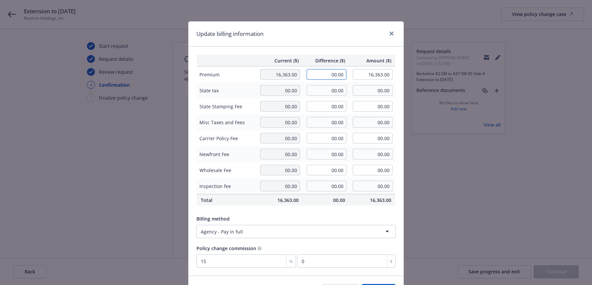
click at [319, 73] on input "00.00" at bounding box center [327, 74] width 40 height 11
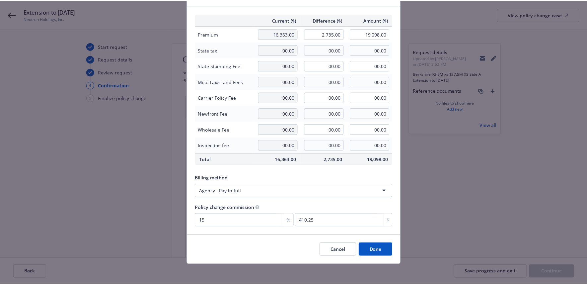
scroll to position [42, 0]
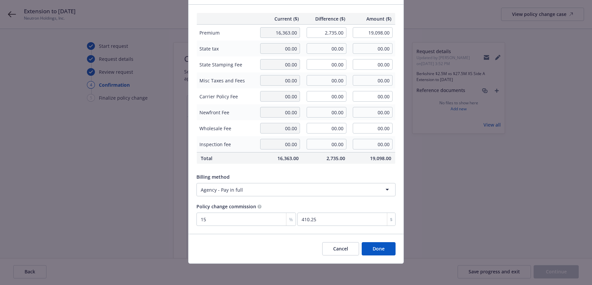
click at [377, 248] on button "Done" at bounding box center [379, 248] width 34 height 13
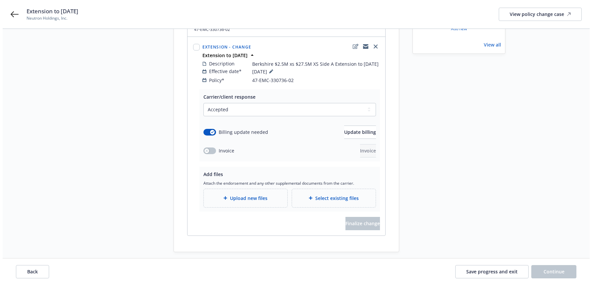
scroll to position [80, 0]
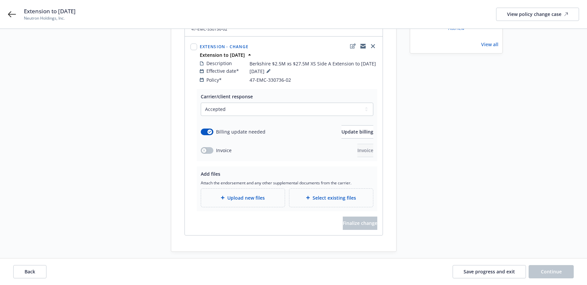
click at [256, 194] on span "Upload new files" at bounding box center [246, 197] width 38 height 7
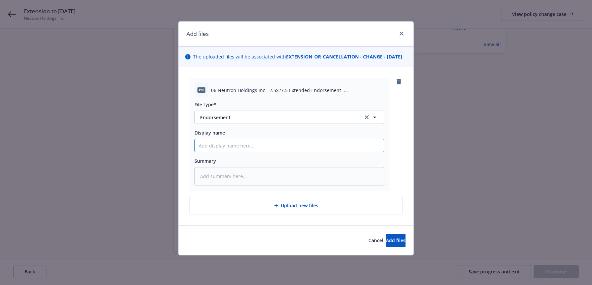
click at [210, 152] on input "Display name" at bounding box center [289, 145] width 189 height 13
click at [386, 243] on span "Add files" at bounding box center [396, 240] width 20 height 6
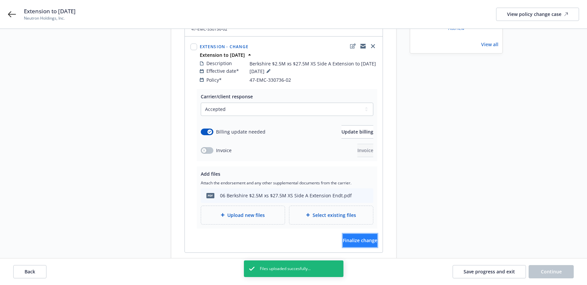
click at [361, 237] on span "Finalize change" at bounding box center [360, 240] width 35 height 6
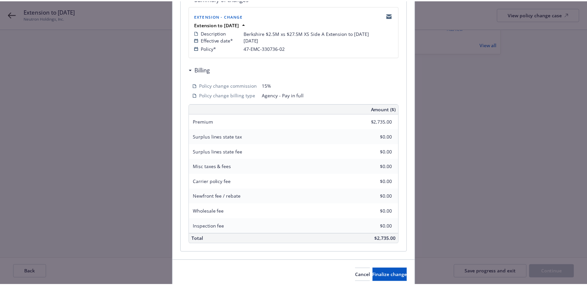
scroll to position [164, 0]
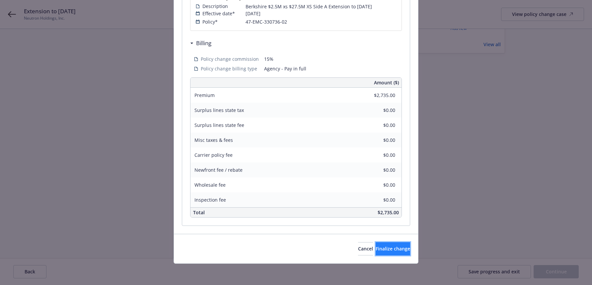
click at [378, 249] on span "Finalize change" at bounding box center [393, 248] width 35 height 6
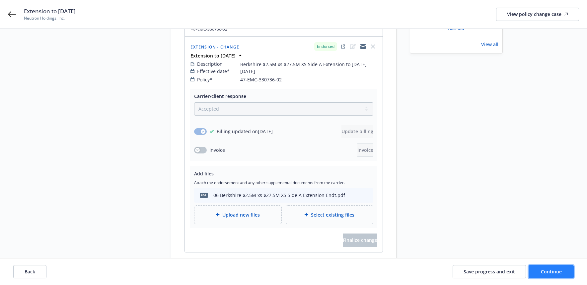
click at [550, 272] on span "Continue" at bounding box center [551, 271] width 21 height 6
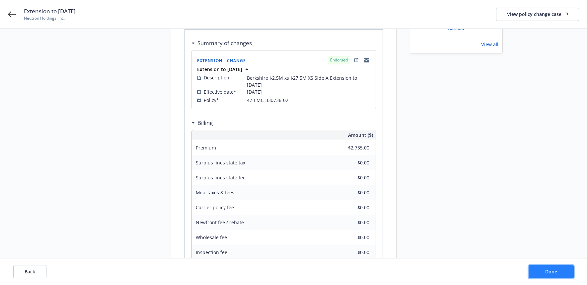
click at [555, 272] on span "Done" at bounding box center [551, 271] width 12 height 6
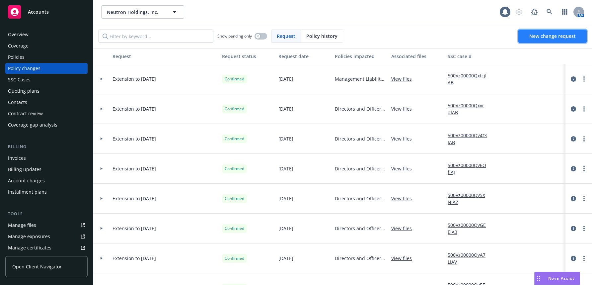
click at [553, 37] on span "New change request" at bounding box center [553, 36] width 46 height 6
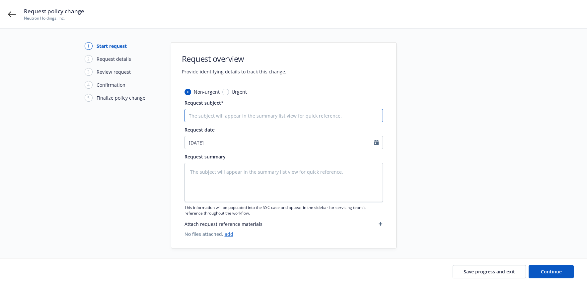
click at [273, 117] on input "Request subject*" at bounding box center [284, 115] width 199 height 13
click at [206, 173] on textarea at bounding box center [284, 182] width 199 height 39
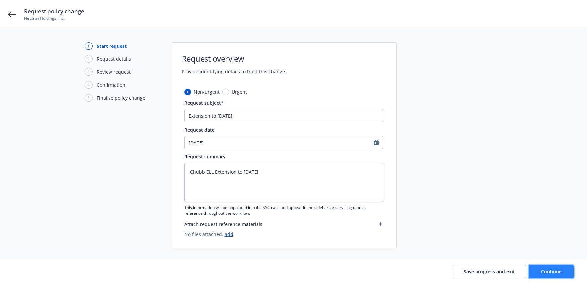
click at [547, 271] on span "Continue" at bounding box center [551, 271] width 21 height 6
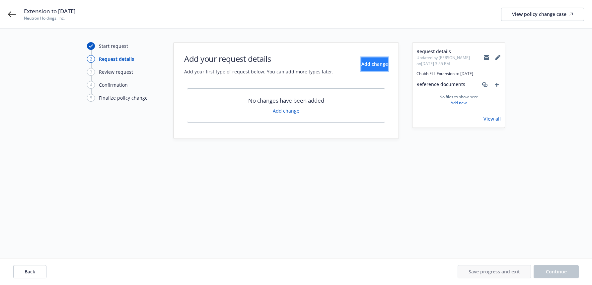
click at [368, 63] on span "Add change" at bounding box center [375, 64] width 27 height 6
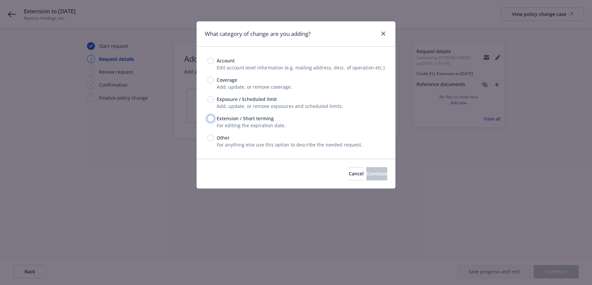
click at [211, 119] on input "Extension / Short terming" at bounding box center [211, 118] width 7 height 7
click at [367, 173] on span "Continue" at bounding box center [377, 173] width 21 height 6
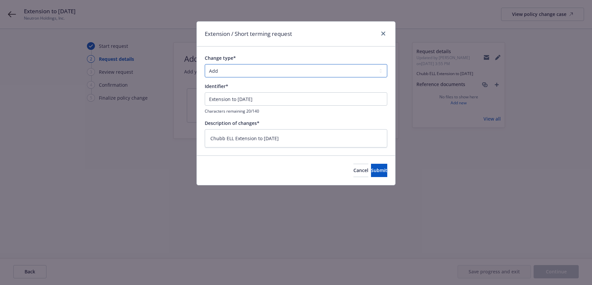
click at [381, 69] on select "Add Audit Change Remove" at bounding box center [296, 70] width 183 height 13
click at [205, 64] on select "Add Audit Change Remove" at bounding box center [296, 70] width 183 height 13
click at [371, 170] on span "Submit" at bounding box center [379, 170] width 16 height 6
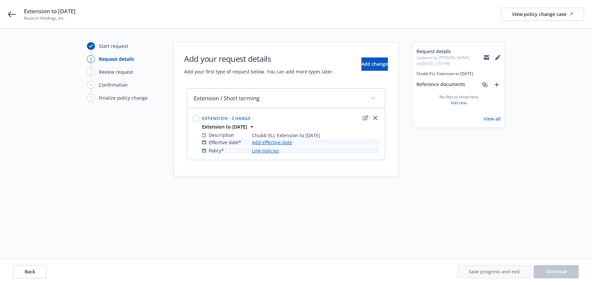
click at [284, 143] on link "Add effective date" at bounding box center [272, 142] width 40 height 7
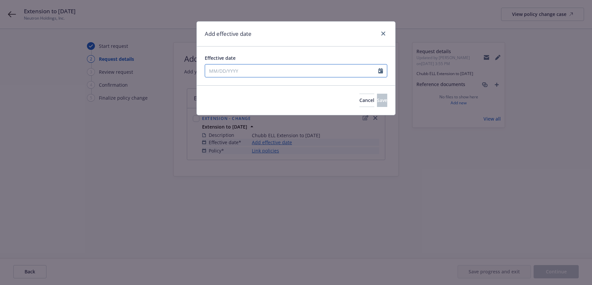
click at [231, 73] on input "Effective date" at bounding box center [291, 70] width 173 height 13
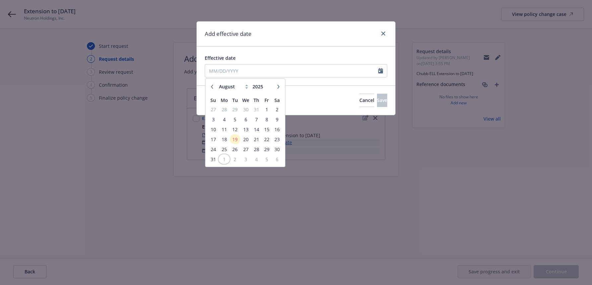
click at [223, 158] on span "1" at bounding box center [224, 159] width 10 height 8
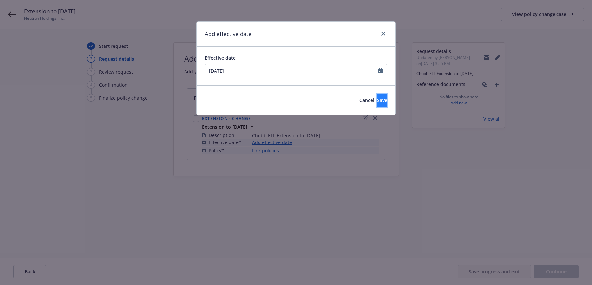
click at [377, 100] on span "Save" at bounding box center [382, 100] width 10 height 6
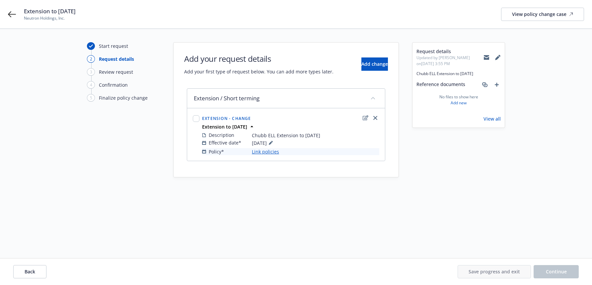
click at [272, 152] on link "Link policies" at bounding box center [265, 151] width 27 height 7
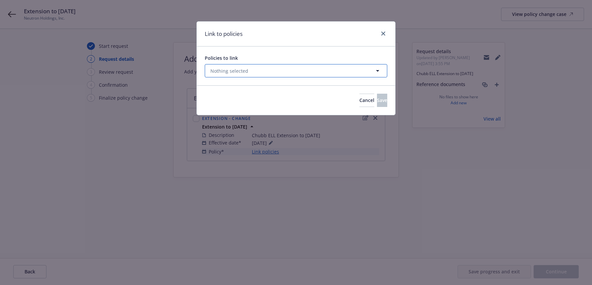
click at [377, 70] on icon "button" at bounding box center [378, 71] width 8 height 8
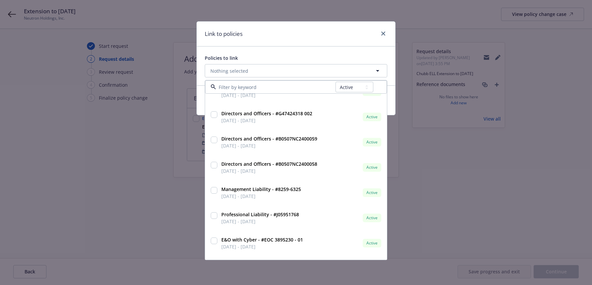
scroll to position [199, 0]
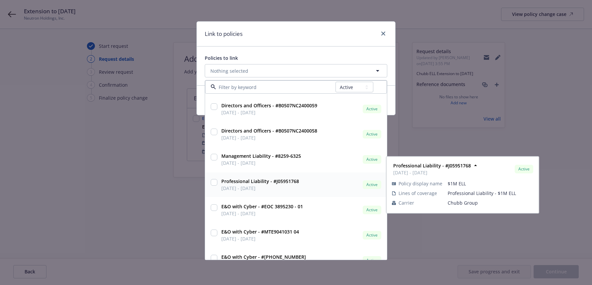
click at [214, 181] on input "checkbox" at bounding box center [214, 182] width 7 height 7
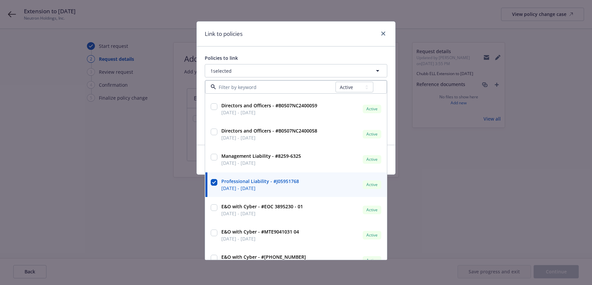
click at [203, 137] on div "Policies to link 1 selected All Active Upcoming Expired Cancelled Directors and…" at bounding box center [296, 95] width 199 height 98
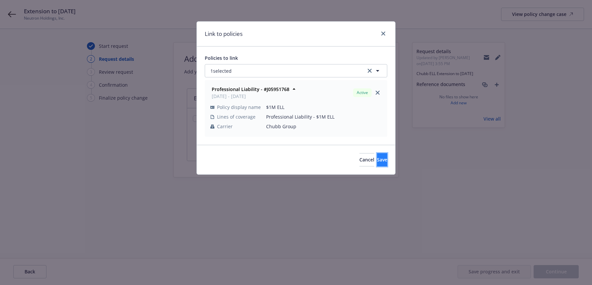
click at [377, 158] on span "Save" at bounding box center [382, 159] width 10 height 6
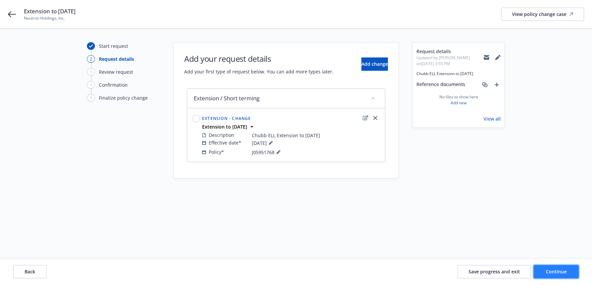
click at [556, 271] on span "Continue" at bounding box center [556, 271] width 21 height 6
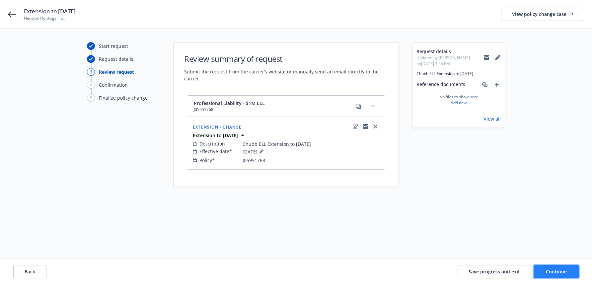
click at [552, 271] on span "Continue" at bounding box center [556, 271] width 21 height 6
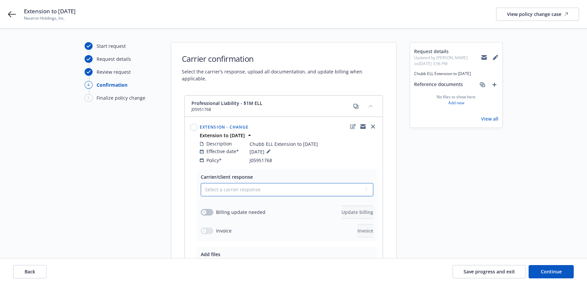
click at [364, 183] on select "Select a carrier response Accepted Accepted with revision No endorsement needed…" at bounding box center [287, 189] width 173 height 13
click at [201, 183] on select "Select a carrier response Accepted Accepted with revision No endorsement needed…" at bounding box center [287, 189] width 173 height 13
click at [205, 211] on icon "button" at bounding box center [204, 212] width 3 height 3
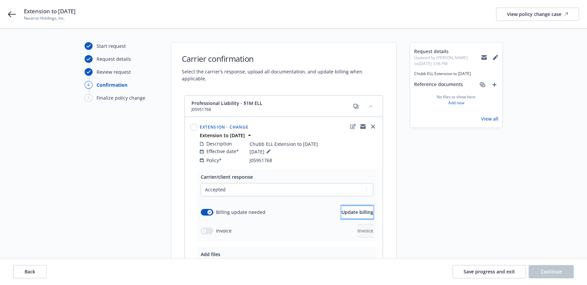
click at [344, 209] on span "Update billing" at bounding box center [358, 212] width 32 height 6
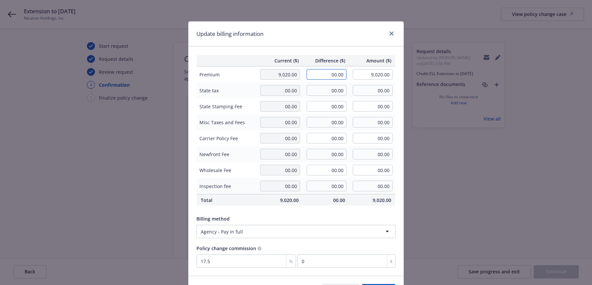
click at [323, 73] on input "00.00" at bounding box center [327, 74] width 40 height 11
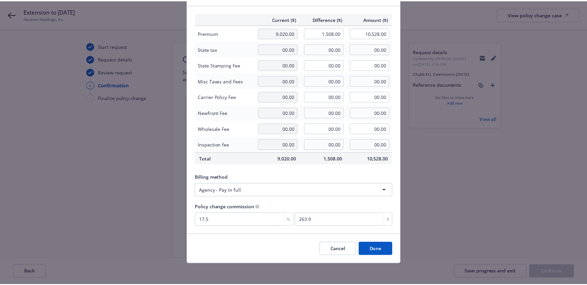
scroll to position [42, 0]
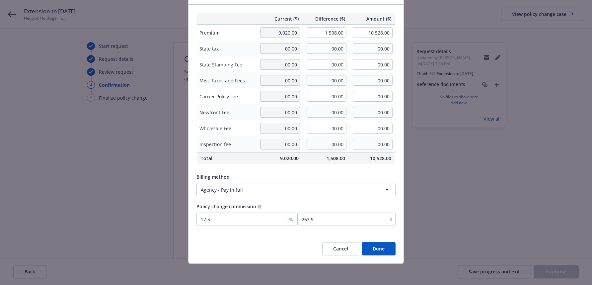
click at [377, 249] on button "Done" at bounding box center [379, 248] width 34 height 13
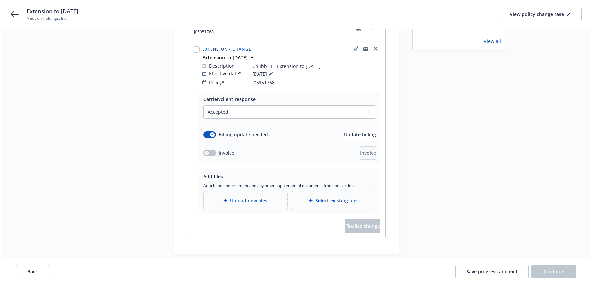
scroll to position [80, 0]
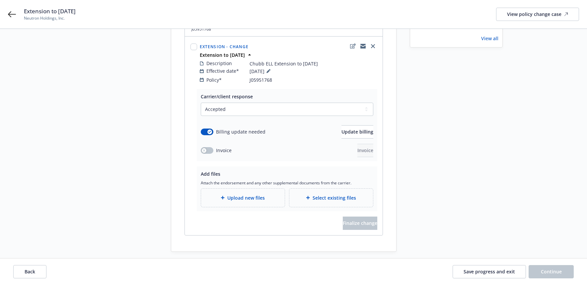
click at [259, 194] on span "Upload new files" at bounding box center [246, 197] width 38 height 7
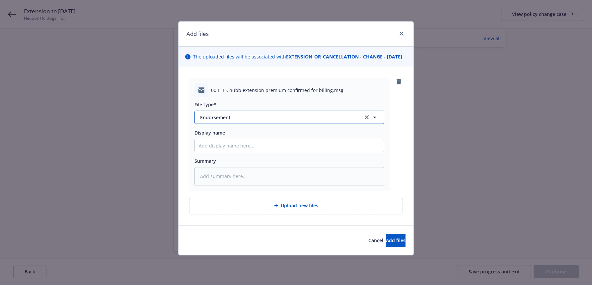
click at [216, 121] on span "Endorsement" at bounding box center [277, 117] width 154 height 7
click at [209, 139] on span "Email" at bounding box center [208, 135] width 12 height 7
click at [210, 152] on input "Display name" at bounding box center [289, 145] width 189 height 13
click at [386, 243] on span "Add files" at bounding box center [396, 240] width 20 height 6
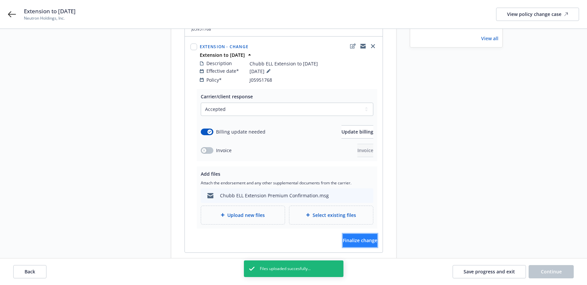
click at [355, 237] on span "Finalize change" at bounding box center [360, 240] width 35 height 6
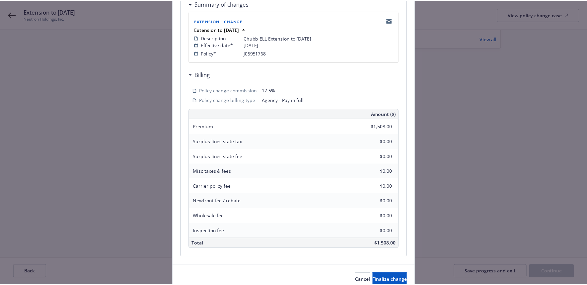
scroll to position [164, 0]
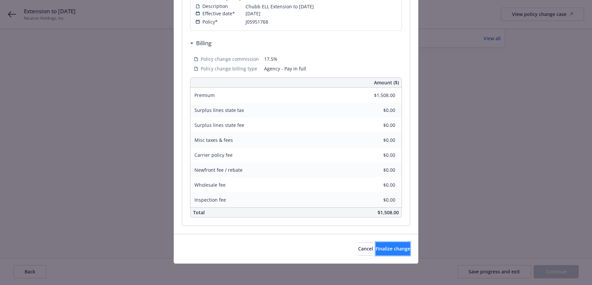
click at [376, 247] on span "Finalize change" at bounding box center [393, 248] width 35 height 6
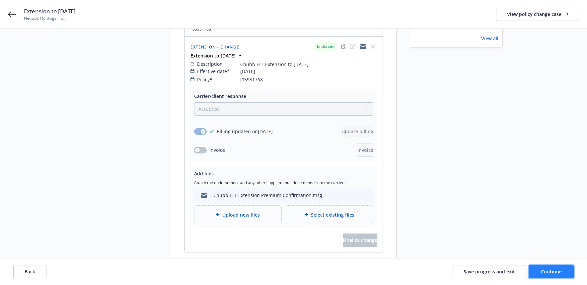
click at [549, 270] on span "Continue" at bounding box center [551, 271] width 21 height 6
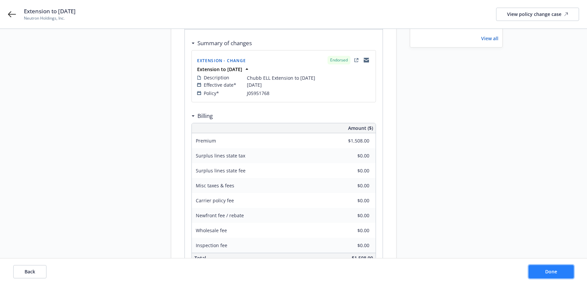
click at [549, 269] on span "Done" at bounding box center [551, 271] width 12 height 6
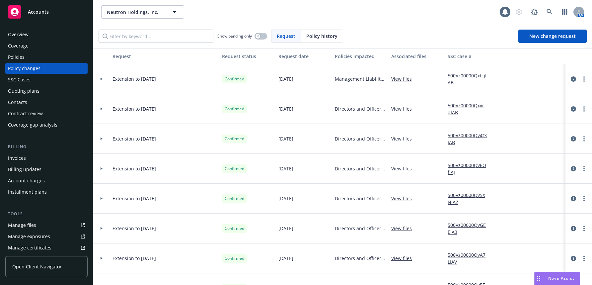
click at [17, 57] on div "Policies" at bounding box center [16, 57] width 17 height 11
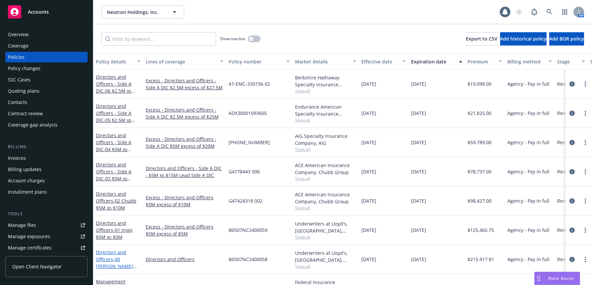
click at [129, 259] on span "- 00 [PERSON_NAME] $5M Primary" at bounding box center [116, 266] width 41 height 20
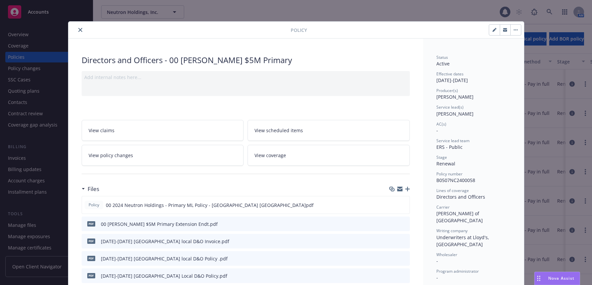
click at [493, 31] on icon "button" at bounding box center [494, 30] width 3 height 3
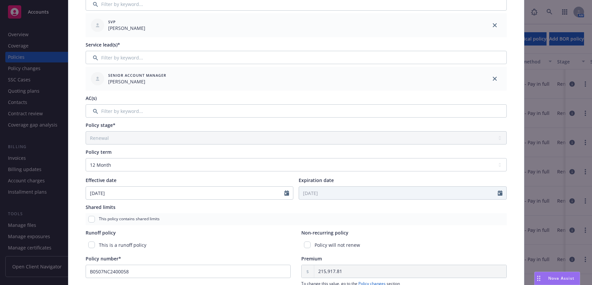
scroll to position [133, 0]
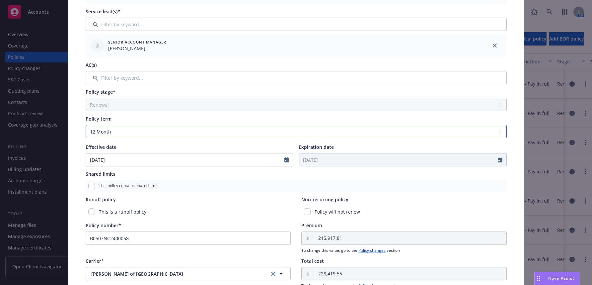
click at [498, 130] on select "Select policy term 12 Month 6 Month 4 Month 3 Month 2 Month 1 Month 36 Month (3…" at bounding box center [296, 131] width 421 height 13
click at [86, 125] on select "Select policy term 12 Month 6 Month 4 Month 3 Month 2 Month 1 Month 36 Month (3…" at bounding box center [296, 131] width 421 height 13
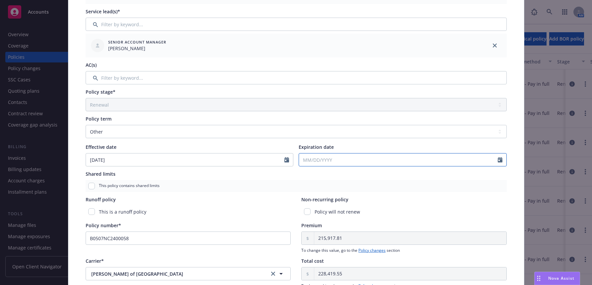
click at [305, 160] on input "Expiration date" at bounding box center [398, 159] width 199 height 13
click at [438, 187] on div "This policy contains shared limits" at bounding box center [296, 186] width 421 height 12
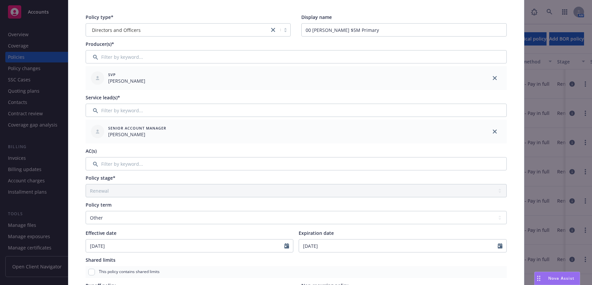
scroll to position [0, 0]
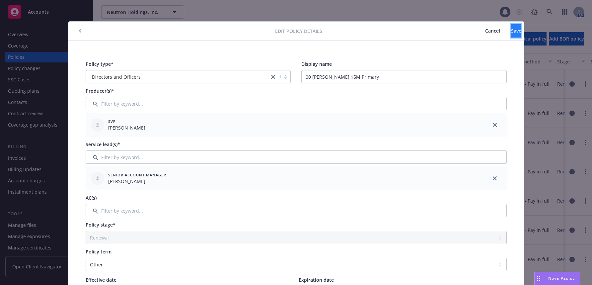
click at [511, 31] on span "Save" at bounding box center [516, 31] width 10 height 6
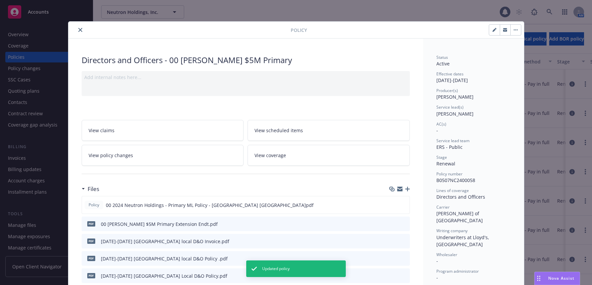
click at [78, 29] on icon "close" at bounding box center [80, 30] width 4 height 4
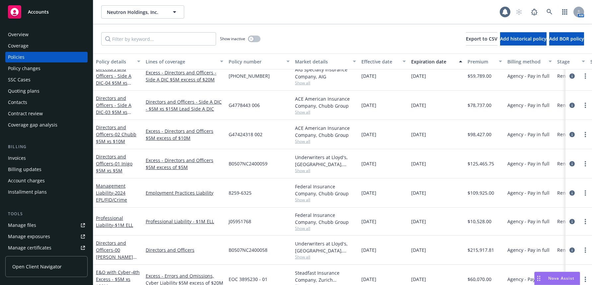
scroll to position [33, 0]
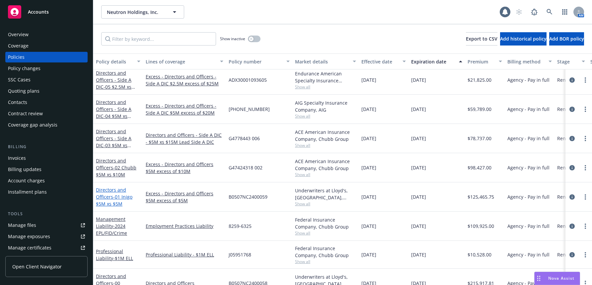
click at [127, 196] on span "- 01 Inigo $5M xs $5M" at bounding box center [114, 200] width 37 height 13
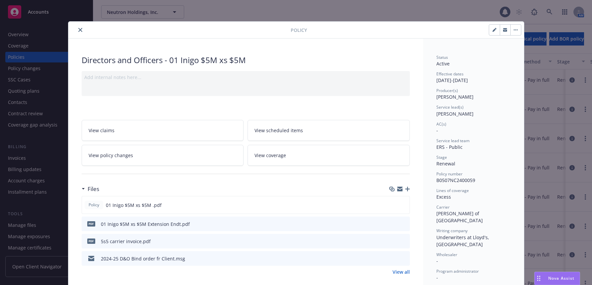
click at [493, 31] on icon "button" at bounding box center [495, 30] width 4 height 4
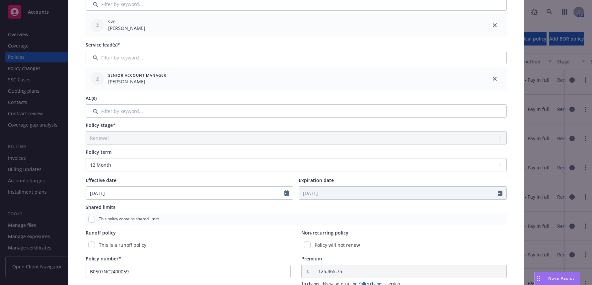
scroll to position [133, 0]
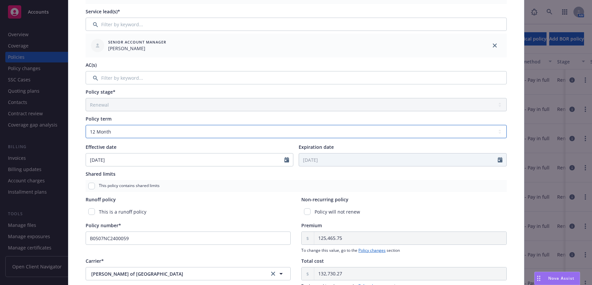
click at [497, 131] on select "Select policy term 12 Month 6 Month 4 Month 3 Month 2 Month 1 Month 36 Month (3…" at bounding box center [296, 131] width 421 height 13
click at [86, 125] on select "Select policy term 12 Month 6 Month 4 Month 3 Month 2 Month 1 Month 36 Month (3…" at bounding box center [296, 131] width 421 height 13
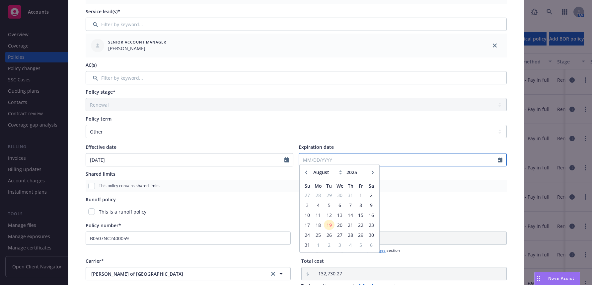
click at [301, 161] on input "Expiration date" at bounding box center [398, 159] width 199 height 13
click at [371, 176] on icon "button" at bounding box center [373, 176] width 4 height 4
click at [367, 197] on span "1" at bounding box center [371, 198] width 9 height 8
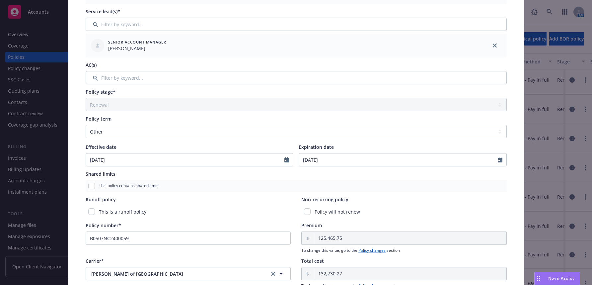
scroll to position [0, 0]
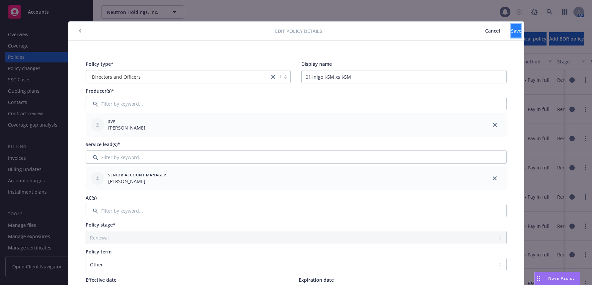
click at [511, 30] on span "Save" at bounding box center [516, 31] width 10 height 6
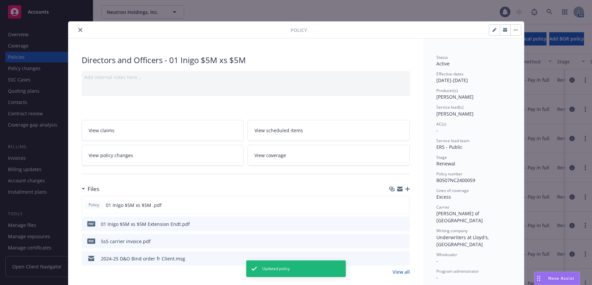
click at [78, 30] on icon "close" at bounding box center [80, 30] width 4 height 4
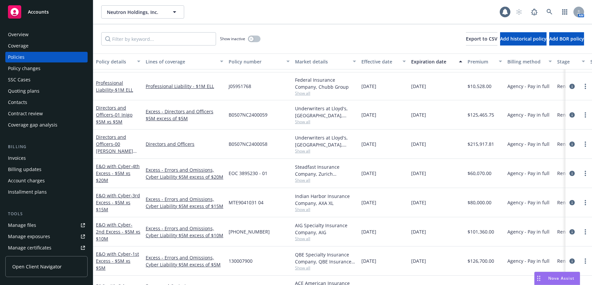
scroll to position [95, 0]
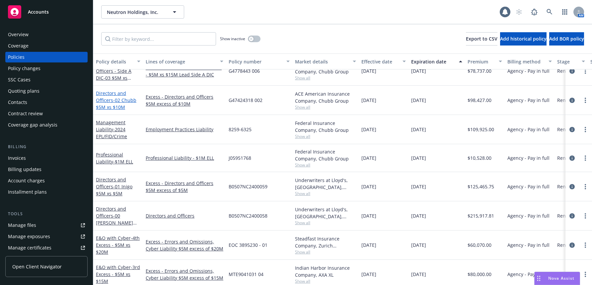
click at [132, 100] on span "- 02 Chubb $5M xs $10M" at bounding box center [116, 103] width 41 height 13
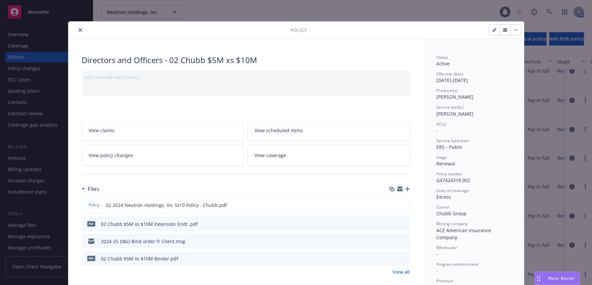
click at [493, 30] on icon "button" at bounding box center [495, 30] width 4 height 4
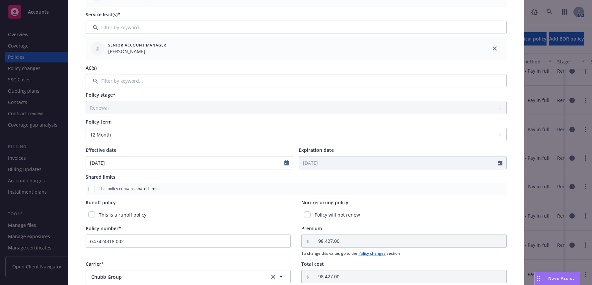
scroll to position [133, 0]
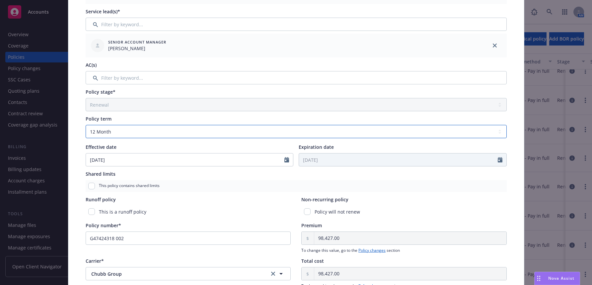
click at [497, 130] on select "Select policy term 12 Month 6 Month 4 Month 3 Month 2 Month 1 Month 36 Month (3…" at bounding box center [296, 131] width 421 height 13
click at [86, 125] on select "Select policy term 12 Month 6 Month 4 Month 3 Month 2 Month 1 Month 36 Month (3…" at bounding box center [296, 131] width 421 height 13
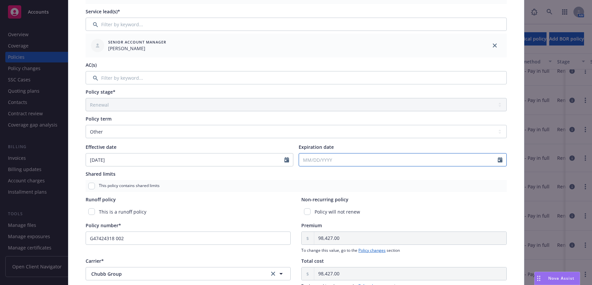
click at [305, 161] on input "Expiration date" at bounding box center [398, 159] width 199 height 13
click at [413, 185] on div "This policy contains shared limits" at bounding box center [296, 186] width 421 height 12
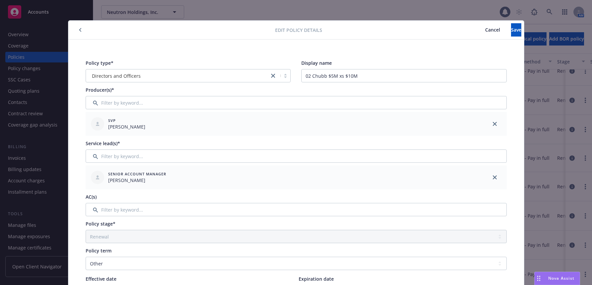
scroll to position [0, 0]
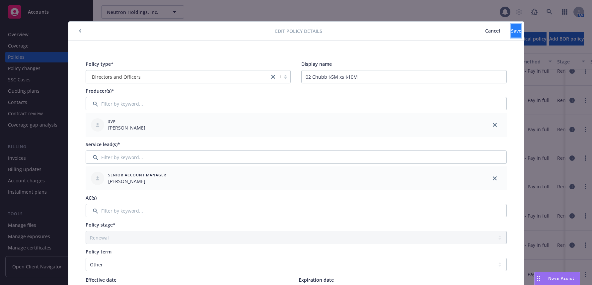
click at [511, 32] on span "Save" at bounding box center [516, 31] width 10 height 6
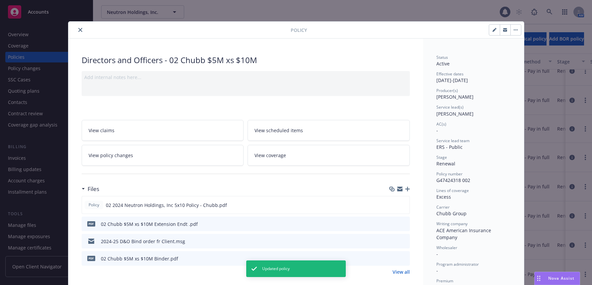
click at [78, 29] on icon "close" at bounding box center [80, 30] width 4 height 4
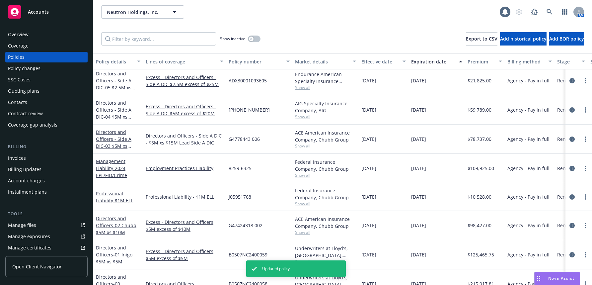
scroll to position [29, 0]
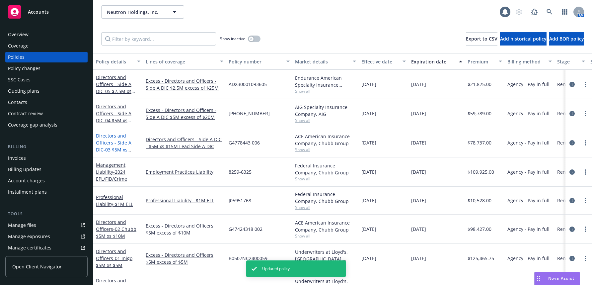
click at [127, 143] on link "Directors and Officers - Side A DIC - 03 $5M xs $15M Lead" at bounding box center [114, 145] width 36 height 27
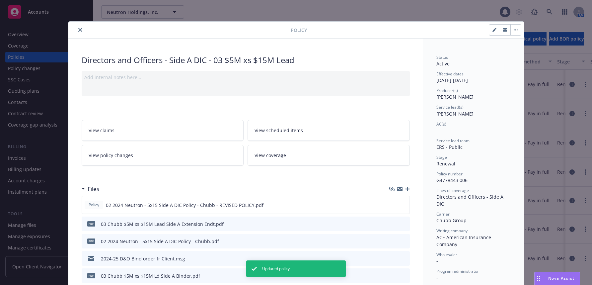
click at [493, 31] on icon "button" at bounding box center [495, 30] width 4 height 4
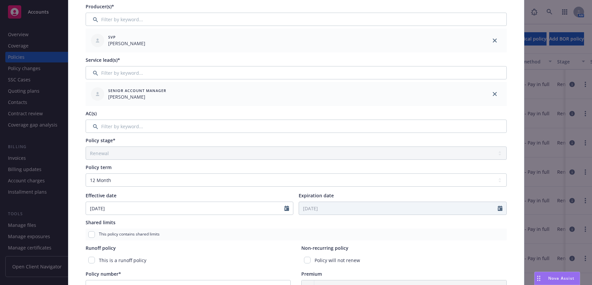
scroll to position [100, 0]
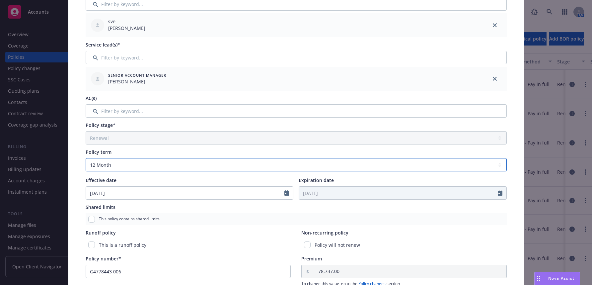
click at [497, 164] on select "Select policy term 12 Month 6 Month 4 Month 3 Month 2 Month 1 Month 36 Month (3…" at bounding box center [296, 164] width 421 height 13
click at [86, 158] on select "Select policy term 12 Month 6 Month 4 Month 3 Month 2 Month 1 Month 36 Month (3…" at bounding box center [296, 164] width 421 height 13
drag, startPoint x: 305, startPoint y: 193, endPoint x: 317, endPoint y: 198, distance: 13.7
click at [306, 194] on input "Expiration date" at bounding box center [398, 193] width 199 height 13
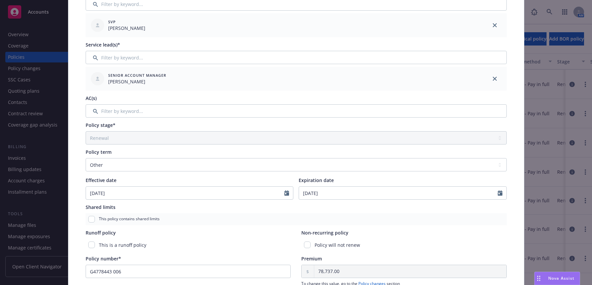
click at [249, 121] on div "Policy type* Directors and Officers - Side A DIC Display name 03 $5M xs $15M Le…" at bounding box center [296, 182] width 429 height 450
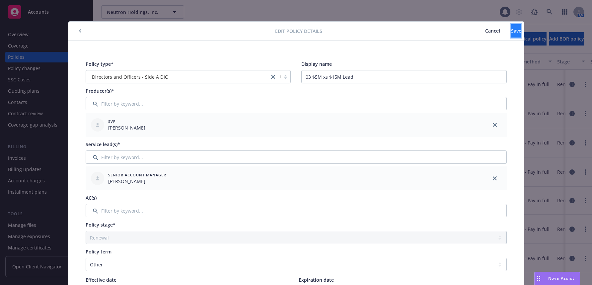
click at [511, 29] on span "Save" at bounding box center [516, 31] width 10 height 6
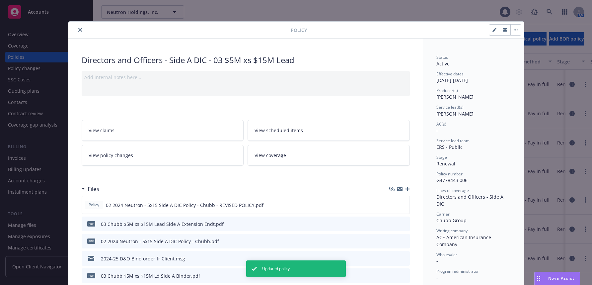
click at [78, 30] on icon "close" at bounding box center [80, 30] width 4 height 4
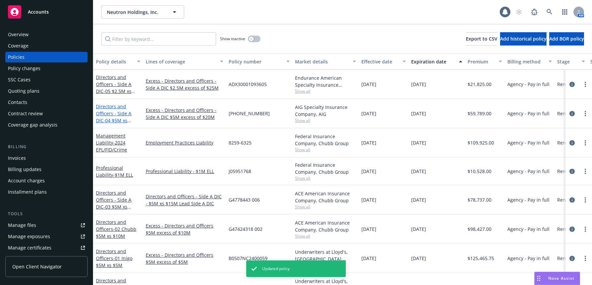
click at [126, 118] on span "- 04 $5M xs $20M Excess Side A" at bounding box center [117, 123] width 43 height 13
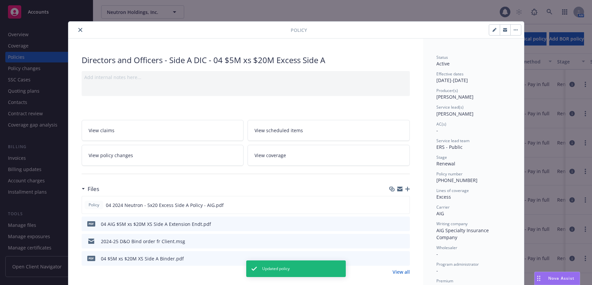
click at [493, 28] on icon "button" at bounding box center [495, 30] width 4 height 4
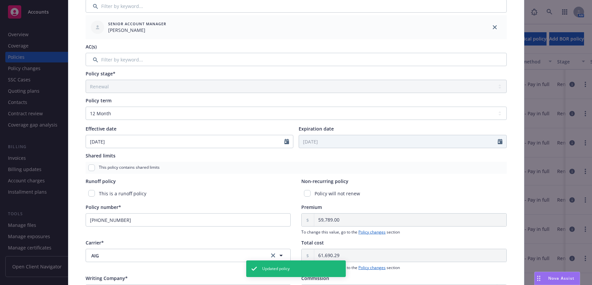
scroll to position [166, 0]
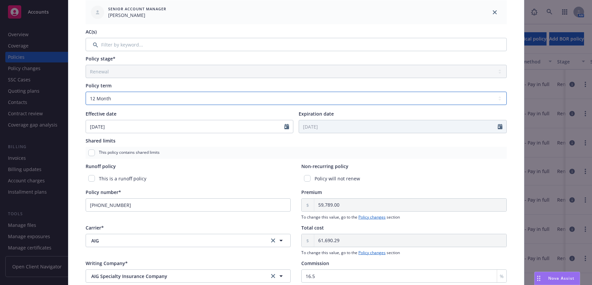
drag, startPoint x: 496, startPoint y: 98, endPoint x: 471, endPoint y: 104, distance: 25.4
click at [496, 98] on select "Select policy term 12 Month 6 Month 4 Month 3 Month 2 Month 1 Month 36 Month (3…" at bounding box center [296, 98] width 421 height 13
click at [86, 92] on select "Select policy term 12 Month 6 Month 4 Month 3 Month 2 Month 1 Month 36 Month (3…" at bounding box center [296, 98] width 421 height 13
click at [304, 128] on input "Expiration date" at bounding box center [398, 126] width 199 height 13
click at [441, 161] on div "Policy type* Directors and Officers - Side A DIC Display name 04 $5M xs $20M Ex…" at bounding box center [296, 115] width 429 height 450
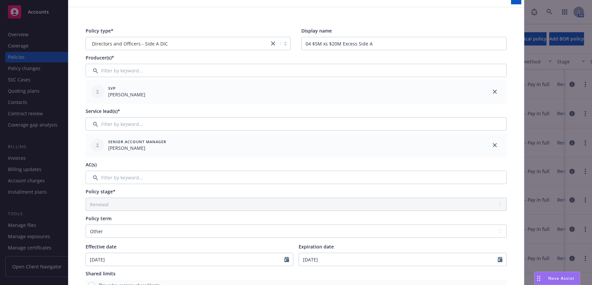
scroll to position [0, 0]
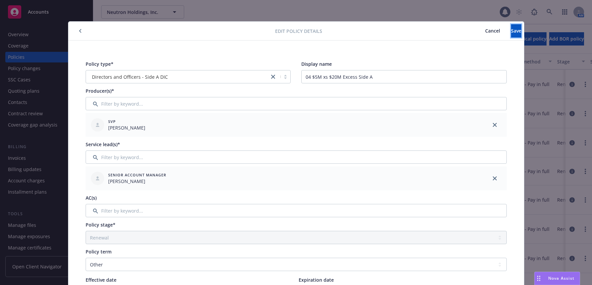
click at [511, 32] on span "Save" at bounding box center [516, 31] width 10 height 6
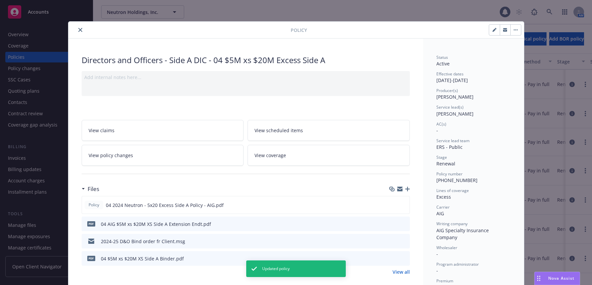
click at [78, 29] on icon "close" at bounding box center [80, 30] width 4 height 4
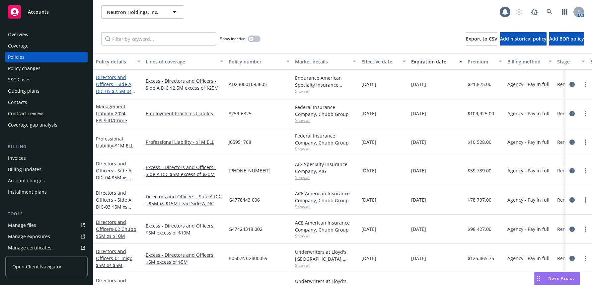
click at [127, 84] on link "Directors and Officers - Side A DIC - 05 $2.5M xs $25M Excess" at bounding box center [114, 87] width 36 height 27
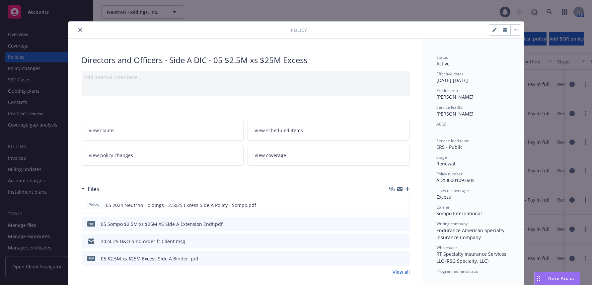
click at [493, 28] on icon "button" at bounding box center [495, 30] width 4 height 4
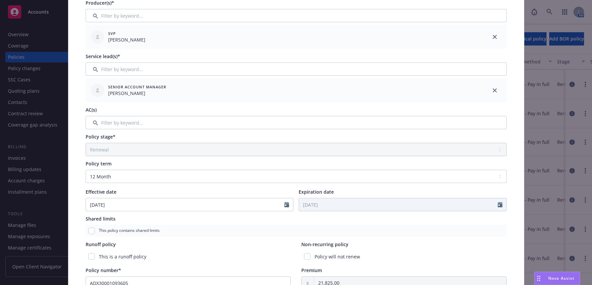
scroll to position [100, 0]
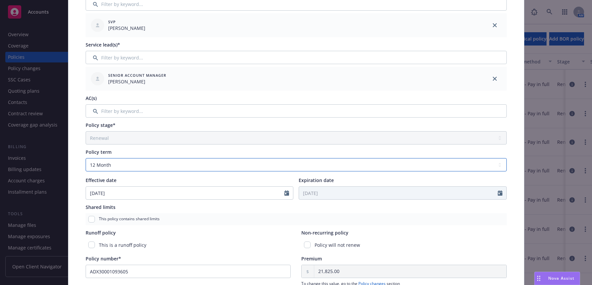
click at [497, 165] on select "Select policy term 12 Month 6 Month 4 Month 3 Month 2 Month 1 Month 36 Month (3…" at bounding box center [296, 164] width 421 height 13
click at [86, 158] on select "Select policy term 12 Month 6 Month 4 Month 3 Month 2 Month 1 Month 36 Month (3…" at bounding box center [296, 164] width 421 height 13
click at [305, 192] on input "Expiration date" at bounding box center [398, 193] width 199 height 13
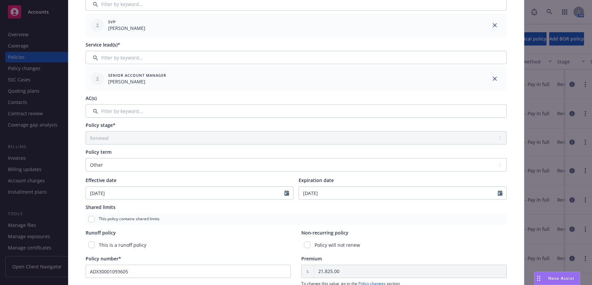
click at [379, 221] on div "This policy contains shared limits" at bounding box center [296, 219] width 421 height 12
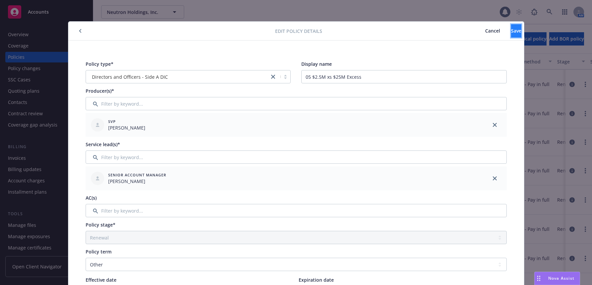
click at [511, 31] on span "Save" at bounding box center [516, 31] width 10 height 6
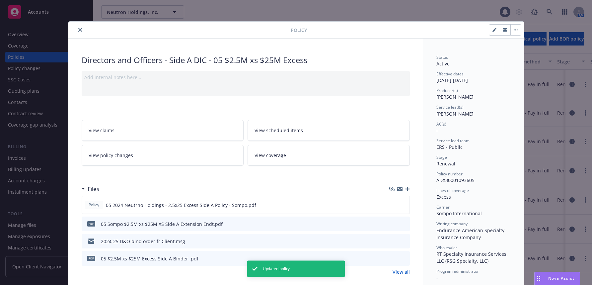
click at [78, 31] on icon "close" at bounding box center [80, 30] width 4 height 4
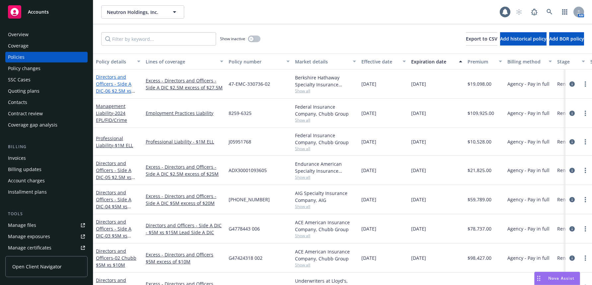
click at [121, 83] on link "Directors and Officers - Side A DIC - 06 $2.5M xs $27.5M Excess" at bounding box center [114, 87] width 36 height 27
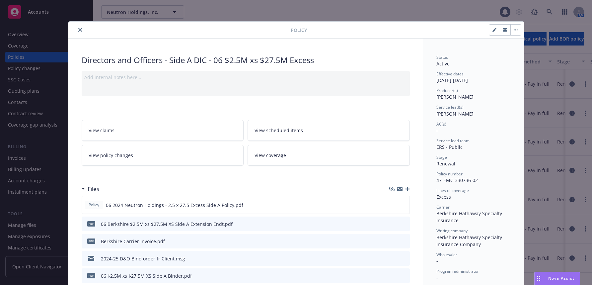
click at [493, 30] on icon "button" at bounding box center [494, 30] width 3 height 3
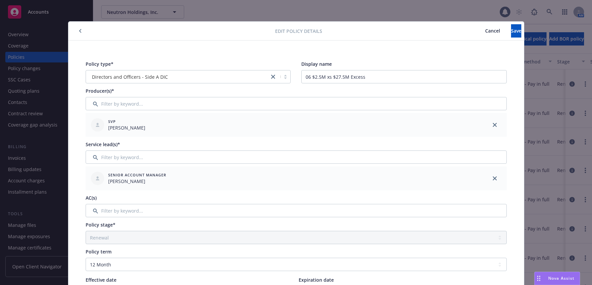
scroll to position [100, 0]
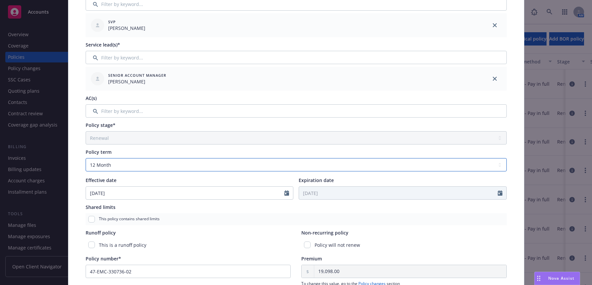
click at [499, 166] on select "Select policy term 12 Month 6 Month 4 Month 3 Month 2 Month 1 Month 36 Month (3…" at bounding box center [296, 164] width 421 height 13
click at [86, 158] on select "Select policy term 12 Month 6 Month 4 Month 3 Month 2 Month 1 Month 36 Month (3…" at bounding box center [296, 164] width 421 height 13
click at [304, 195] on input "Expiration date" at bounding box center [398, 193] width 199 height 13
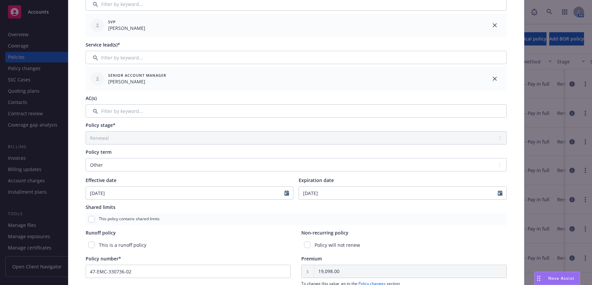
click at [410, 216] on div "This policy contains shared limits" at bounding box center [296, 219] width 421 height 12
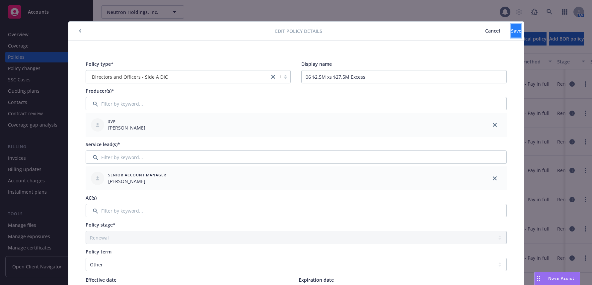
click at [511, 28] on span "Save" at bounding box center [516, 31] width 10 height 6
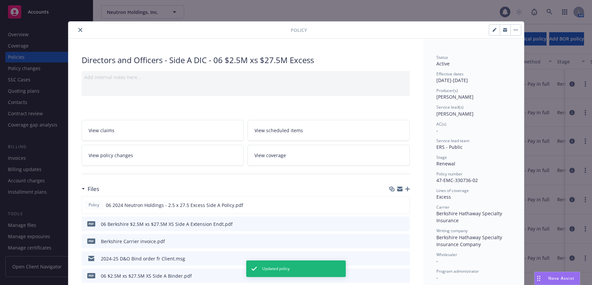
click at [78, 30] on icon "close" at bounding box center [80, 30] width 4 height 4
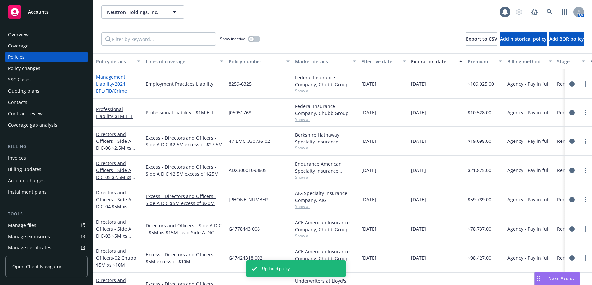
click at [111, 90] on span "- 2024 EPL/FID/Crime" at bounding box center [111, 87] width 31 height 13
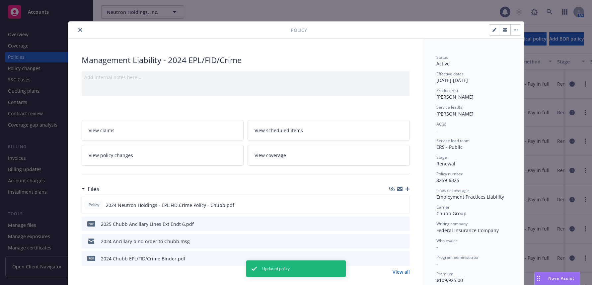
click at [493, 30] on icon "button" at bounding box center [494, 30] width 3 height 3
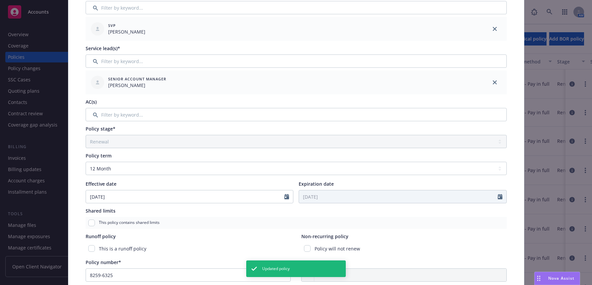
scroll to position [100, 0]
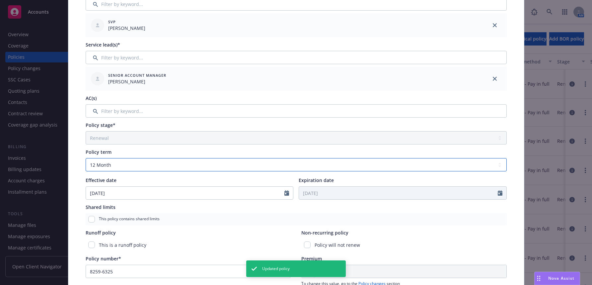
click at [497, 166] on select "Select policy term 12 Month 6 Month 4 Month 3 Month 2 Month 1 Month 36 Month (3…" at bounding box center [296, 164] width 421 height 13
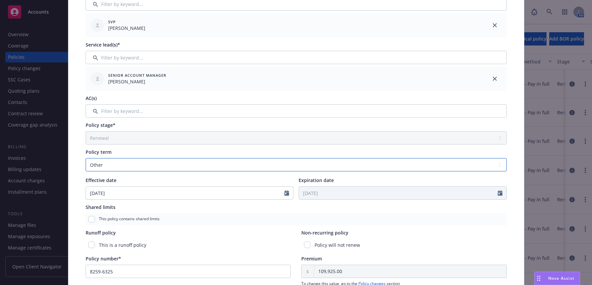
click at [86, 158] on select "Select policy term 12 Month 6 Month 4 Month 3 Month 2 Month 1 Month 36 Month (3…" at bounding box center [296, 164] width 421 height 13
drag, startPoint x: 303, startPoint y: 193, endPoint x: 329, endPoint y: 211, distance: 31.1
click at [304, 193] on input "Expiration date" at bounding box center [398, 193] width 199 height 13
click at [400, 226] on div "Policy type* Management Liability Display name 2024 EPL/FID/Crime Producer(s)* …" at bounding box center [296, 182] width 429 height 450
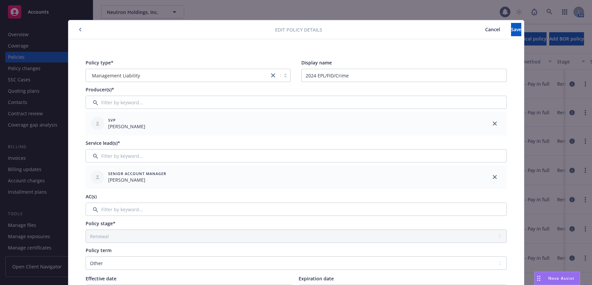
scroll to position [0, 0]
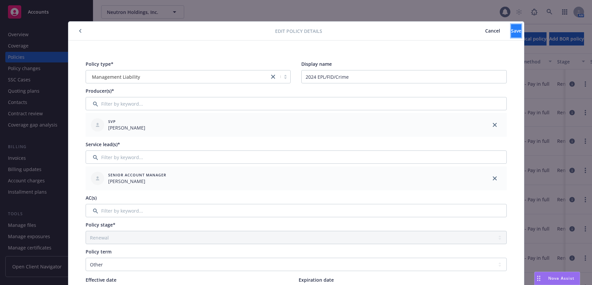
click at [511, 34] on span "Save" at bounding box center [516, 31] width 10 height 6
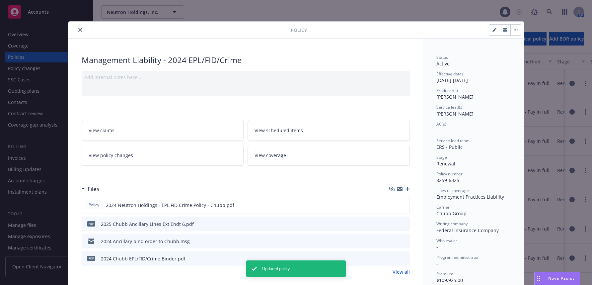
click at [78, 29] on icon "close" at bounding box center [80, 30] width 4 height 4
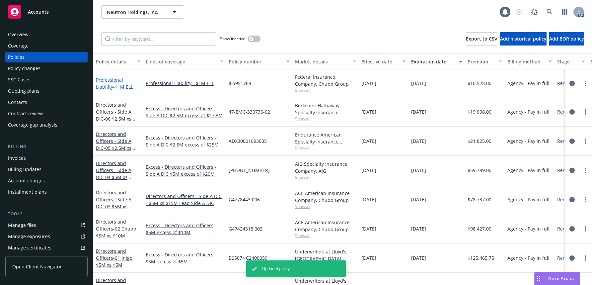
click at [132, 78] on link "Professional Liability - $1M ELL" at bounding box center [114, 83] width 37 height 13
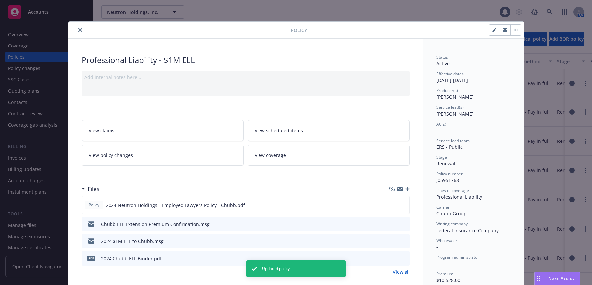
click at [493, 30] on icon "button" at bounding box center [495, 30] width 4 height 4
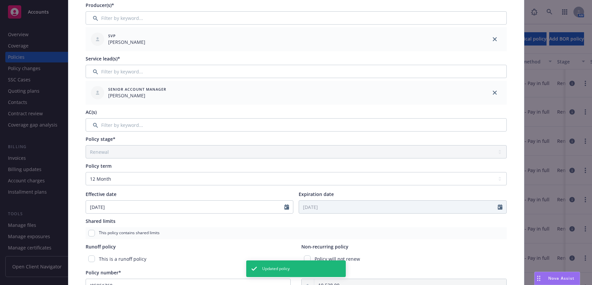
scroll to position [133, 0]
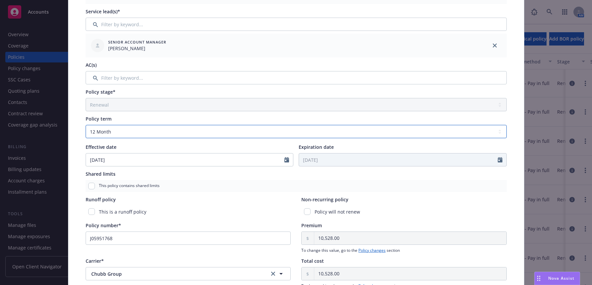
drag, startPoint x: 497, startPoint y: 132, endPoint x: 476, endPoint y: 134, distance: 20.3
click at [497, 132] on select "Select policy term 12 Month 6 Month 4 Month 3 Month 2 Month 1 Month 36 Month (3…" at bounding box center [296, 131] width 421 height 13
click at [86, 125] on select "Select policy term 12 Month 6 Month 4 Month 3 Month 2 Month 1 Month 36 Month (3…" at bounding box center [296, 131] width 421 height 13
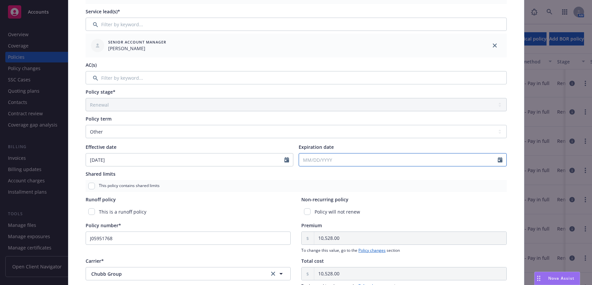
click at [311, 159] on input "Expiration date" at bounding box center [398, 159] width 199 height 13
click at [433, 178] on div "Shared limits This policy contains shared limits" at bounding box center [296, 181] width 421 height 22
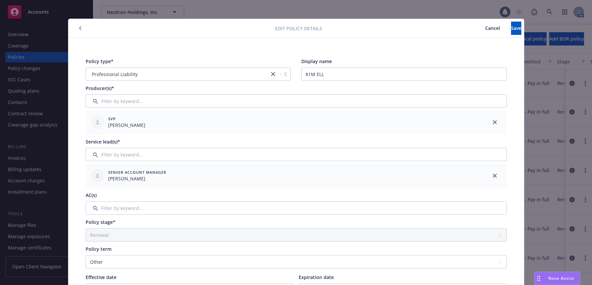
scroll to position [0, 0]
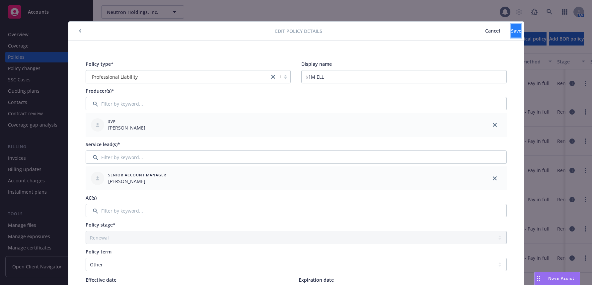
click at [511, 33] on span "Save" at bounding box center [516, 31] width 10 height 6
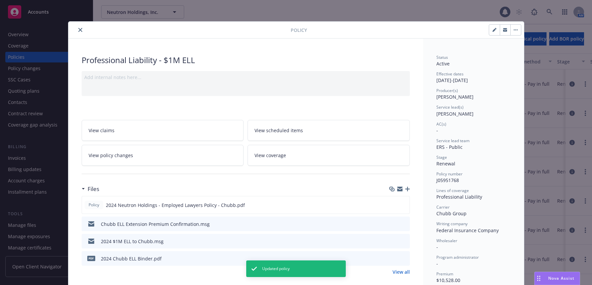
click at [78, 30] on icon "close" at bounding box center [80, 30] width 4 height 4
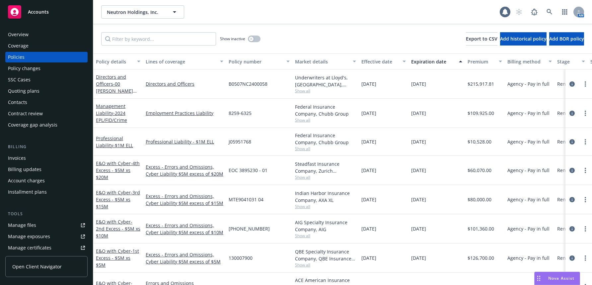
scroll to position [166, 0]
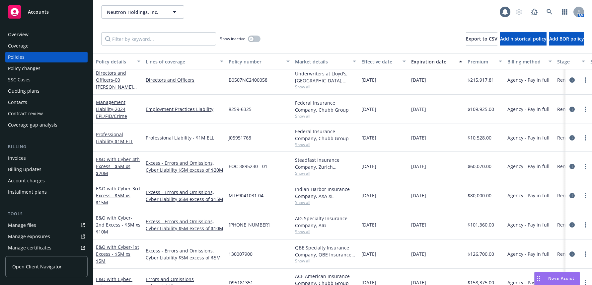
click at [23, 157] on div "Invoices" at bounding box center [17, 158] width 18 height 11
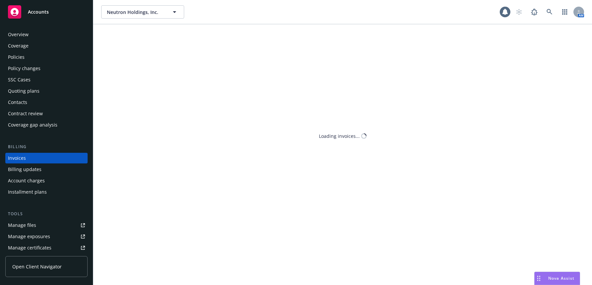
scroll to position [5, 0]
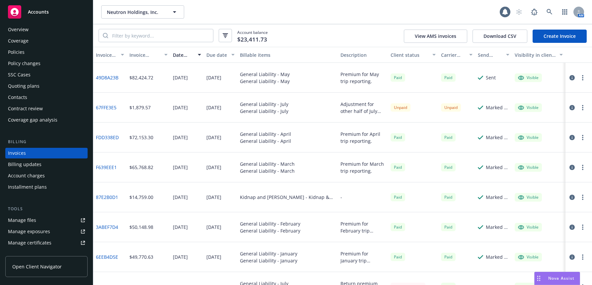
click at [567, 35] on link "Create Invoice" at bounding box center [560, 36] width 54 height 13
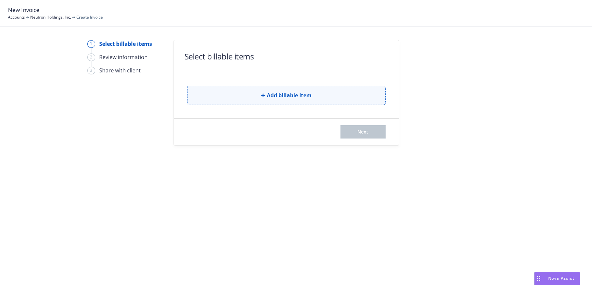
click at [287, 95] on span "Add billable item" at bounding box center [289, 95] width 45 height 8
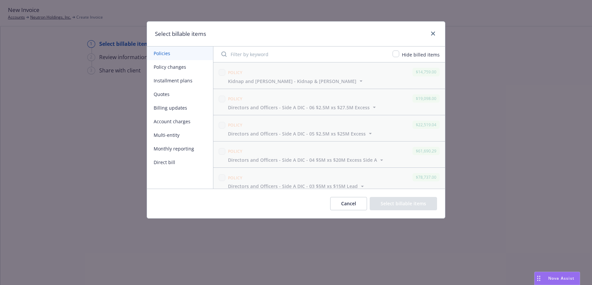
click at [181, 67] on button "Policy changes" at bounding box center [180, 67] width 66 height 14
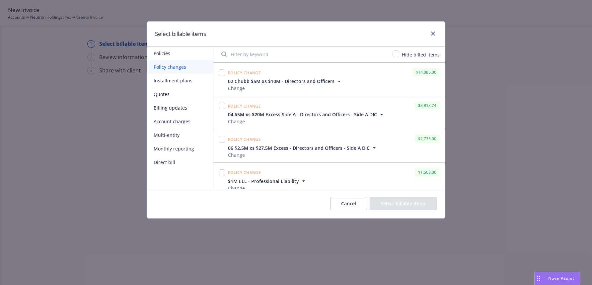
scroll to position [173, 0]
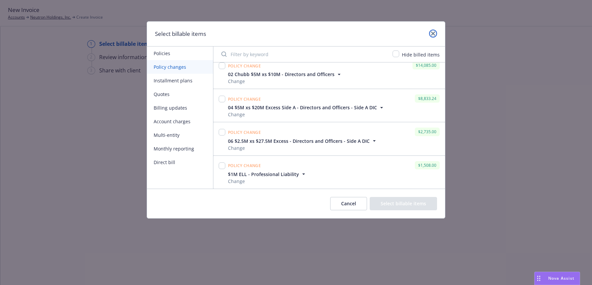
click at [433, 33] on icon "close" at bounding box center [433, 34] width 4 height 4
